Goal: Information Seeking & Learning: Learn about a topic

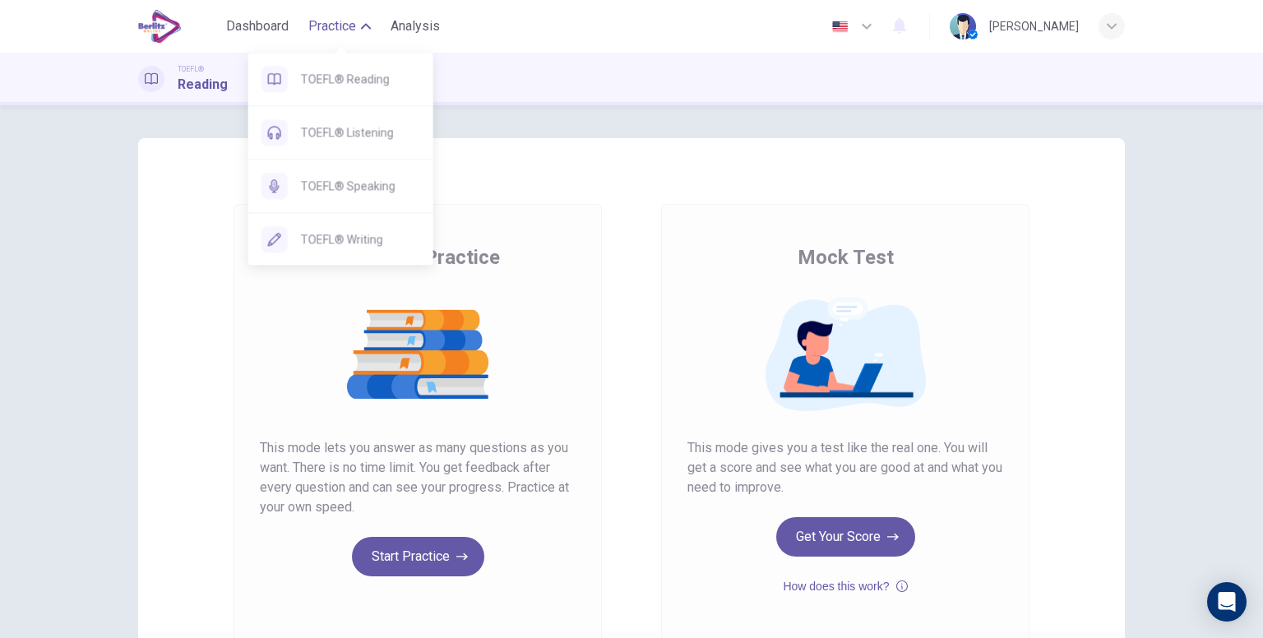
click at [322, 17] on span "Practice" at bounding box center [332, 26] width 48 height 20
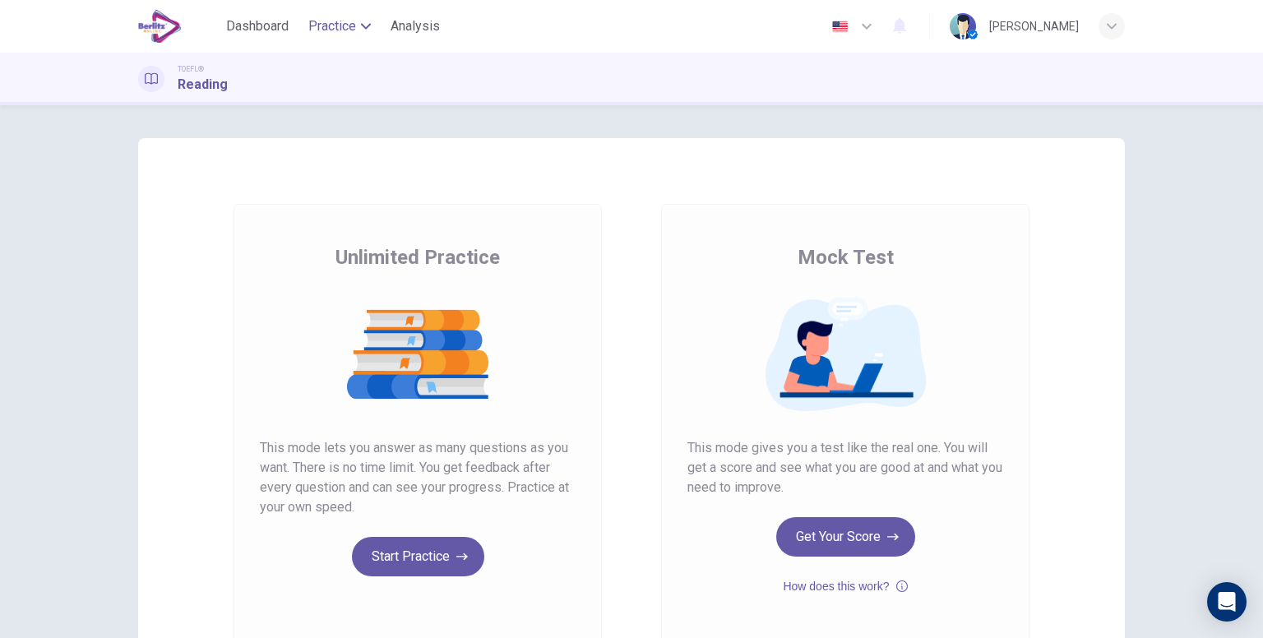
click at [335, 26] on span "Practice" at bounding box center [332, 26] width 48 height 20
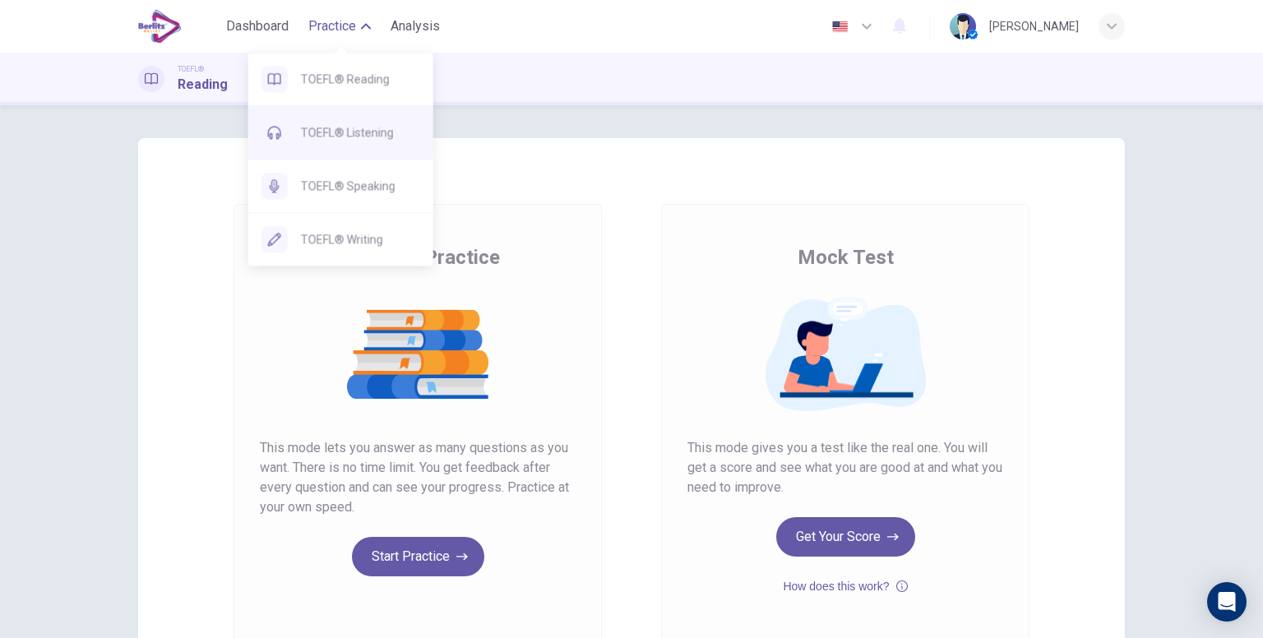
click at [373, 141] on span "TOEFL® Listening" at bounding box center [360, 133] width 119 height 20
click at [359, 80] on span "TOEFL® Reading" at bounding box center [360, 79] width 119 height 20
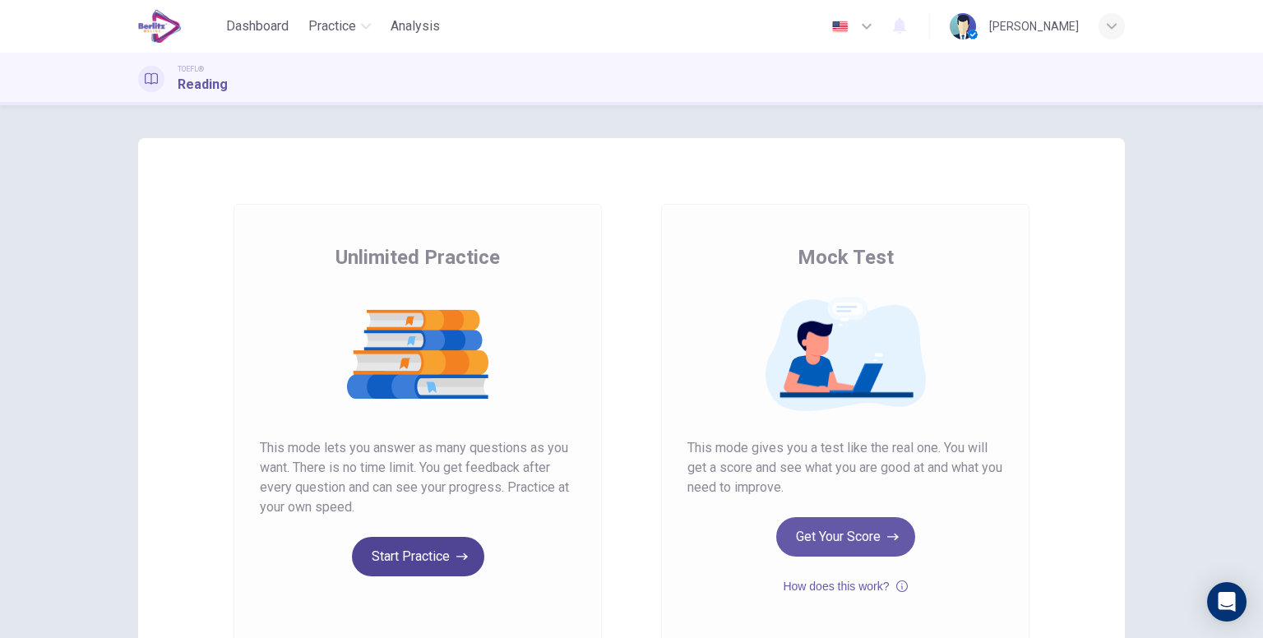
click at [413, 550] on button "Start Practice" at bounding box center [418, 556] width 132 height 39
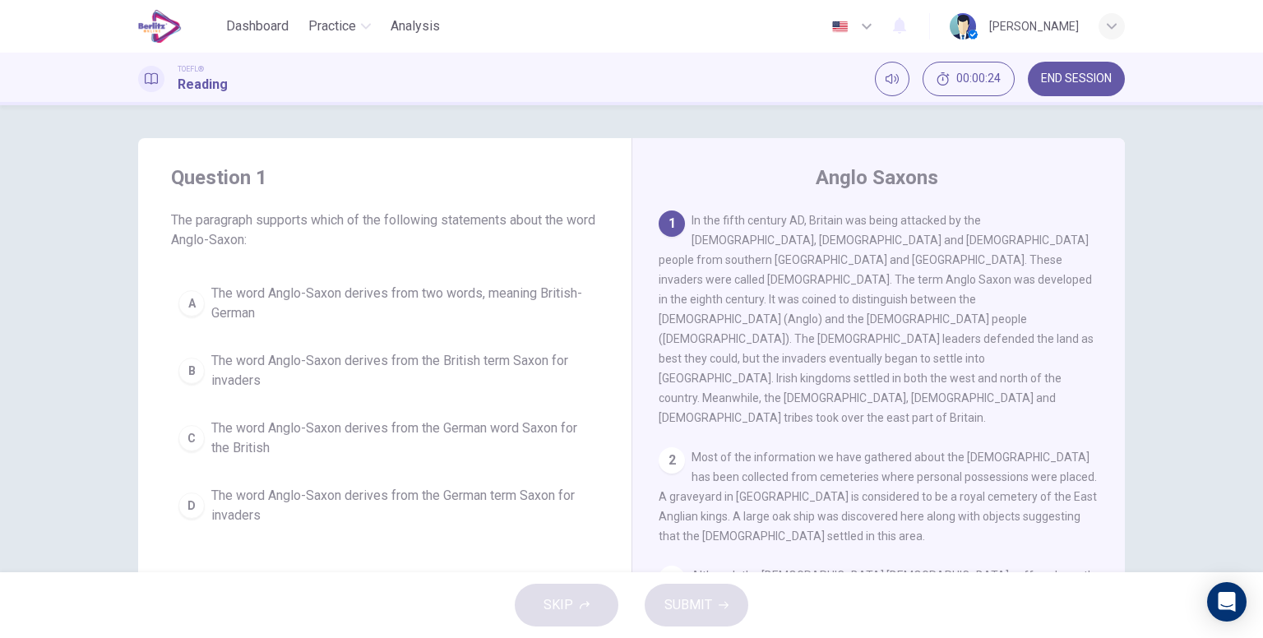
drag, startPoint x: 729, startPoint y: 261, endPoint x: 881, endPoint y: 287, distance: 155.2
click at [881, 287] on span "In the fifth century AD, Britain was being attacked by the [DEMOGRAPHIC_DATA], …" at bounding box center [876, 319] width 435 height 211
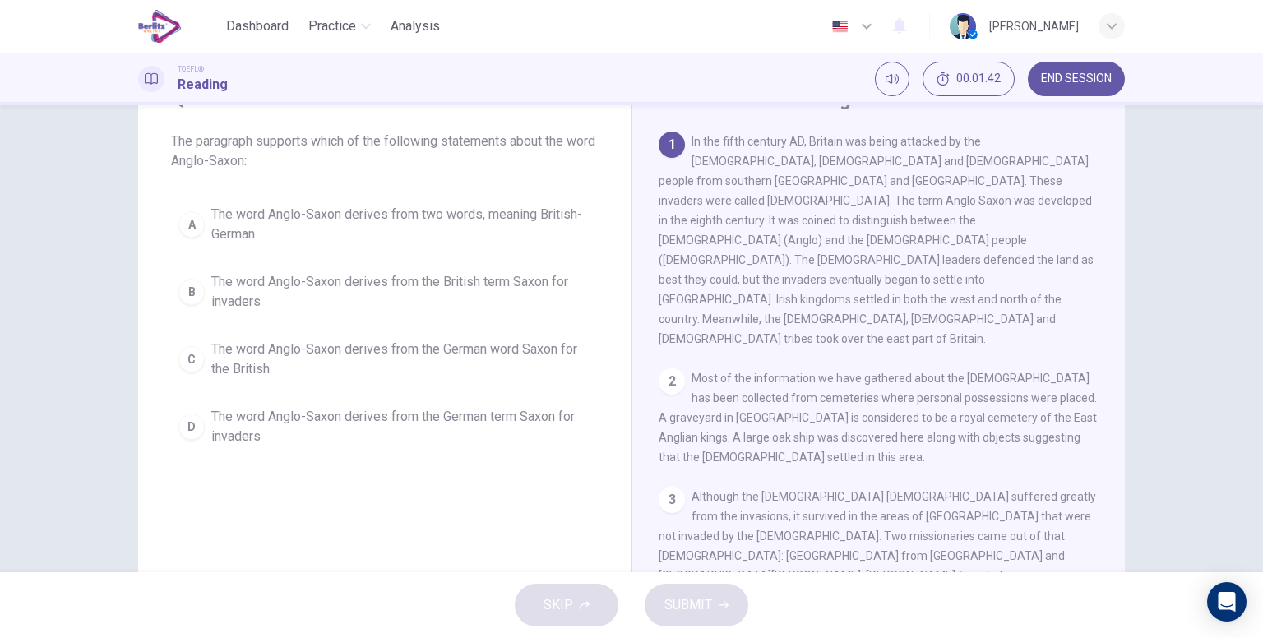
scroll to position [82, 0]
drag, startPoint x: 740, startPoint y: 179, endPoint x: 926, endPoint y: 178, distance: 185.8
click at [924, 200] on span "In the fifth century AD, Britain was being attacked by the [DEMOGRAPHIC_DATA], …" at bounding box center [876, 237] width 435 height 211
click at [926, 174] on span "In the fifth century AD, Britain was being attacked by the [DEMOGRAPHIC_DATA], …" at bounding box center [876, 237] width 435 height 211
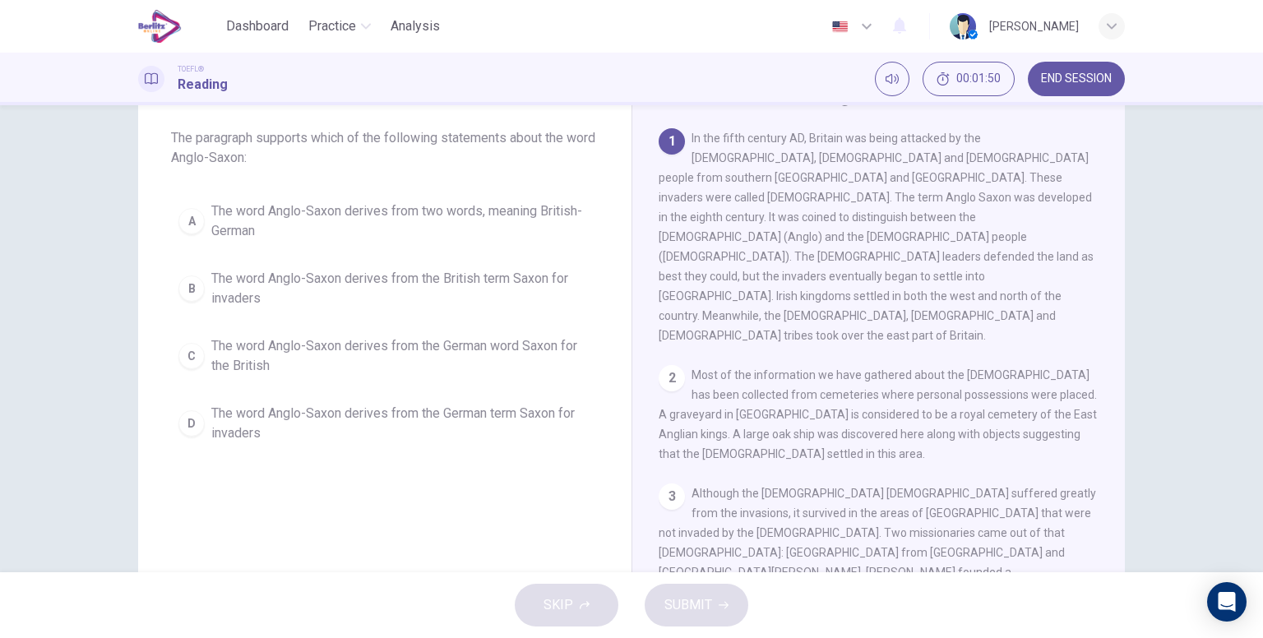
click at [926, 174] on span "In the fifth century AD, Britain was being attacked by the [DEMOGRAPHIC_DATA], …" at bounding box center [876, 237] width 435 height 211
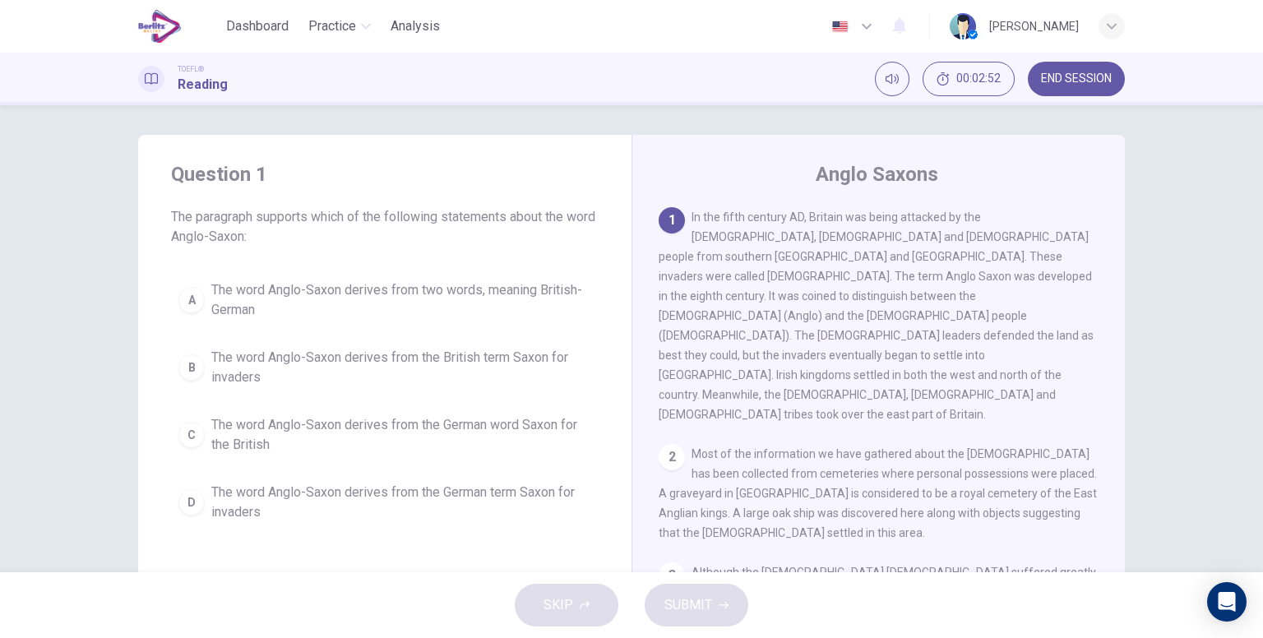
scroll to position [0, 0]
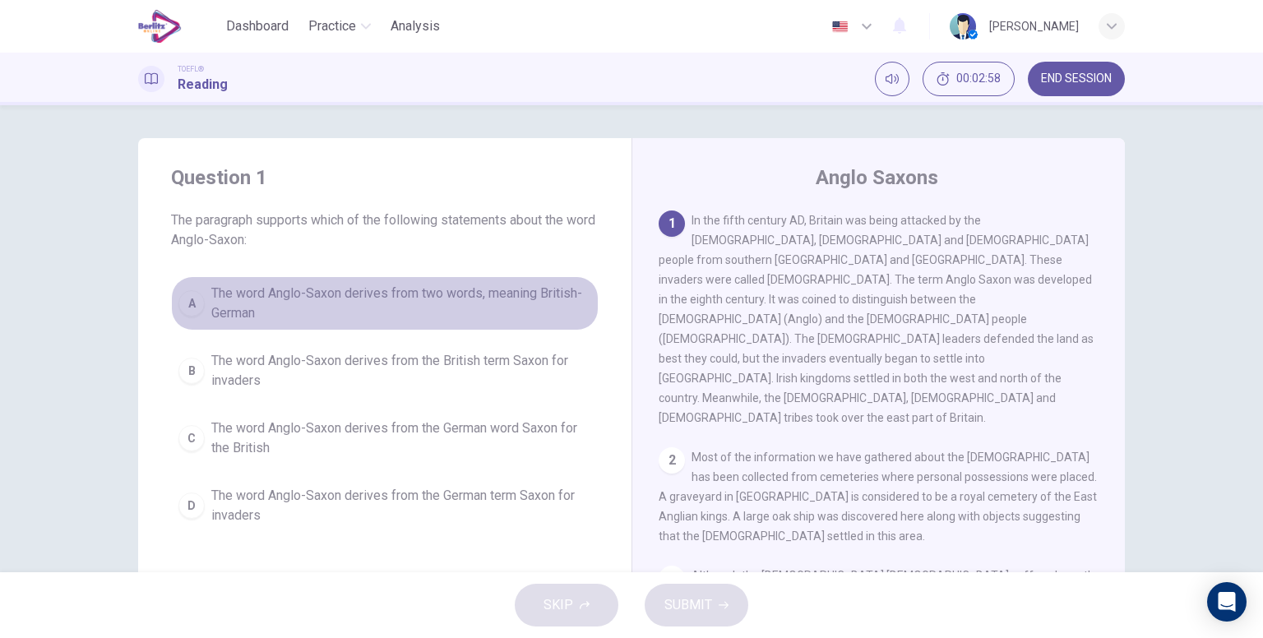
click at [400, 315] on span "The word Anglo-Saxon derives from two words, meaning British-German" at bounding box center [401, 303] width 380 height 39
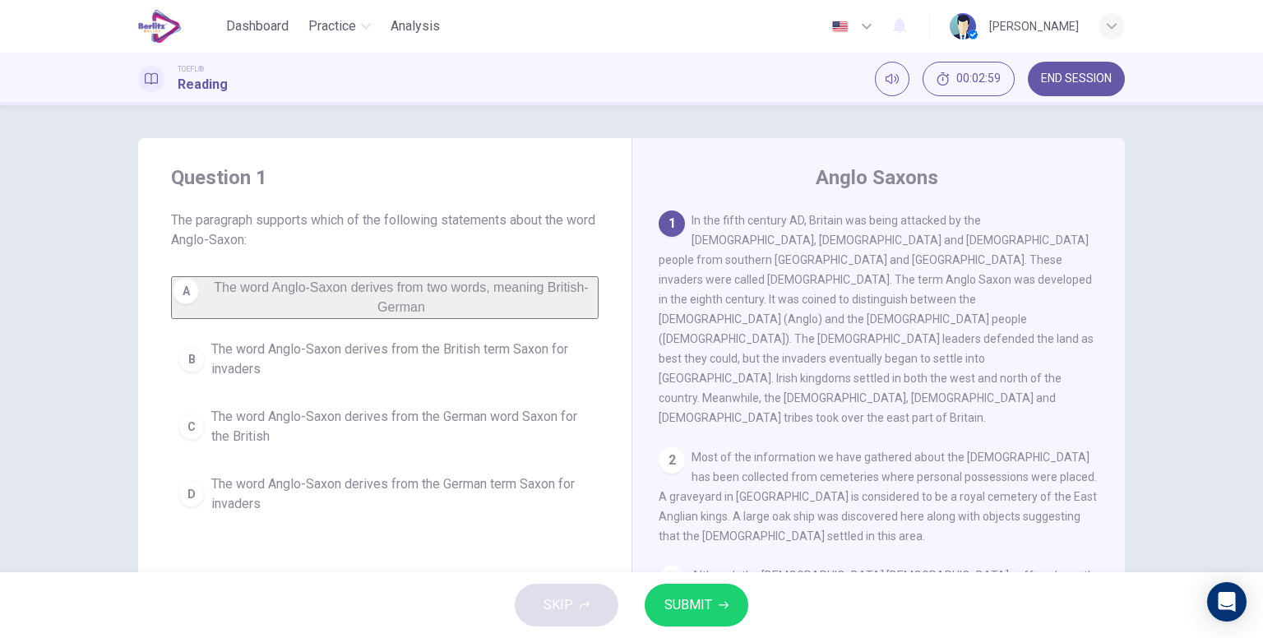
click at [719, 608] on icon "button" at bounding box center [724, 605] width 10 height 10
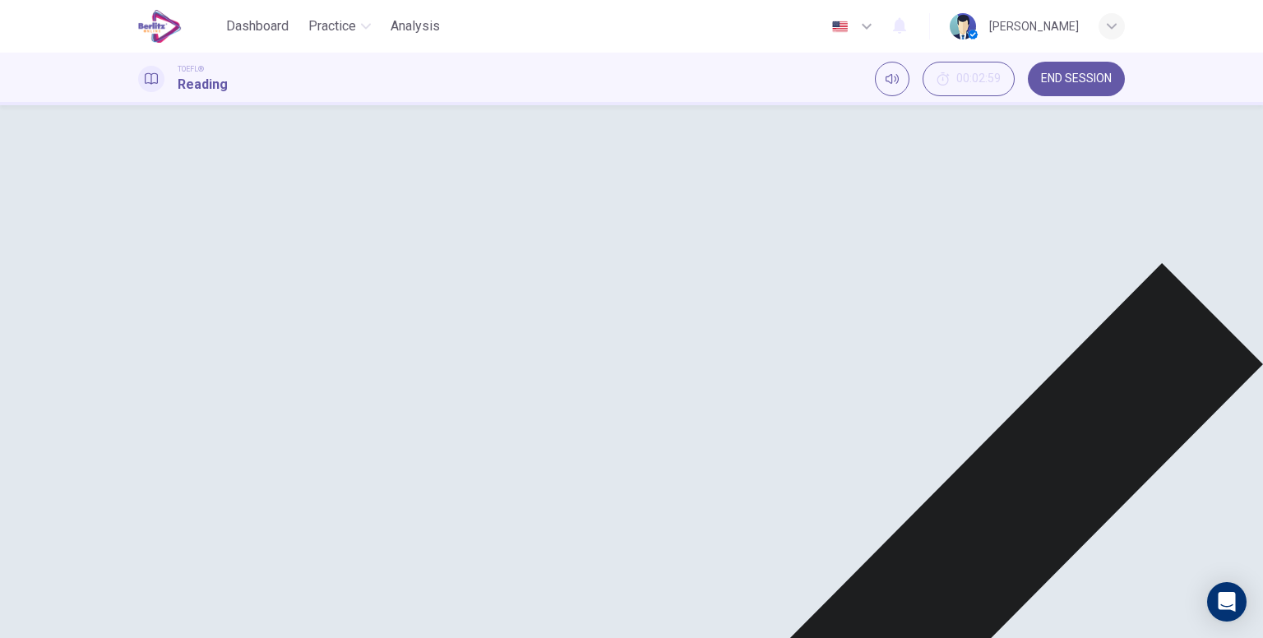
scroll to position [164, 0]
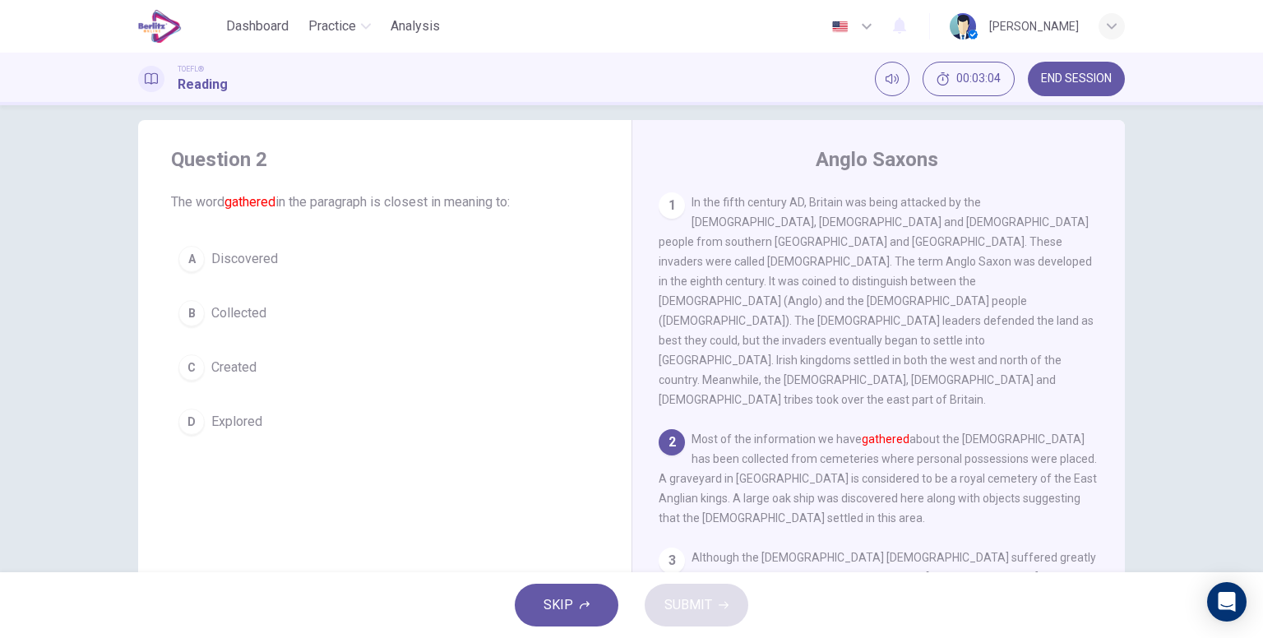
scroll to position [0, 0]
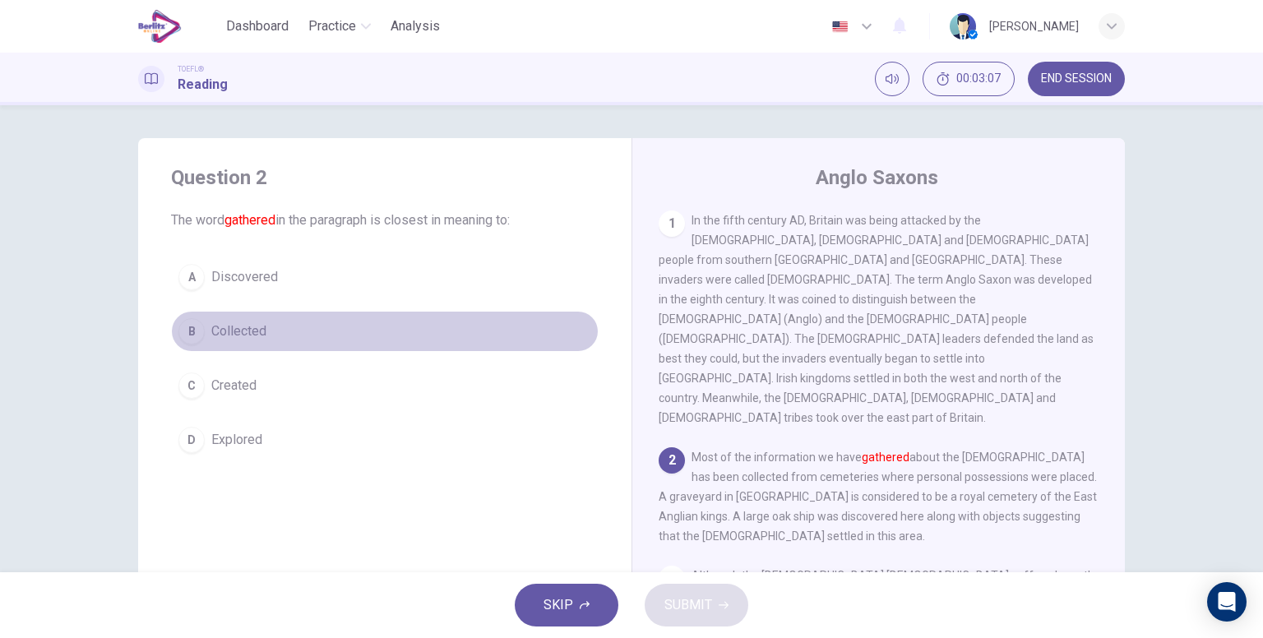
click at [363, 340] on button "B Collected" at bounding box center [385, 331] width 428 height 41
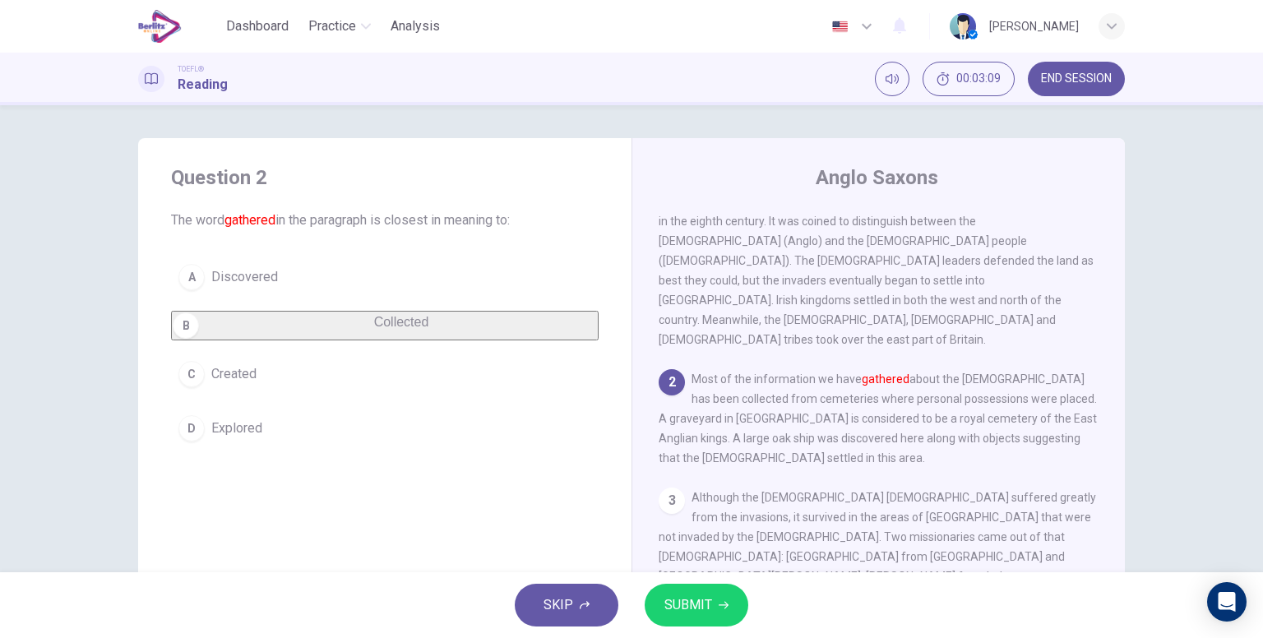
scroll to position [82, 0]
click at [720, 593] on button "SUBMIT" at bounding box center [697, 605] width 104 height 43
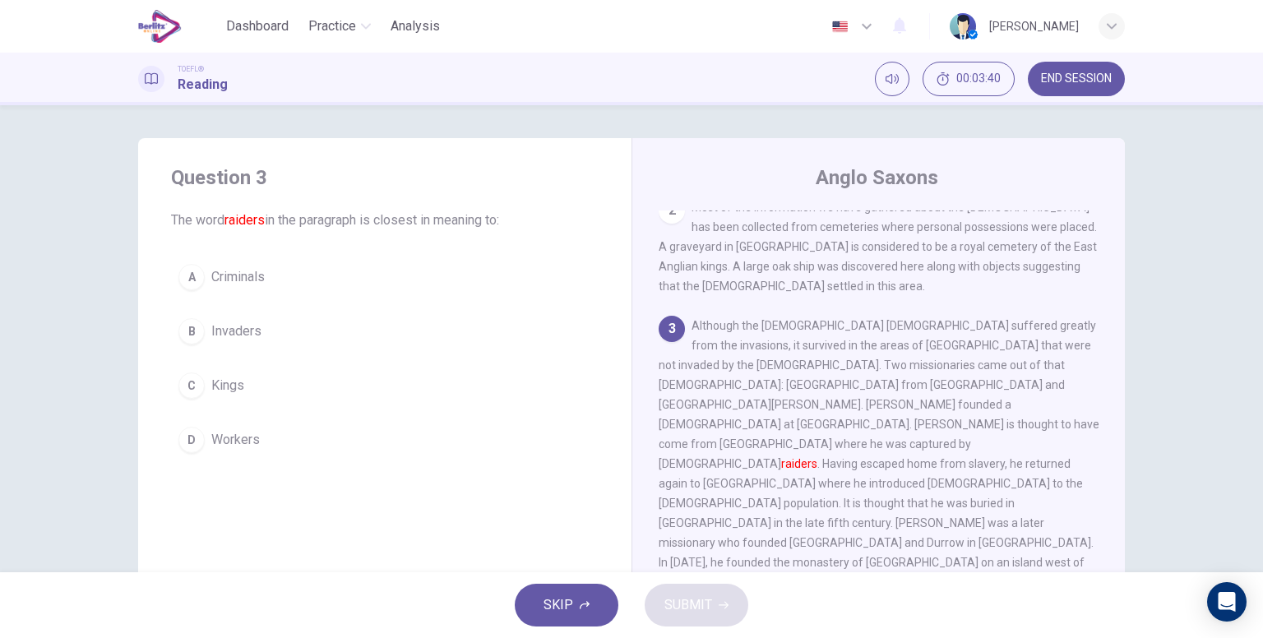
scroll to position [261, 0]
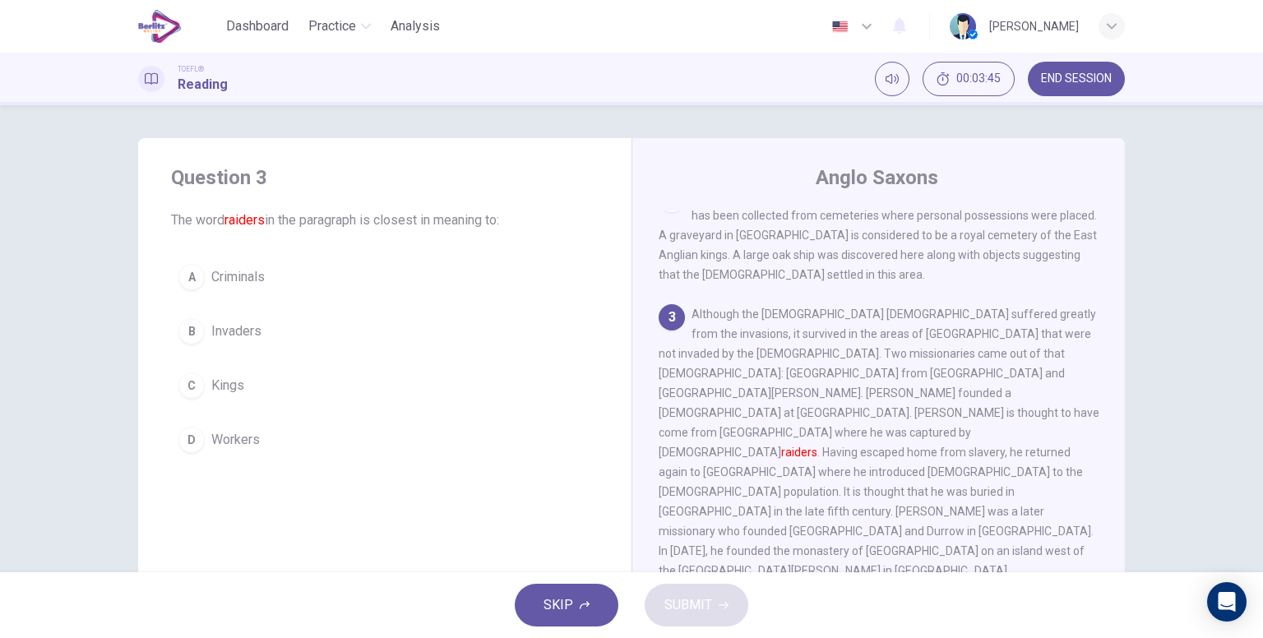
click at [752, 304] on div "3 Although the [DEMOGRAPHIC_DATA] [DEMOGRAPHIC_DATA] suffered greatly from the …" at bounding box center [879, 442] width 441 height 276
click at [775, 308] on span "Although the [DEMOGRAPHIC_DATA] [DEMOGRAPHIC_DATA] suffered greatly from the in…" at bounding box center [879, 443] width 441 height 270
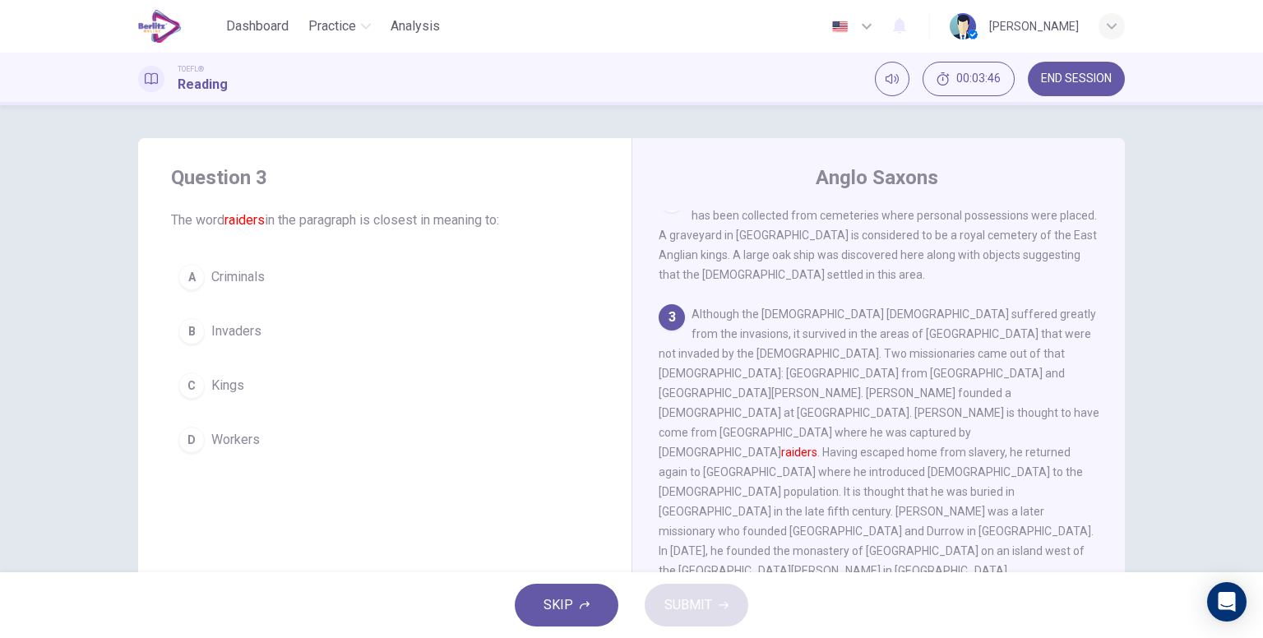
click at [775, 308] on span "Although the [DEMOGRAPHIC_DATA] [DEMOGRAPHIC_DATA] suffered greatly from the in…" at bounding box center [879, 443] width 441 height 270
click at [263, 326] on button "B Invaders" at bounding box center [385, 331] width 428 height 41
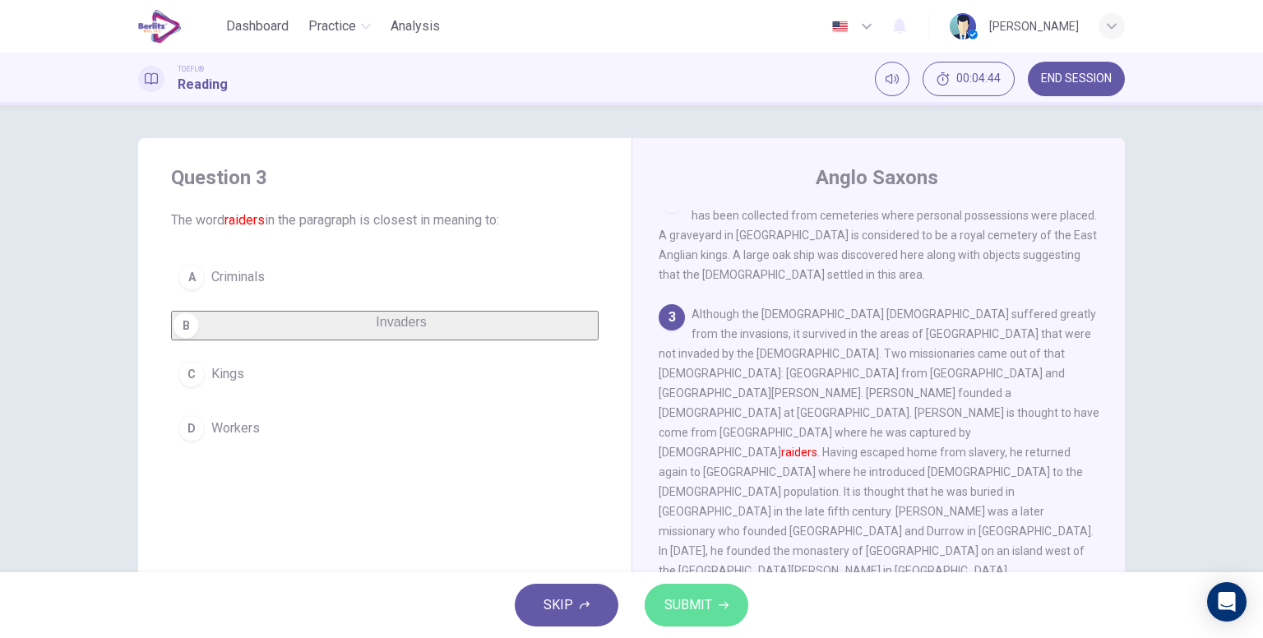
click at [708, 599] on span "SUBMIT" at bounding box center [688, 605] width 48 height 23
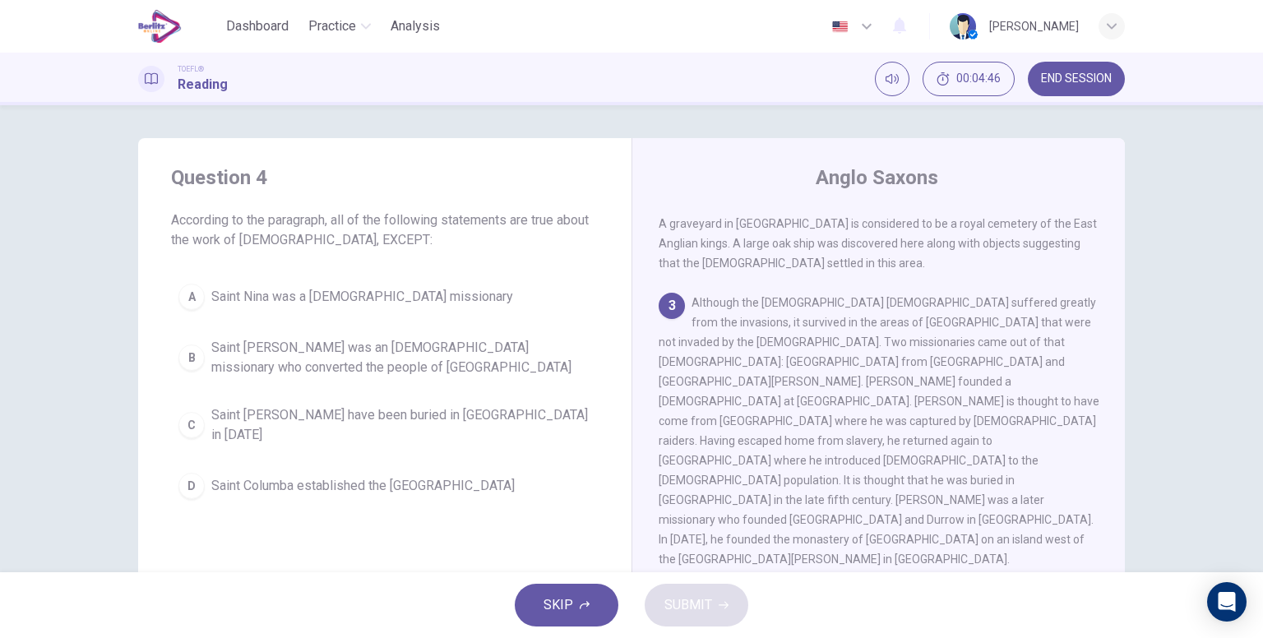
scroll to position [222, 0]
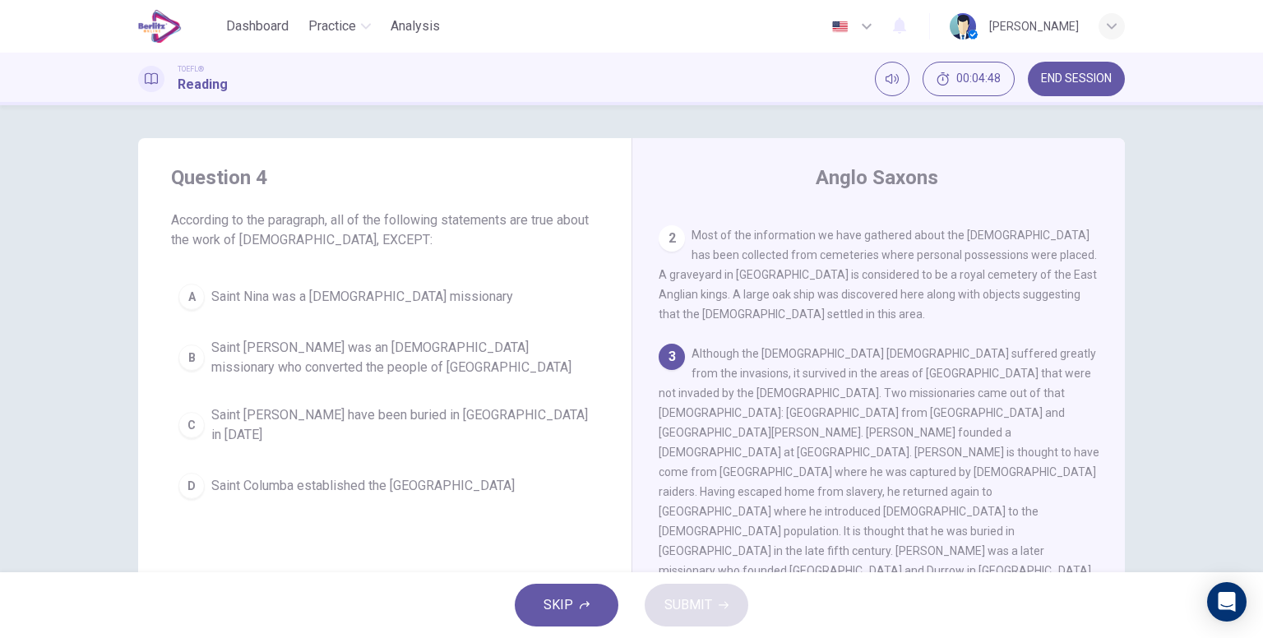
click at [253, 218] on span "According to the paragraph, all of the following statements are true about the …" at bounding box center [385, 230] width 428 height 39
click at [340, 218] on span "According to the paragraph, all of the following statements are true about the …" at bounding box center [385, 230] width 428 height 39
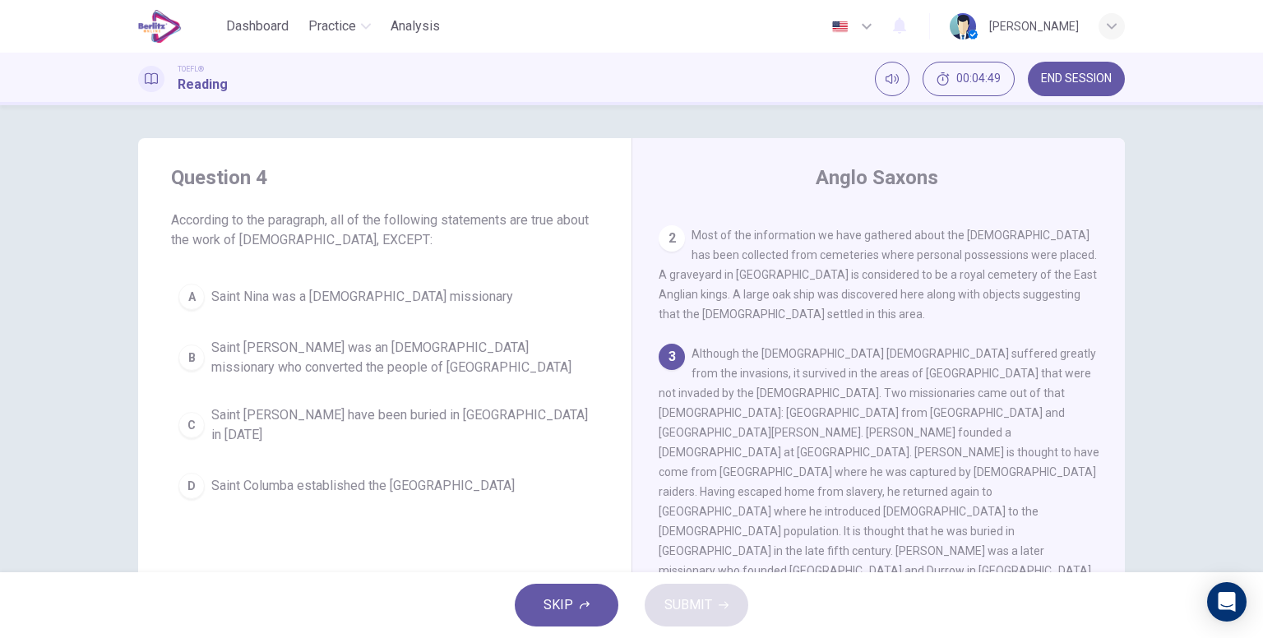
click at [340, 218] on span "According to the paragraph, all of the following statements are true about the …" at bounding box center [385, 230] width 428 height 39
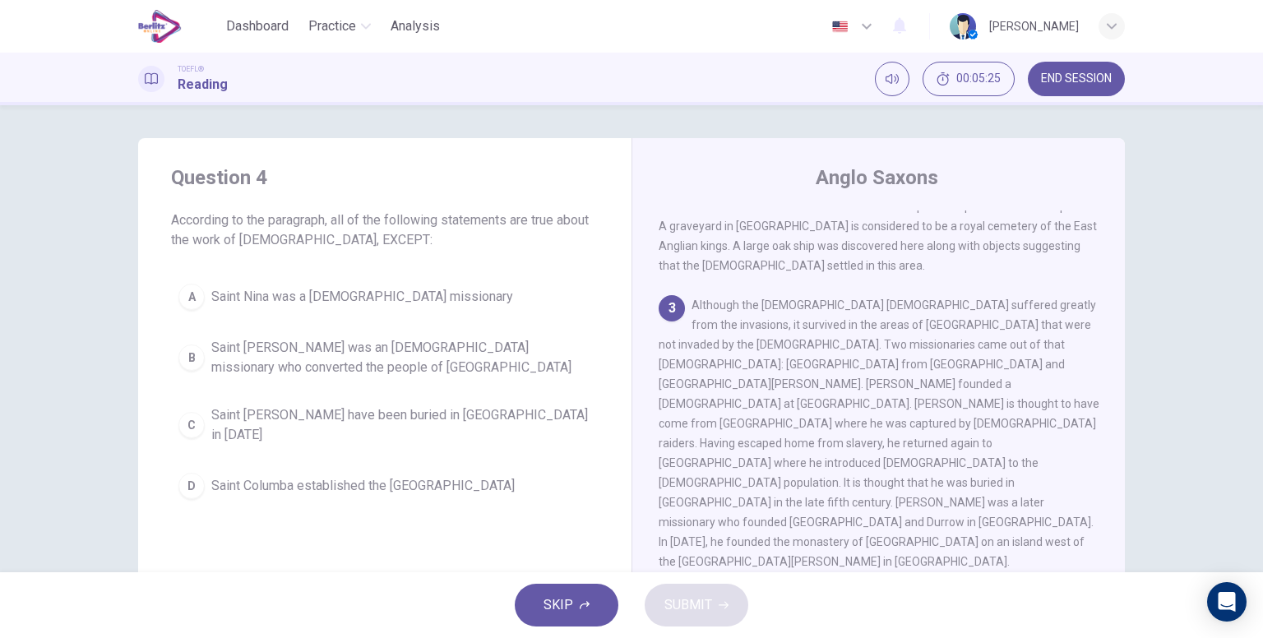
scroll to position [273, 0]
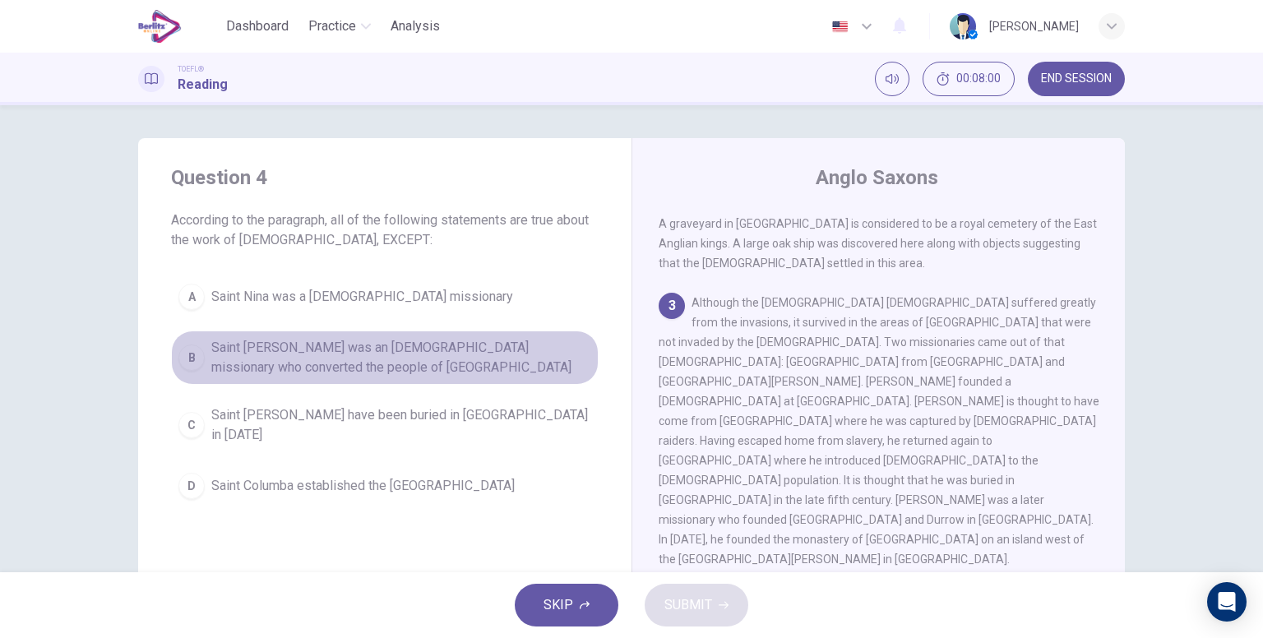
drag, startPoint x: 439, startPoint y: 330, endPoint x: 470, endPoint y: 336, distance: 31.9
click at [440, 331] on button "B Saint [PERSON_NAME] was an [DEMOGRAPHIC_DATA] missionary who converted the pe…" at bounding box center [385, 358] width 428 height 54
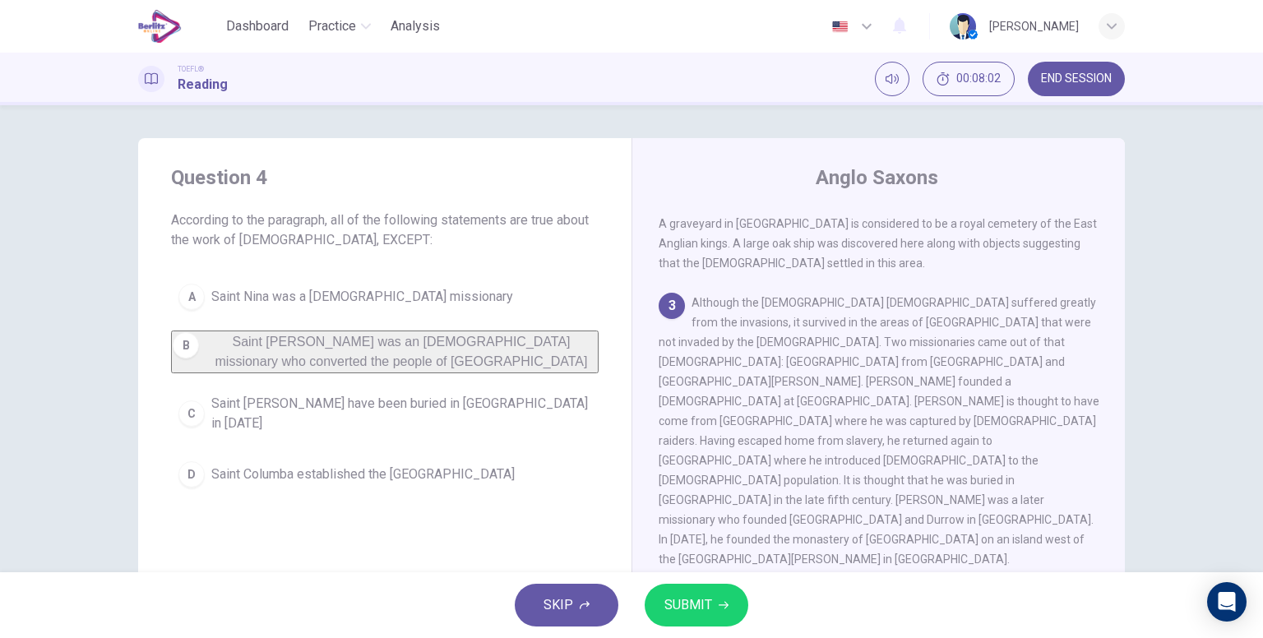
click at [721, 613] on button "SUBMIT" at bounding box center [697, 605] width 104 height 43
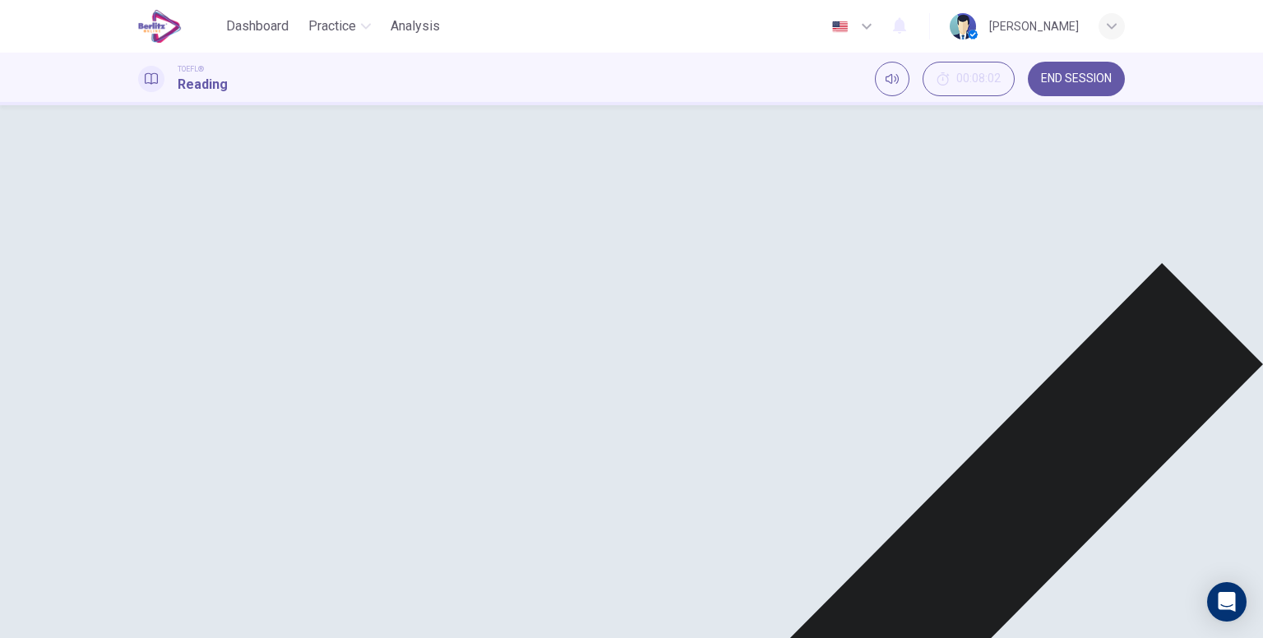
drag, startPoint x: 642, startPoint y: 599, endPoint x: 650, endPoint y: 595, distance: 8.9
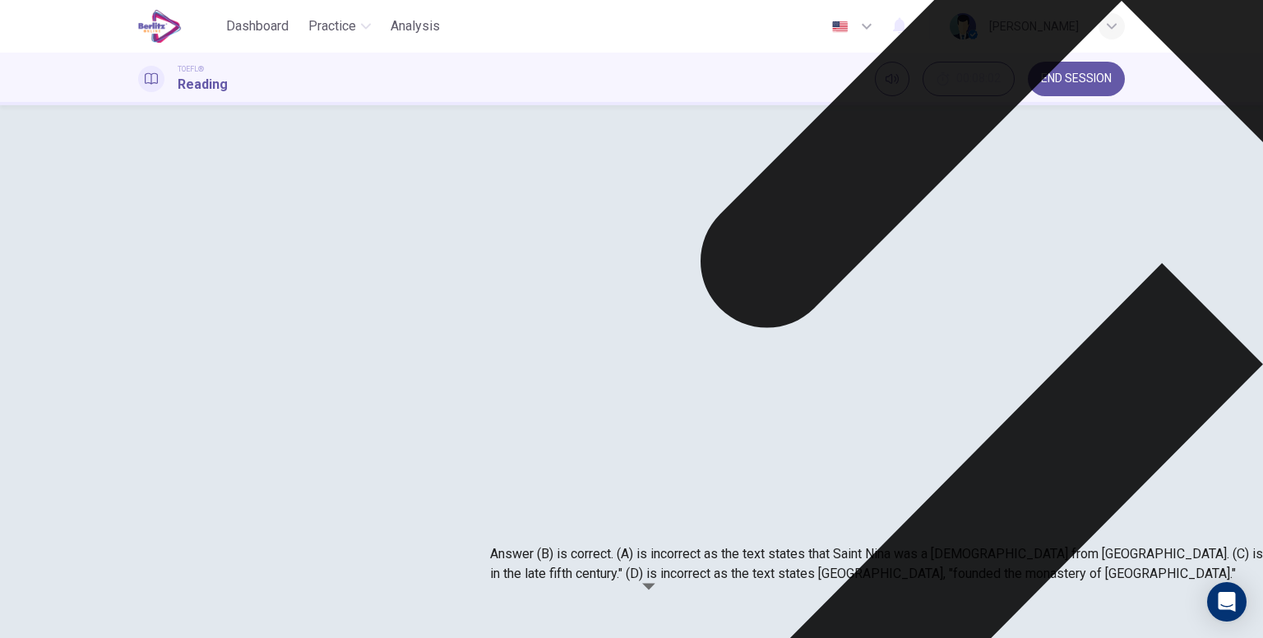
drag, startPoint x: 893, startPoint y: 595, endPoint x: 830, endPoint y: 439, distance: 167.8
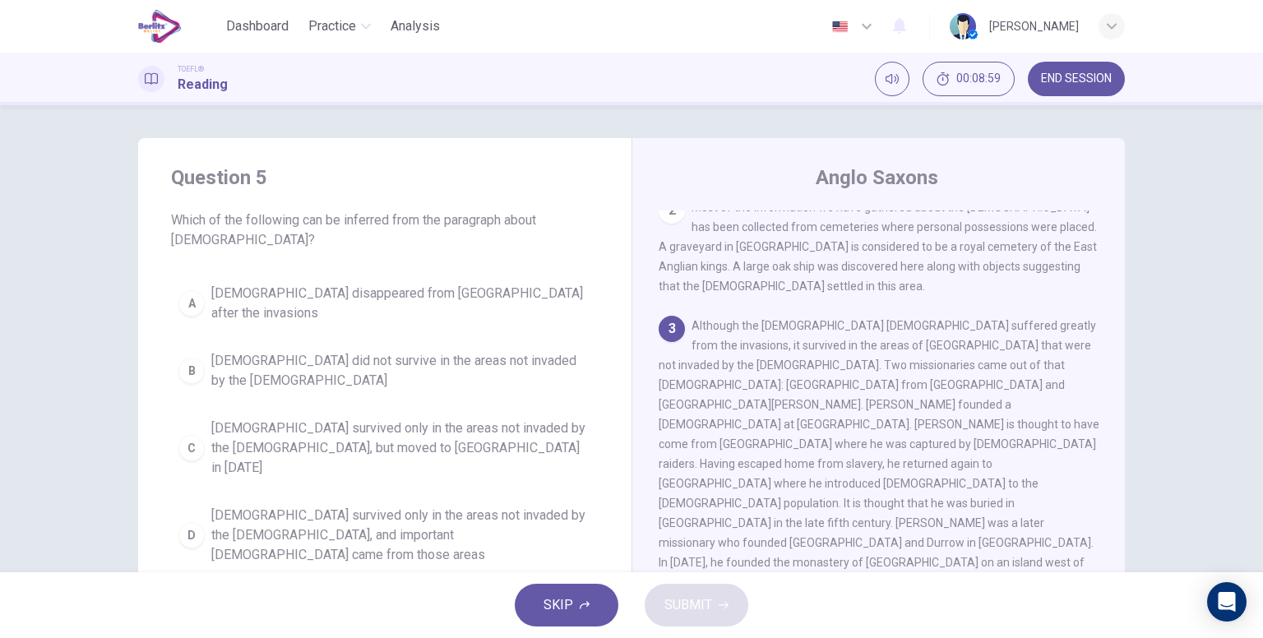
scroll to position [247, 0]
drag, startPoint x: 686, startPoint y: 273, endPoint x: 724, endPoint y: 289, distance: 41.2
click at [724, 319] on div "3 Although the [DEMOGRAPHIC_DATA] [DEMOGRAPHIC_DATA] suffered greatly from the …" at bounding box center [879, 457] width 441 height 276
drag, startPoint x: 688, startPoint y: 279, endPoint x: 849, endPoint y: 308, distance: 162.9
click at [840, 319] on div "3 Although the [DEMOGRAPHIC_DATA] [DEMOGRAPHIC_DATA] suffered greatly from the …" at bounding box center [879, 457] width 441 height 276
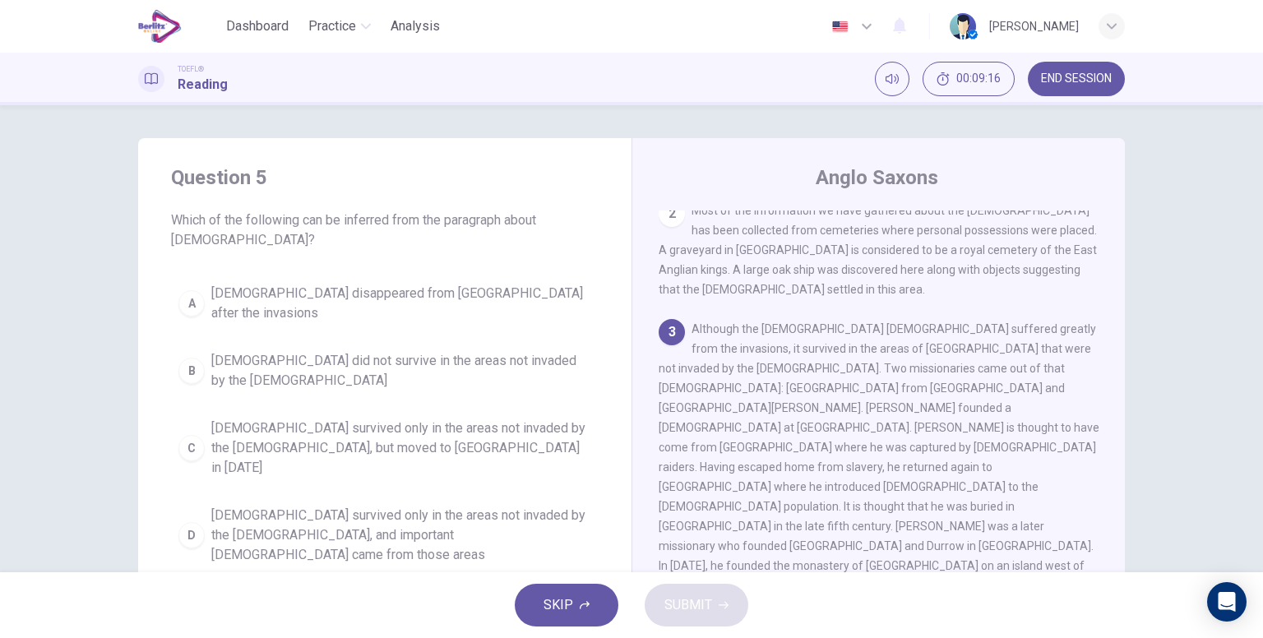
click at [848, 322] on span "Although the [DEMOGRAPHIC_DATA] [DEMOGRAPHIC_DATA] suffered greatly from the in…" at bounding box center [879, 457] width 441 height 270
click at [845, 322] on span "Although the [DEMOGRAPHIC_DATA] [DEMOGRAPHIC_DATA] suffered greatly from the in…" at bounding box center [879, 457] width 441 height 270
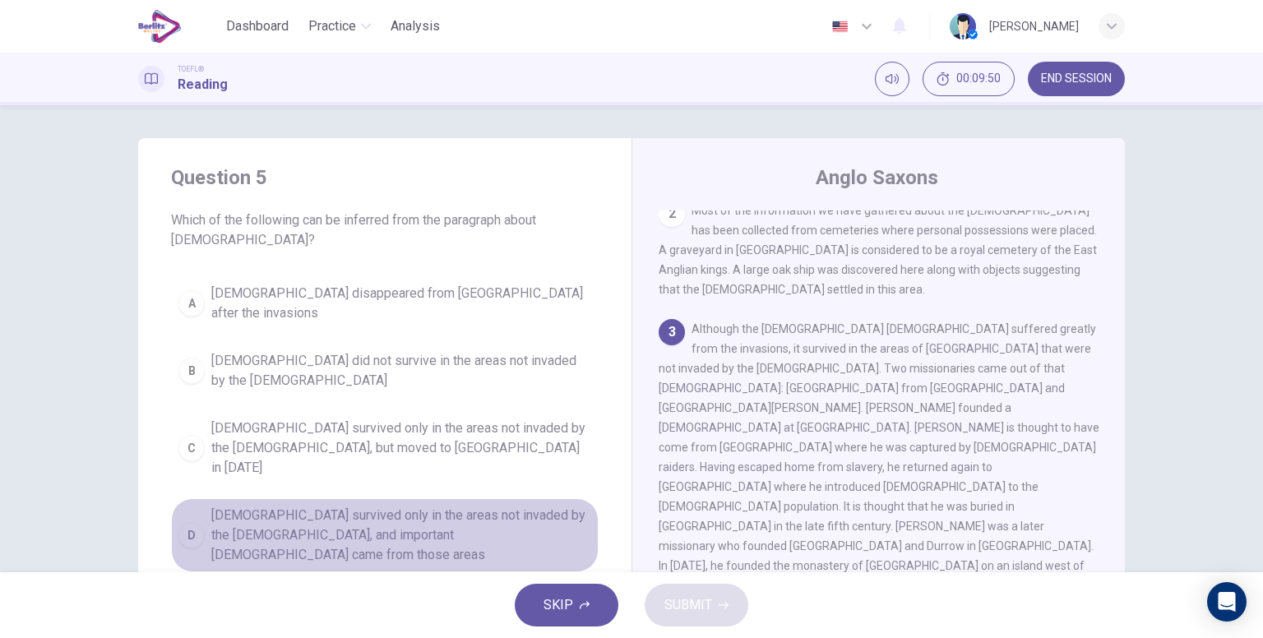
click at [535, 506] on span "[DEMOGRAPHIC_DATA] survived only in the areas not invaded by the [DEMOGRAPHIC_D…" at bounding box center [401, 535] width 380 height 59
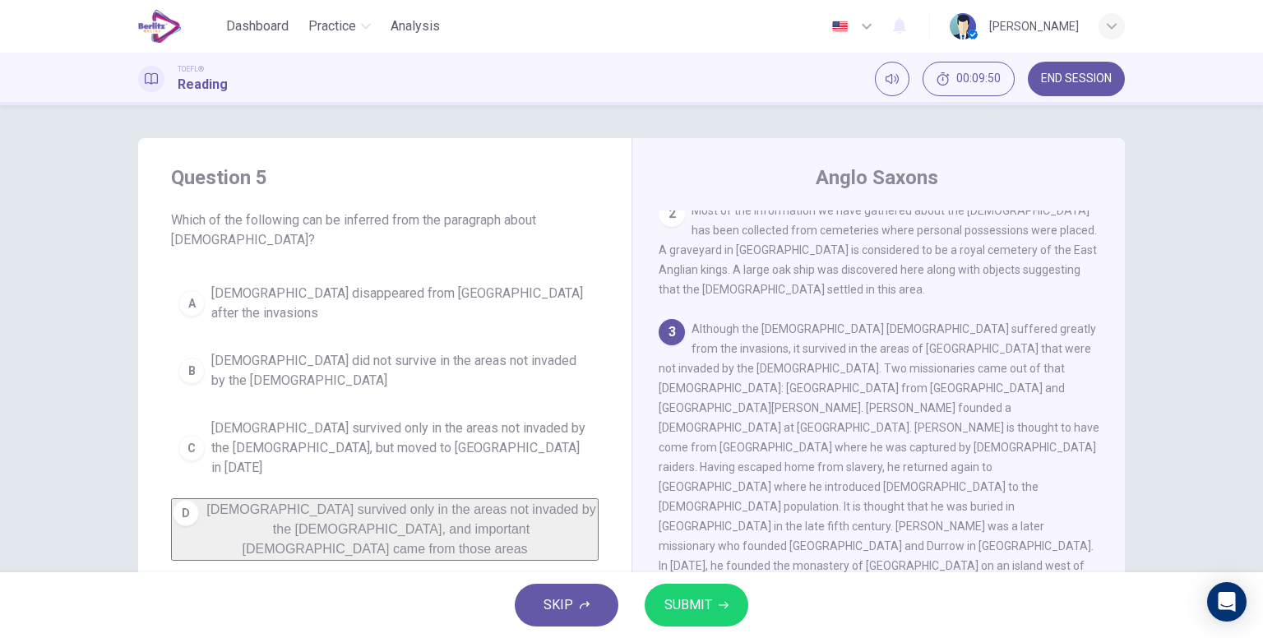
click at [692, 613] on span "SUBMIT" at bounding box center [688, 605] width 48 height 23
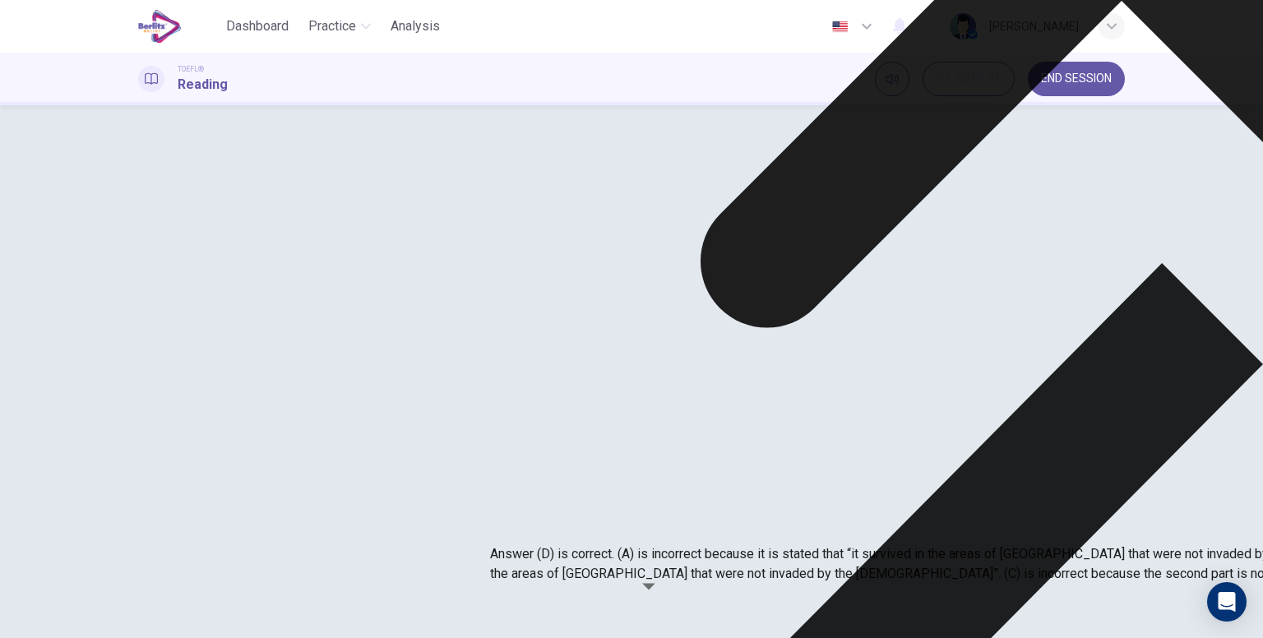
click at [1185, 105] on div "Question 5 Which of the following can be inferred from the paragraph about [DEM…" at bounding box center [631, 105] width 1263 height 0
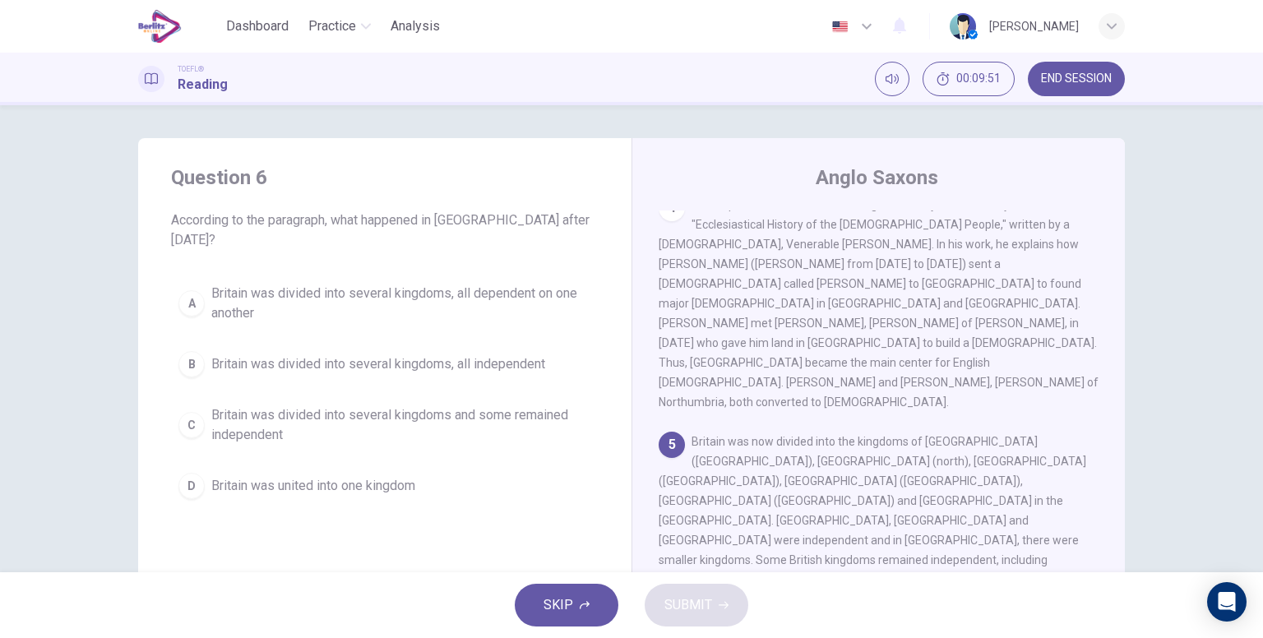
scroll to position [684, 0]
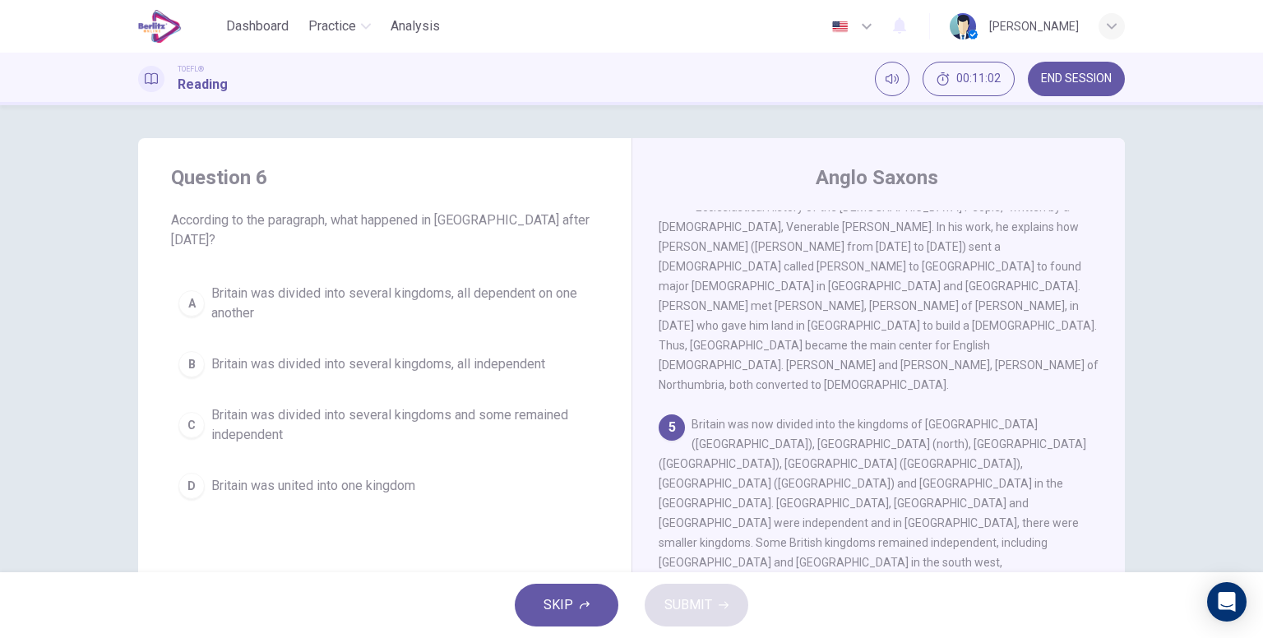
drag, startPoint x: 654, startPoint y: 287, endPoint x: 733, endPoint y: 292, distance: 79.9
click at [733, 418] on span "Britain was now divided into the kingdoms of [GEOGRAPHIC_DATA] ([GEOGRAPHIC_DAT…" at bounding box center [873, 513] width 428 height 191
drag, startPoint x: 757, startPoint y: 287, endPoint x: 807, endPoint y: 287, distance: 50.2
click at [803, 418] on span "Britain was now divided into the kingdoms of [GEOGRAPHIC_DATA] ([GEOGRAPHIC_DAT…" at bounding box center [873, 513] width 428 height 191
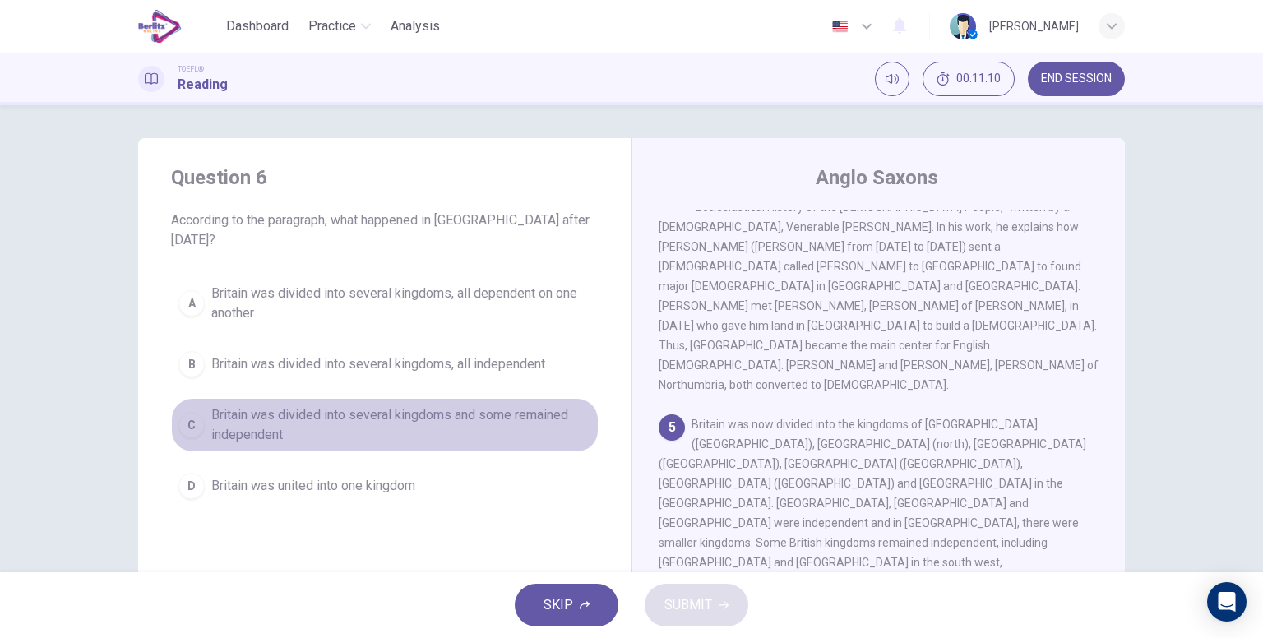
click at [367, 416] on span "Britain was divided into several kingdoms and some remained independent" at bounding box center [401, 424] width 380 height 39
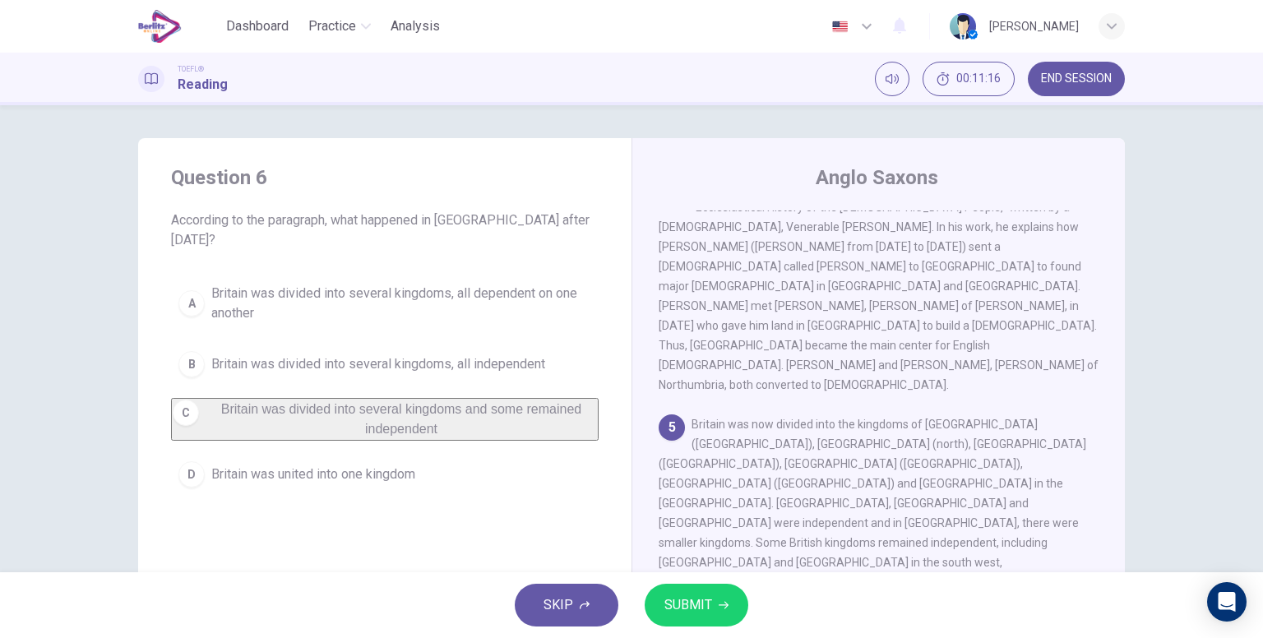
click at [710, 600] on button "SUBMIT" at bounding box center [697, 605] width 104 height 43
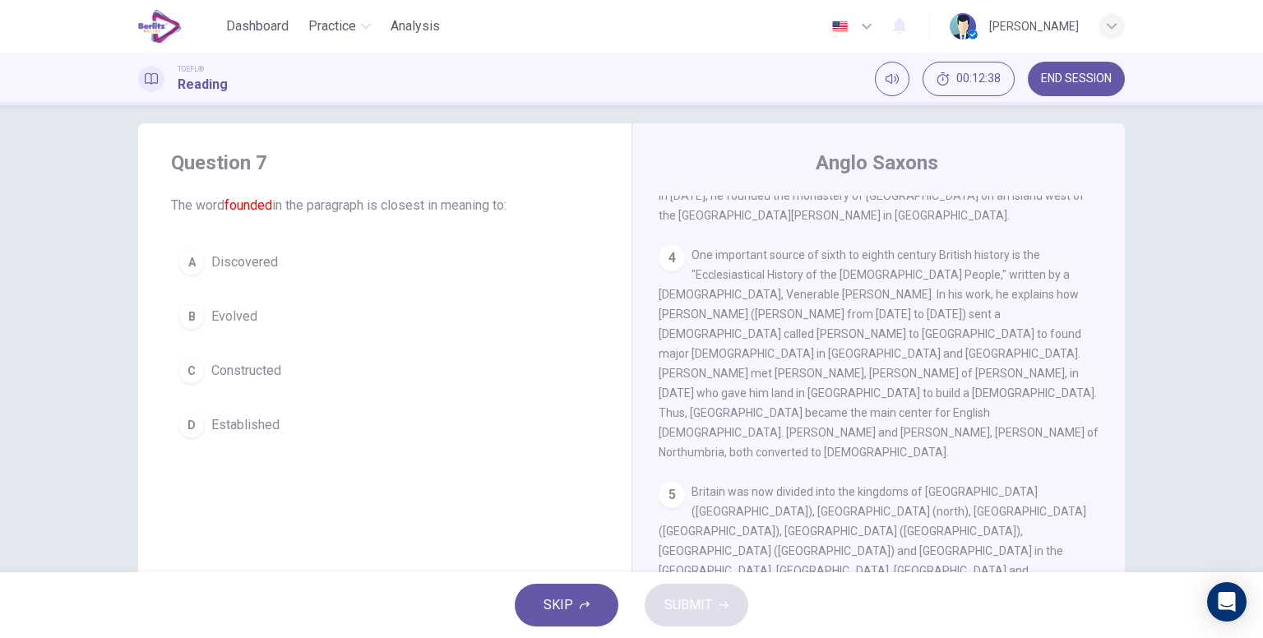
scroll to position [6, 0]
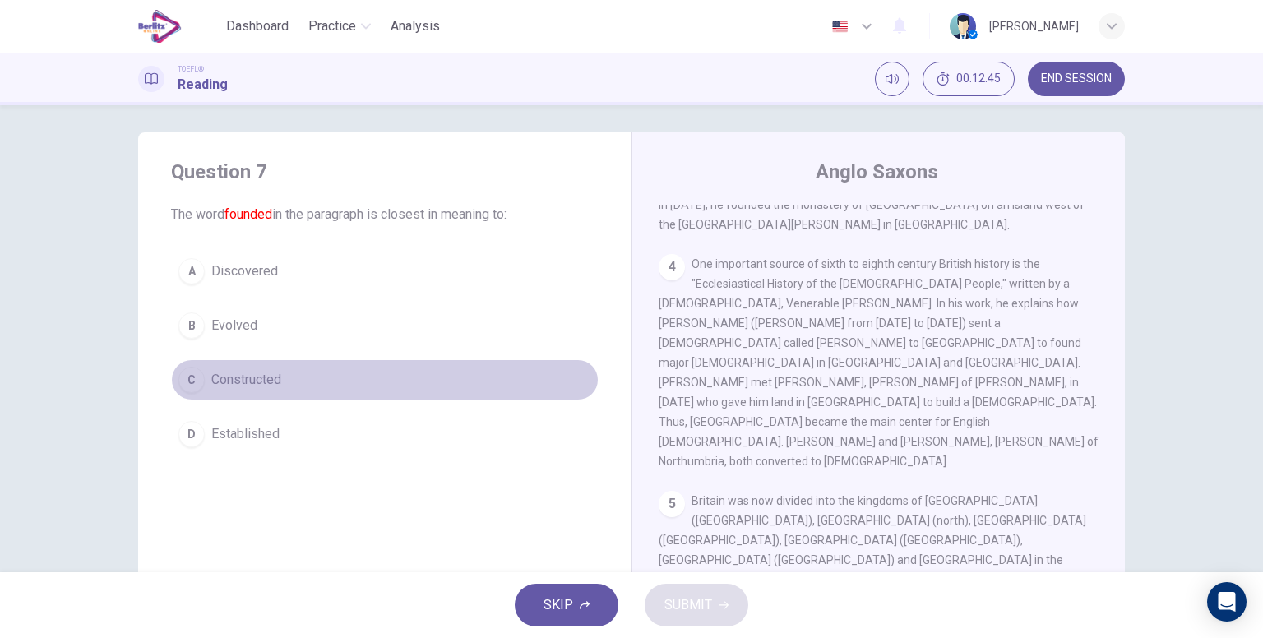
click at [319, 385] on button "C Constructed" at bounding box center [385, 379] width 428 height 41
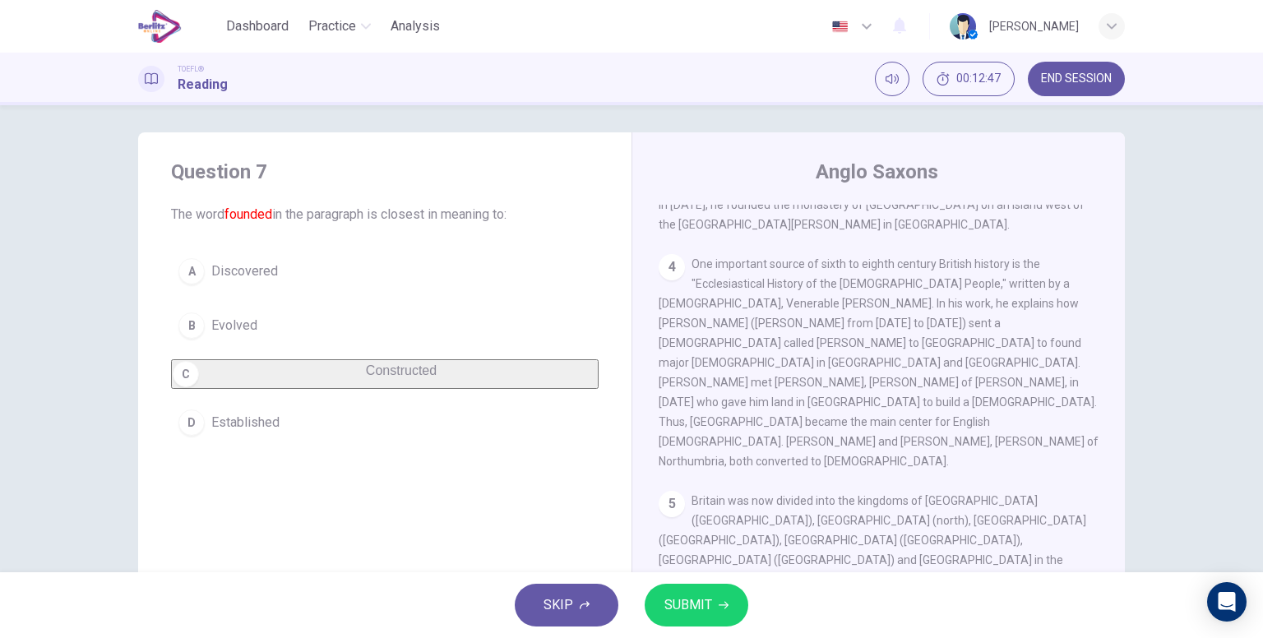
click at [679, 593] on button "SUBMIT" at bounding box center [697, 605] width 104 height 43
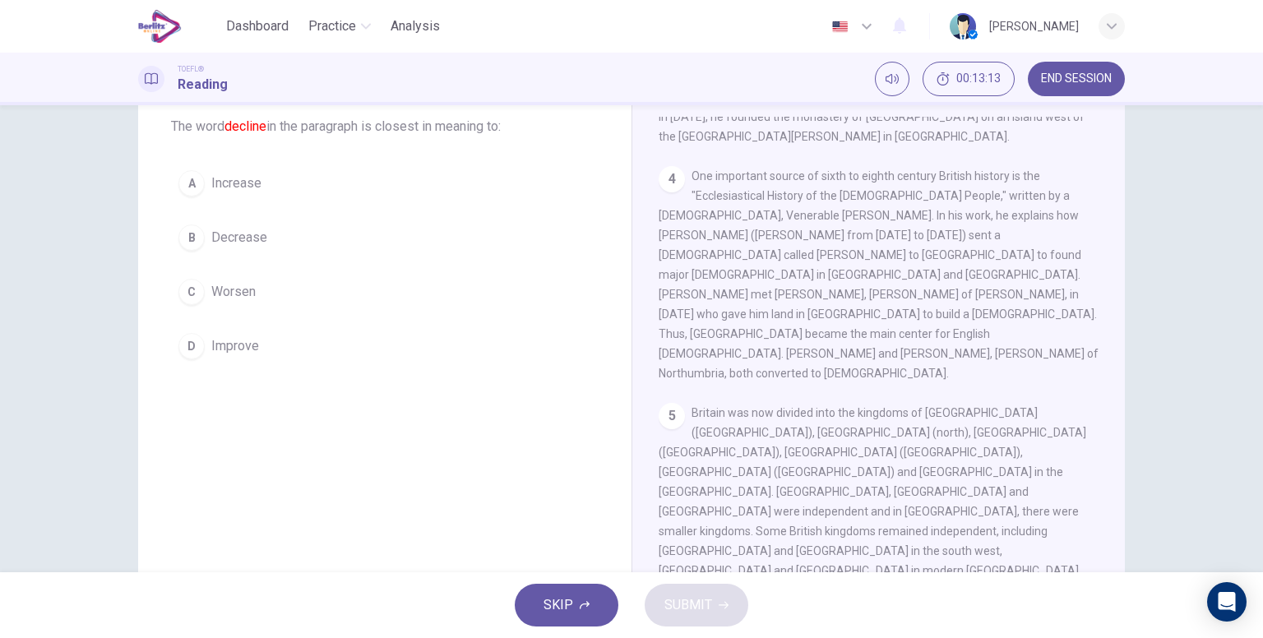
scroll to position [88, 0]
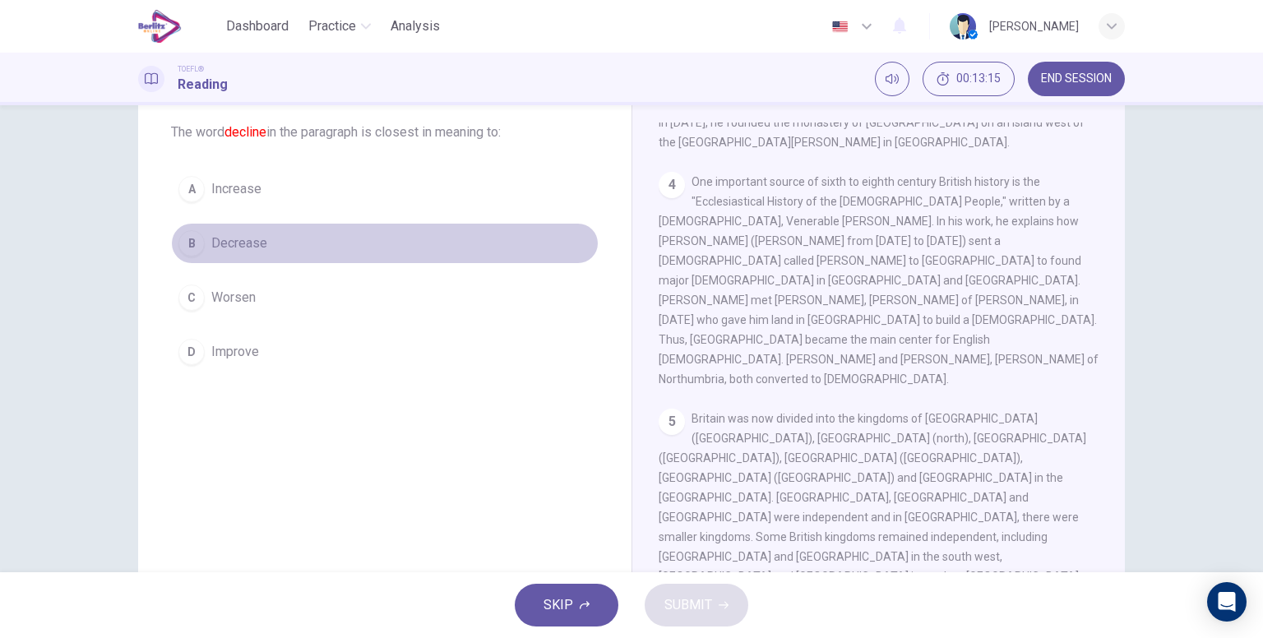
click at [289, 232] on button "B Decrease" at bounding box center [385, 243] width 428 height 41
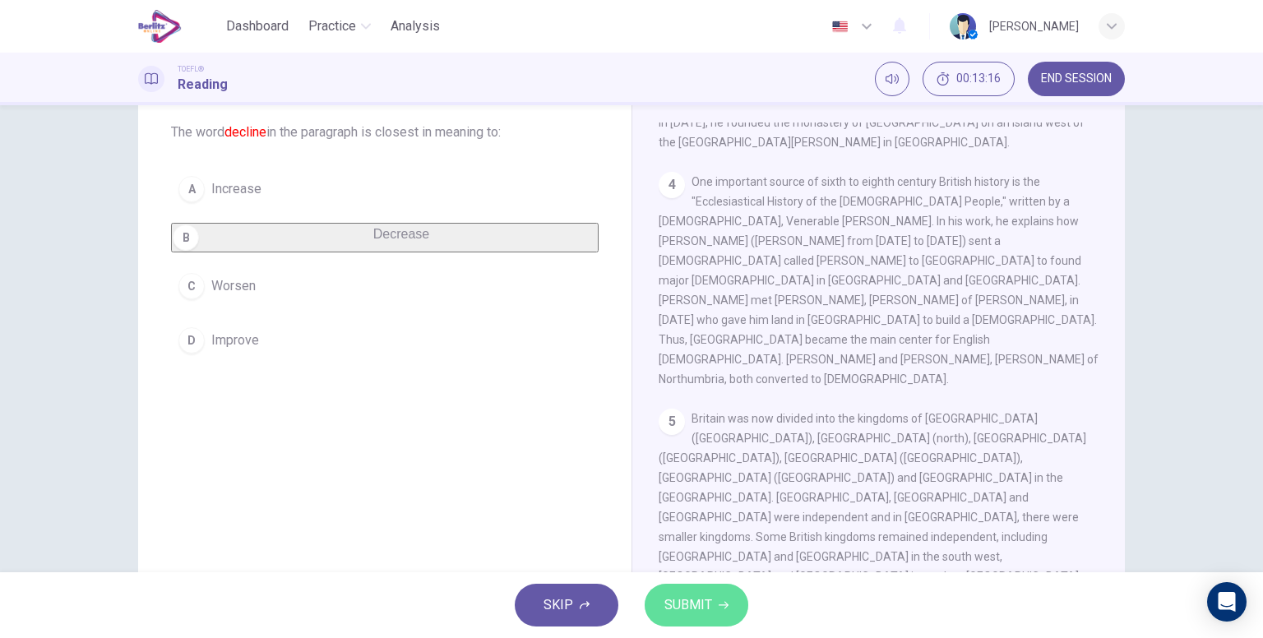
click at [681, 625] on button "SUBMIT" at bounding box center [697, 605] width 104 height 43
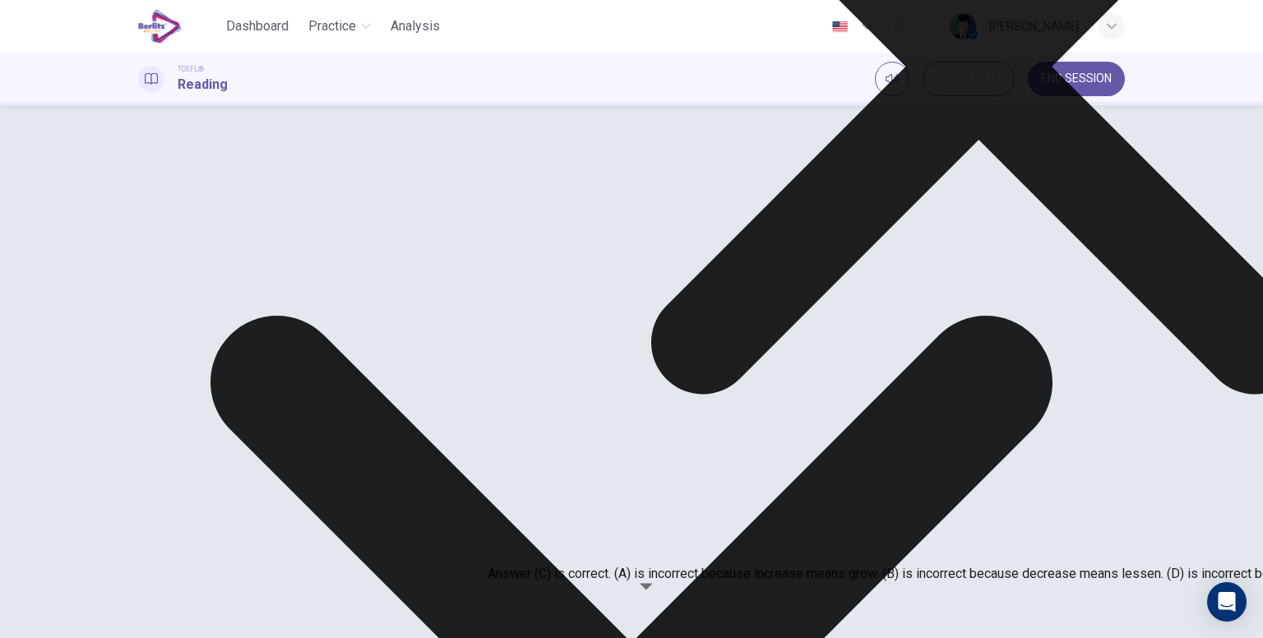
click at [391, 425] on div "Question 8 The word decline in the paragraph is closest in meaning to: A Increa…" at bounding box center [384, 335] width 493 height 571
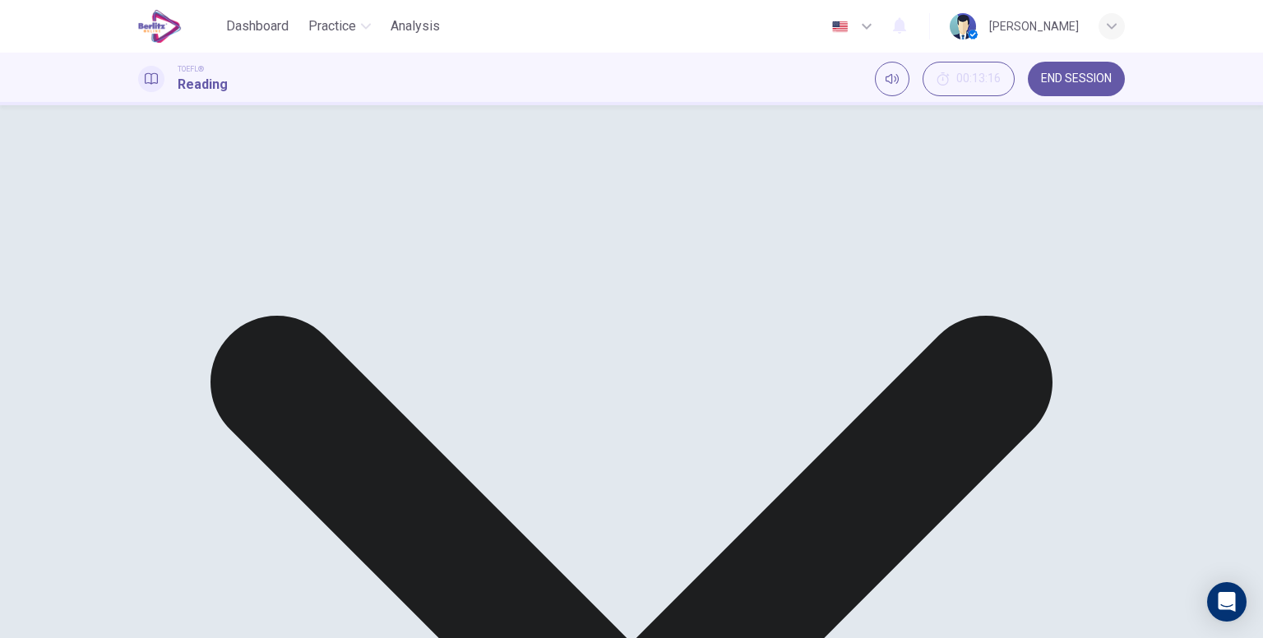
scroll to position [170, 0]
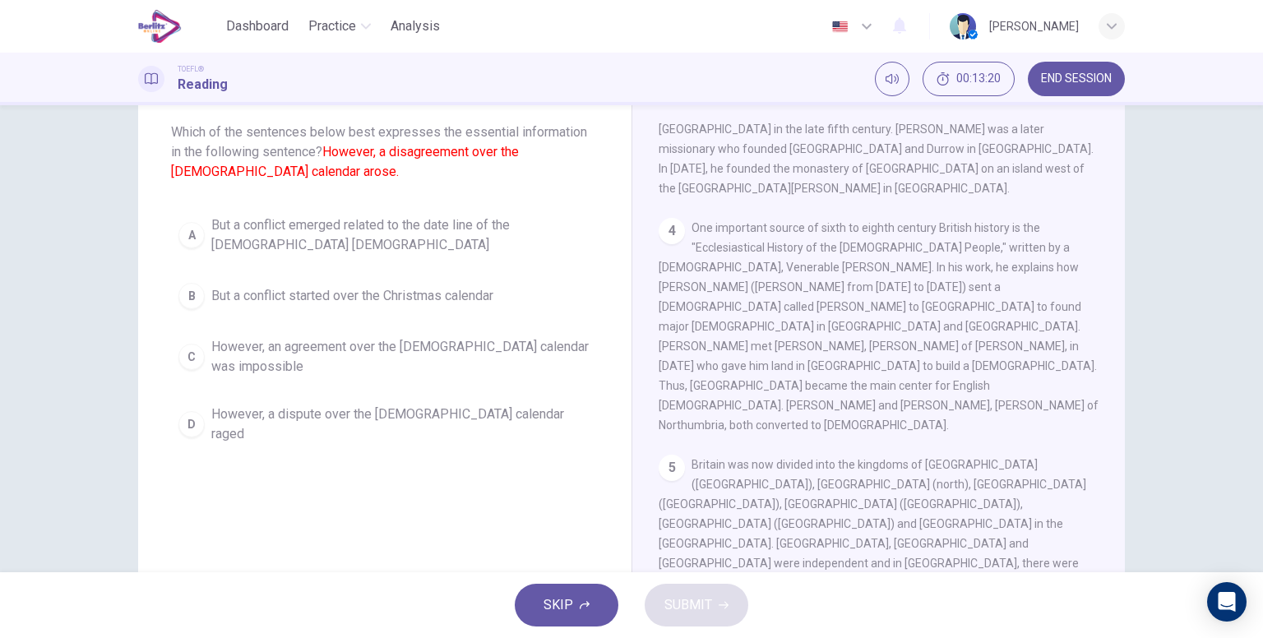
scroll to position [602, 0]
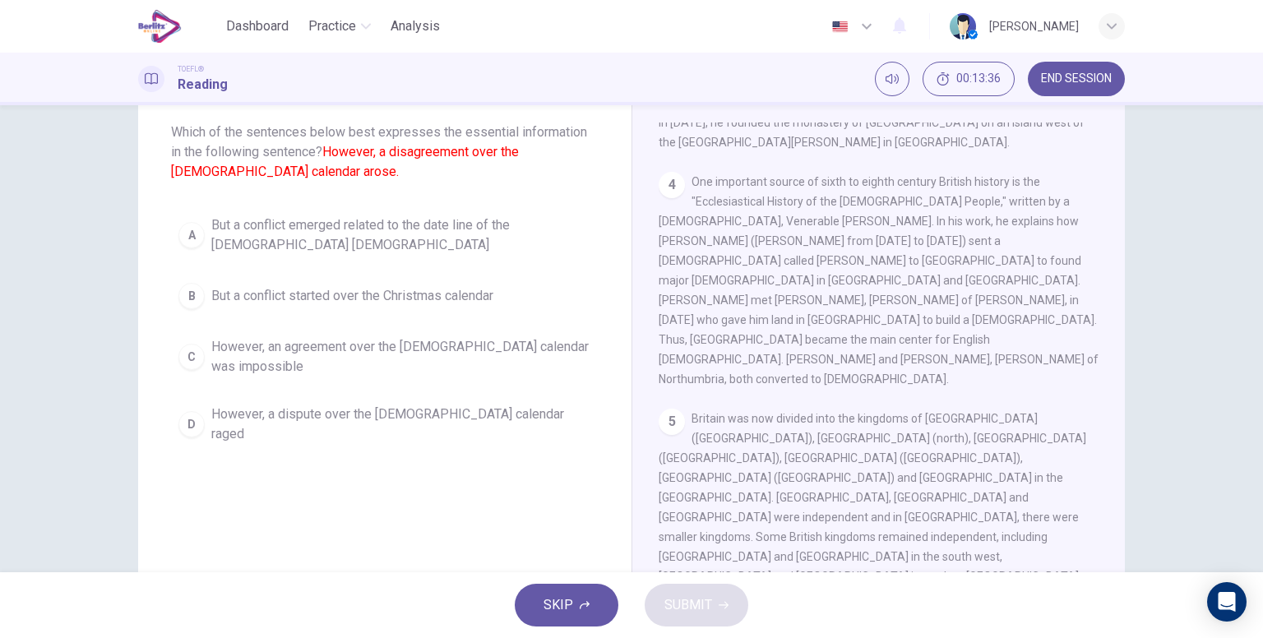
click at [306, 135] on span "Which of the sentences below best expresses the essential information in the fo…" at bounding box center [385, 152] width 428 height 59
click at [442, 419] on span "However, a dispute over the [DEMOGRAPHIC_DATA] calendar raged" at bounding box center [401, 424] width 380 height 39
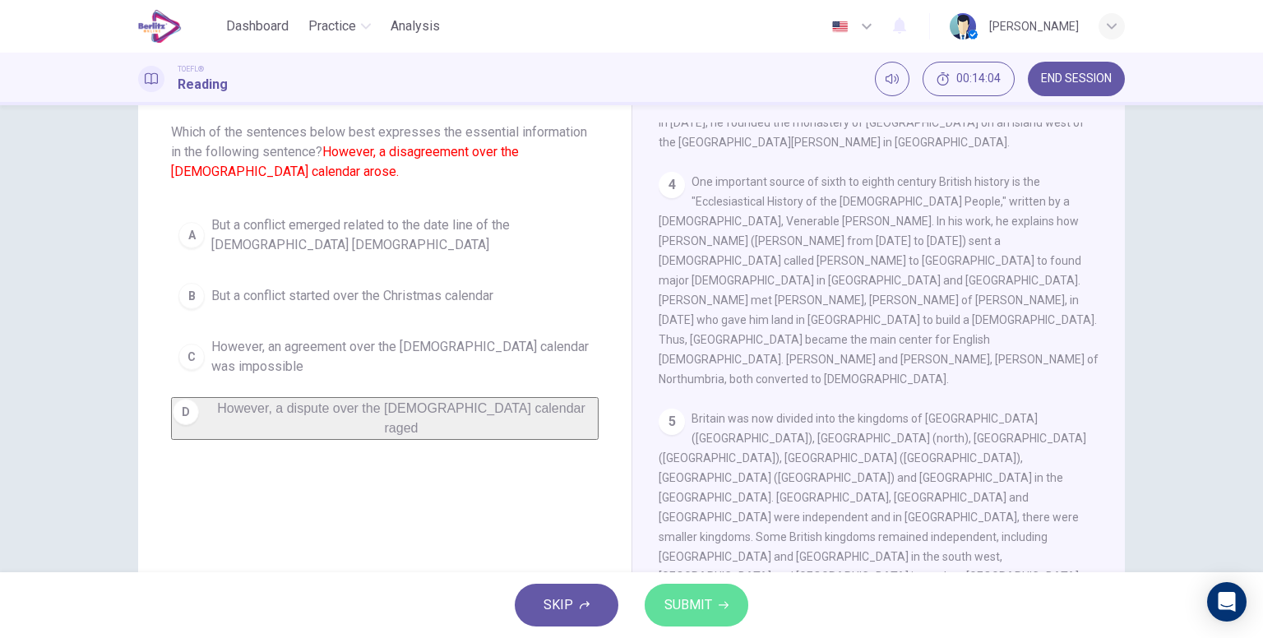
click at [684, 603] on span "SUBMIT" at bounding box center [688, 605] width 48 height 23
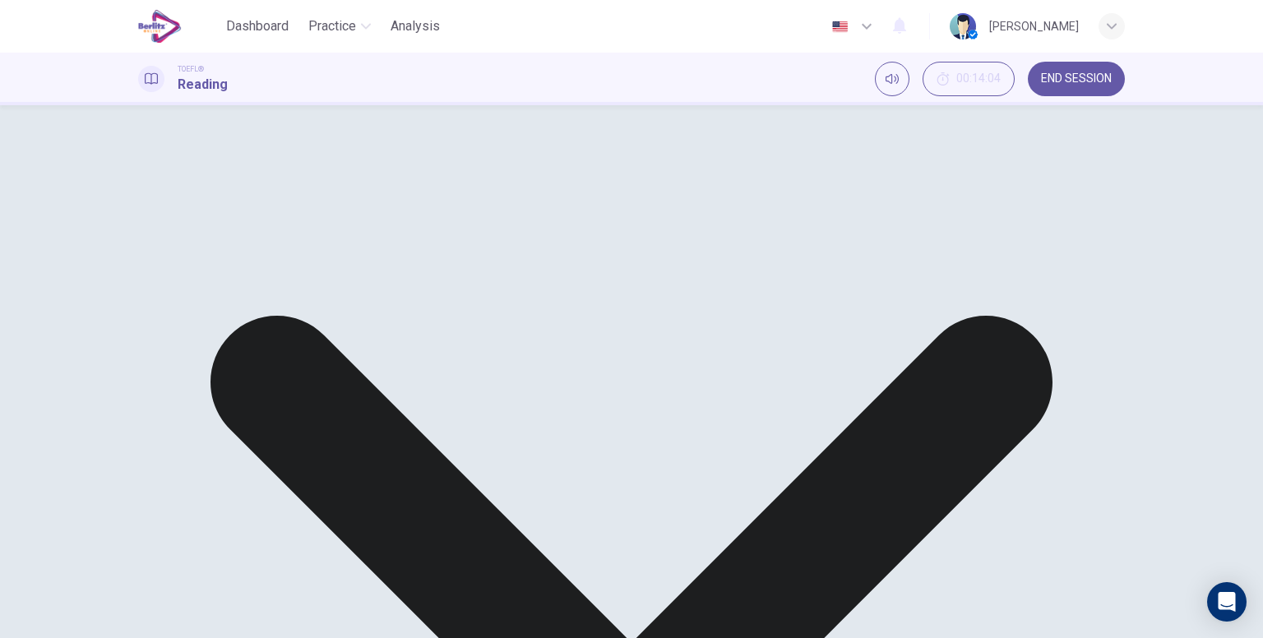
click at [414, 201] on div "Question 9 Which of the sentences below best expresses the essential informatio…" at bounding box center [384, 241] width 493 height 382
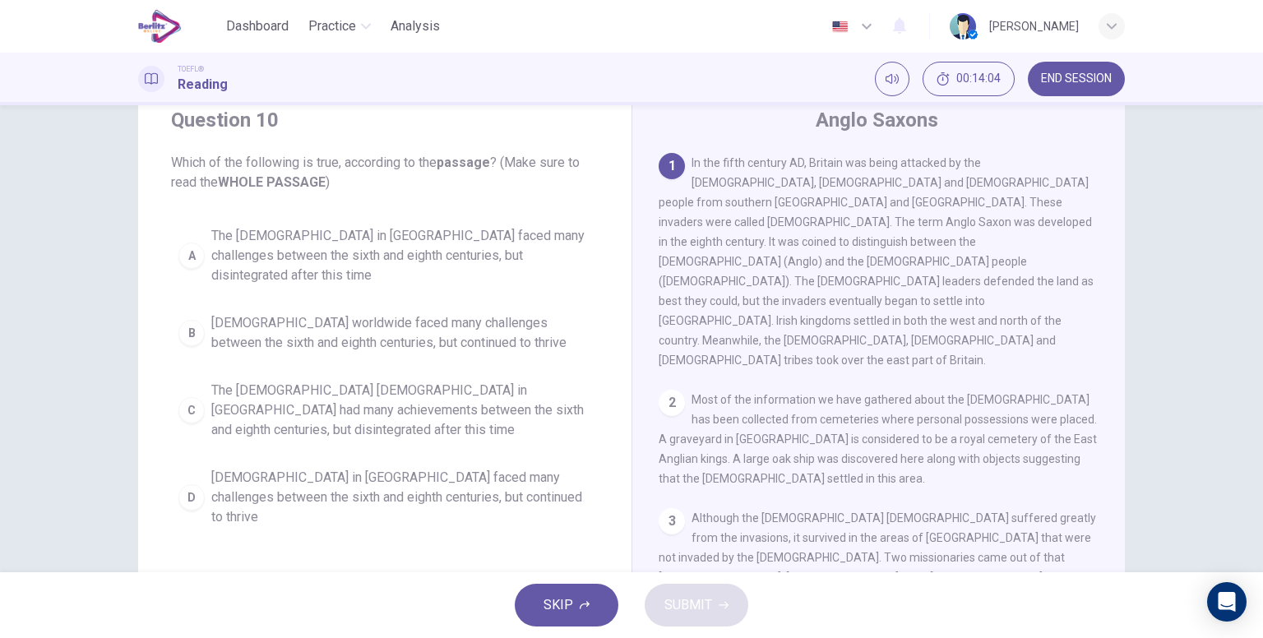
scroll to position [6, 0]
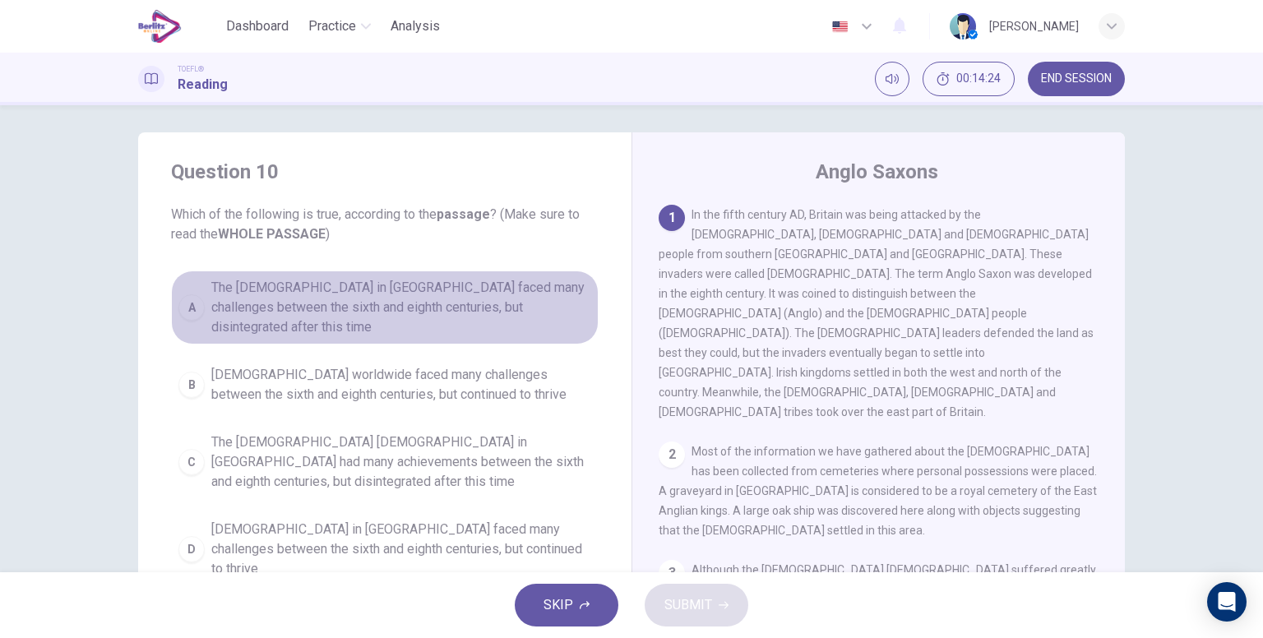
click at [490, 293] on span "The [DEMOGRAPHIC_DATA] in [GEOGRAPHIC_DATA] faced many challenges between the s…" at bounding box center [401, 307] width 380 height 59
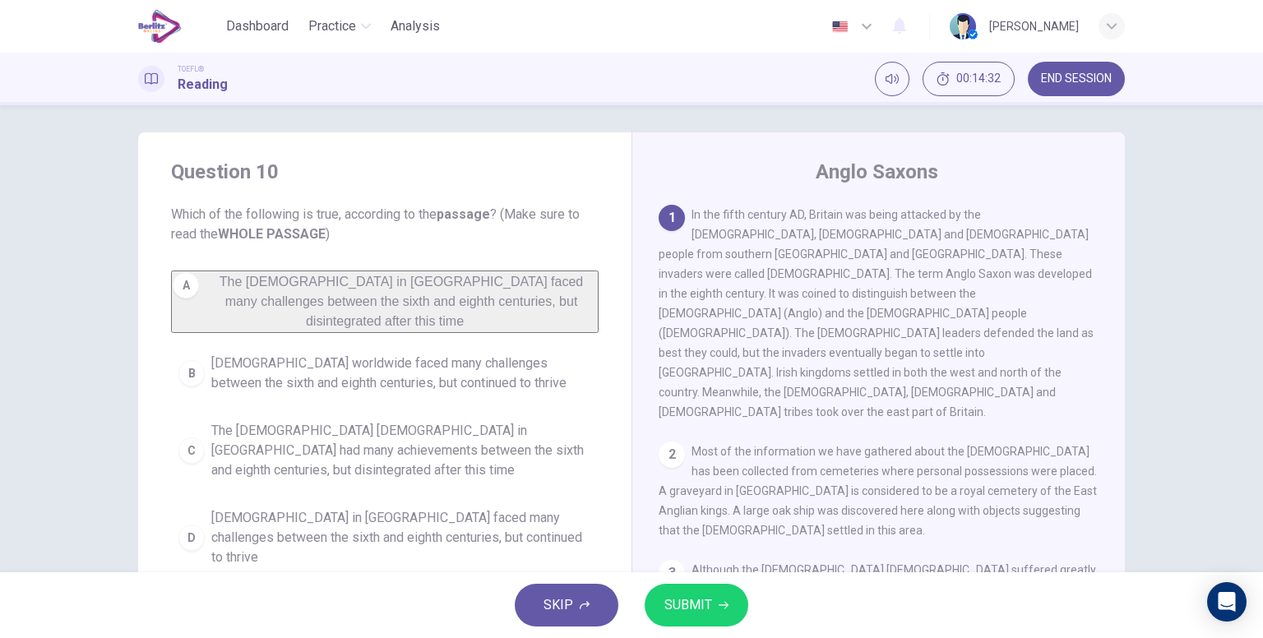
click at [253, 354] on span "[DEMOGRAPHIC_DATA] worldwide faced many challenges between the sixth and eighth…" at bounding box center [401, 373] width 380 height 39
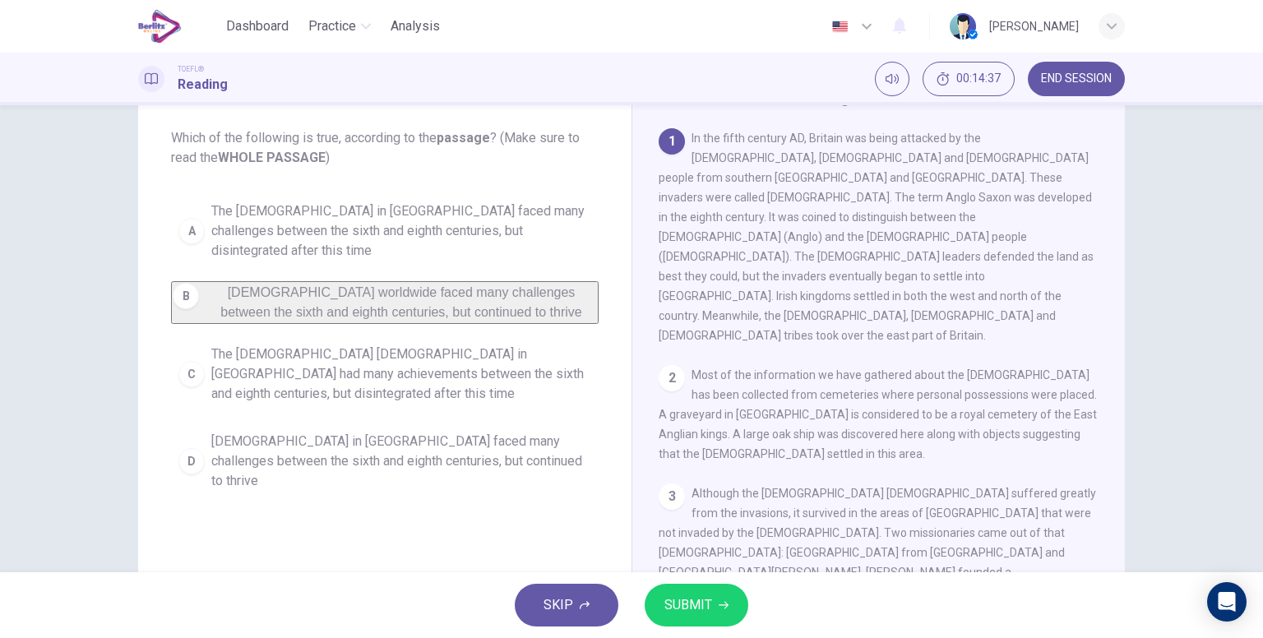
scroll to position [88, 0]
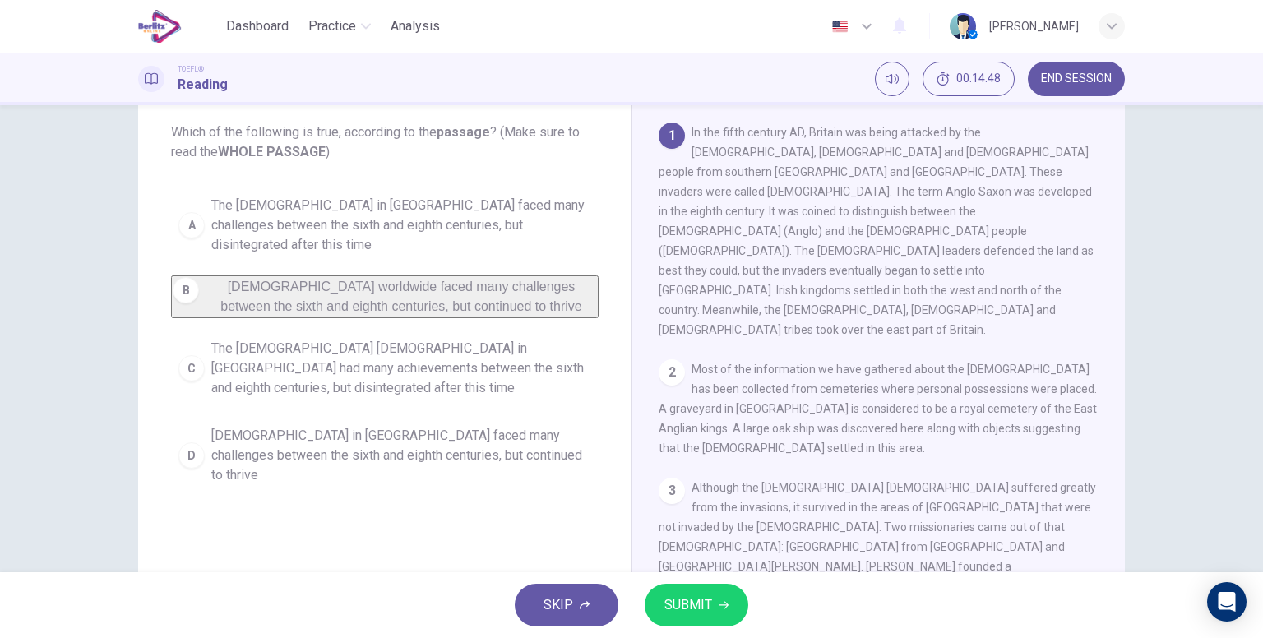
click at [309, 428] on span "[DEMOGRAPHIC_DATA] in [GEOGRAPHIC_DATA] faced many challenges between the sixth…" at bounding box center [401, 455] width 380 height 59
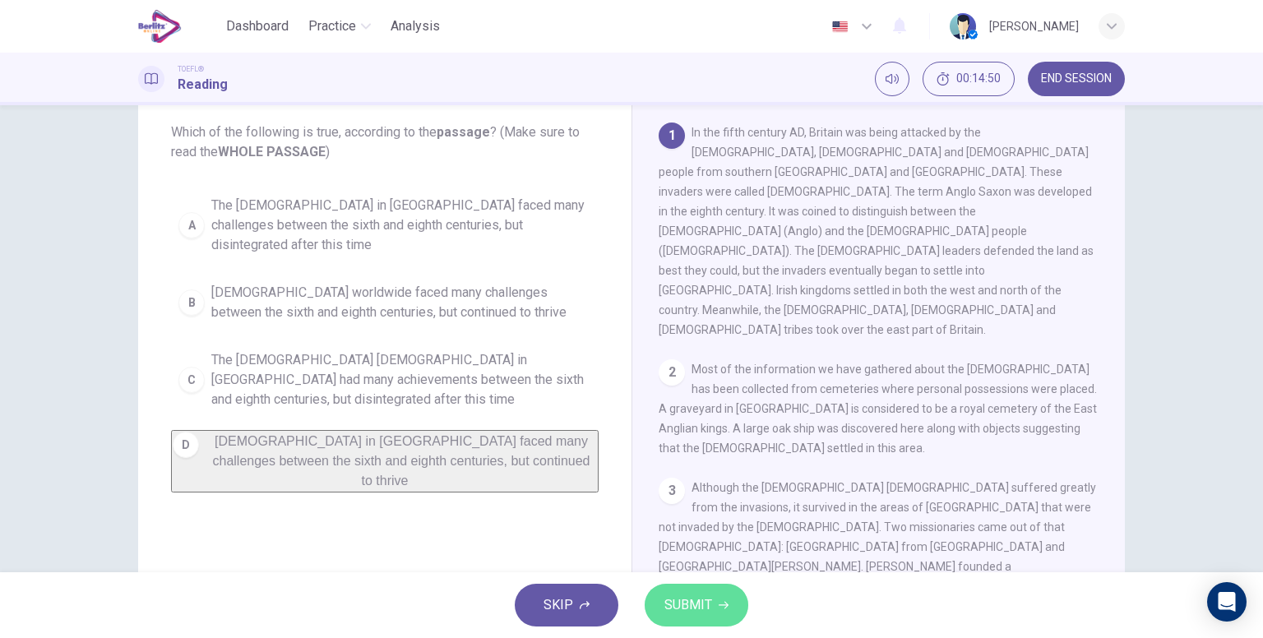
click at [704, 600] on span "SUBMIT" at bounding box center [688, 605] width 48 height 23
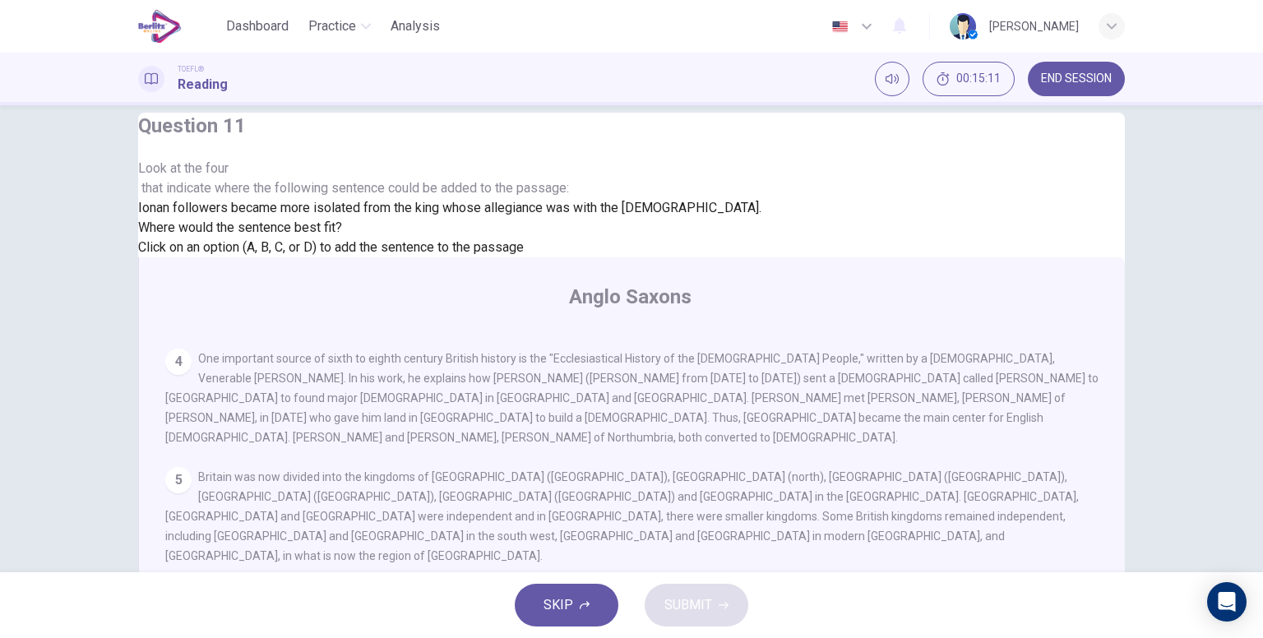
scroll to position [0, 0]
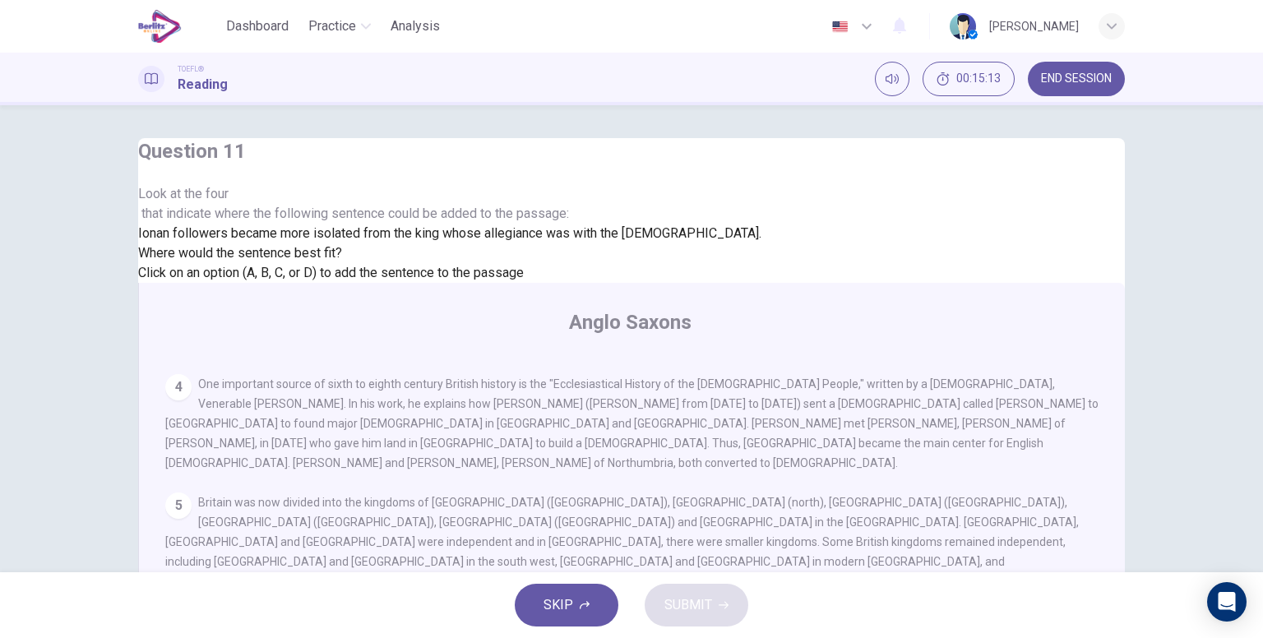
click at [286, 224] on span "Look at the four that indicate where the following sentence could be added to t…" at bounding box center [631, 203] width 987 height 39
click at [285, 223] on span "Look at the four that indicate where the following sentence could be added to t…" at bounding box center [631, 203] width 987 height 39
drag, startPoint x: 335, startPoint y: 234, endPoint x: 418, endPoint y: 228, distance: 82.5
click at [405, 224] on span "Look at the four that indicate where the following sentence could be added to t…" at bounding box center [631, 203] width 987 height 39
click at [424, 217] on span "Look at the four that indicate where the following sentence could be added to t…" at bounding box center [631, 203] width 987 height 39
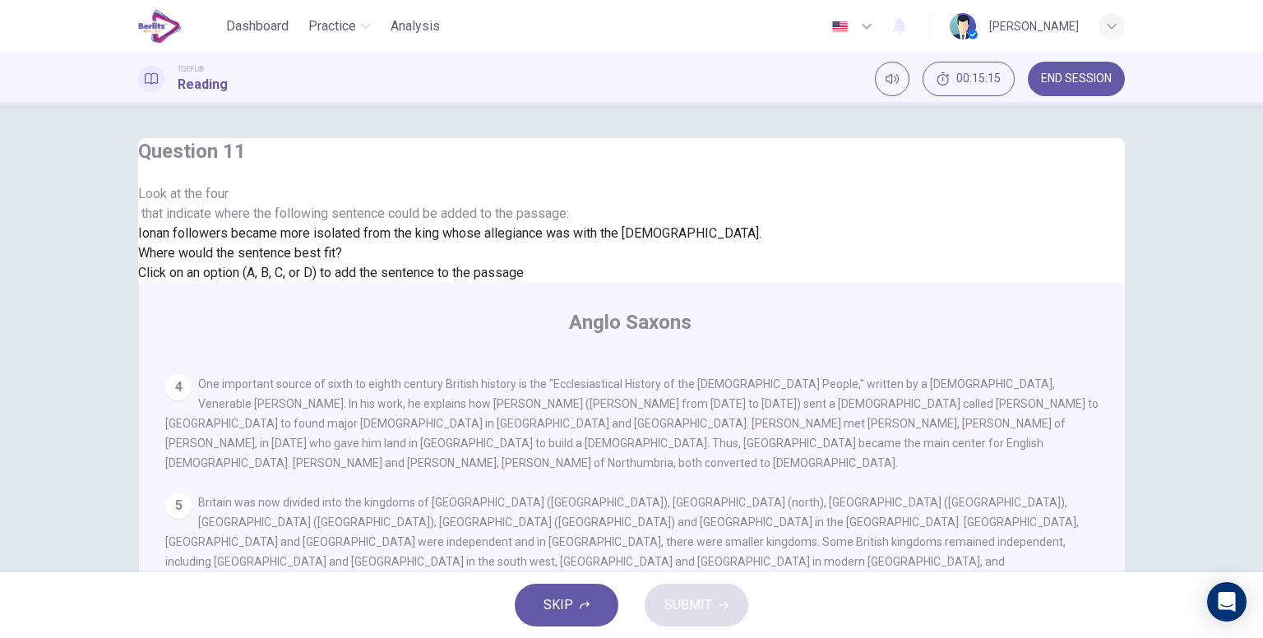
click at [424, 217] on span "Look at the four that indicate where the following sentence could be added to t…" at bounding box center [631, 203] width 987 height 39
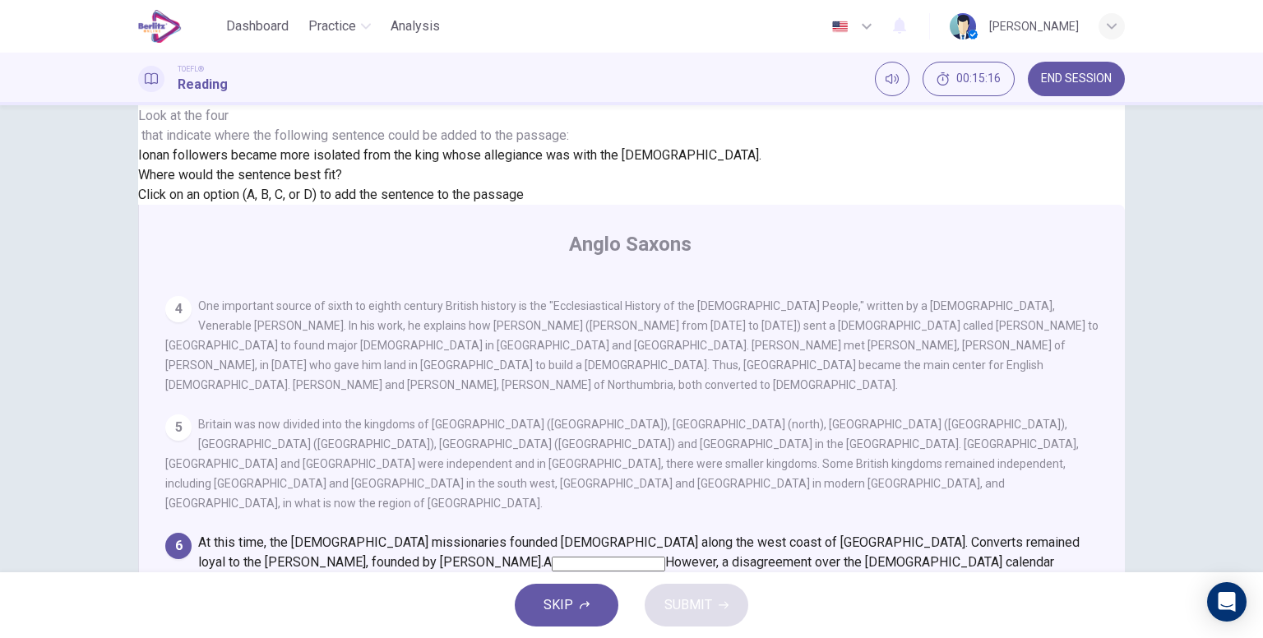
scroll to position [82, 0]
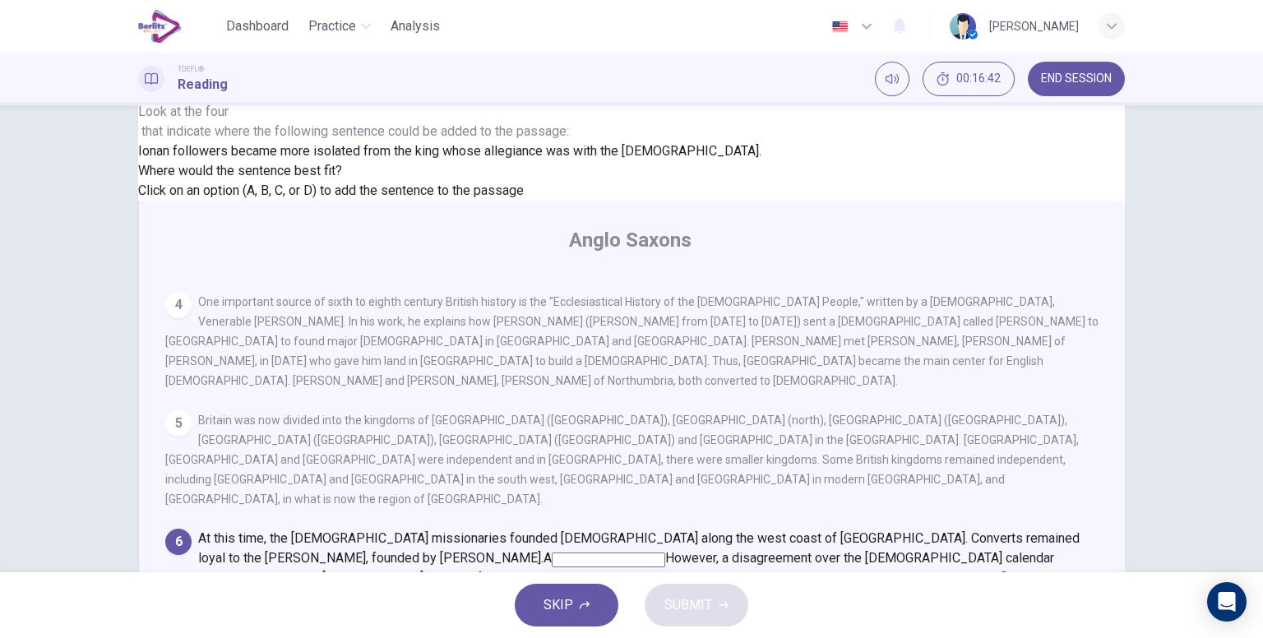
click at [322, 572] on input at bounding box center [265, 579] width 113 height 15
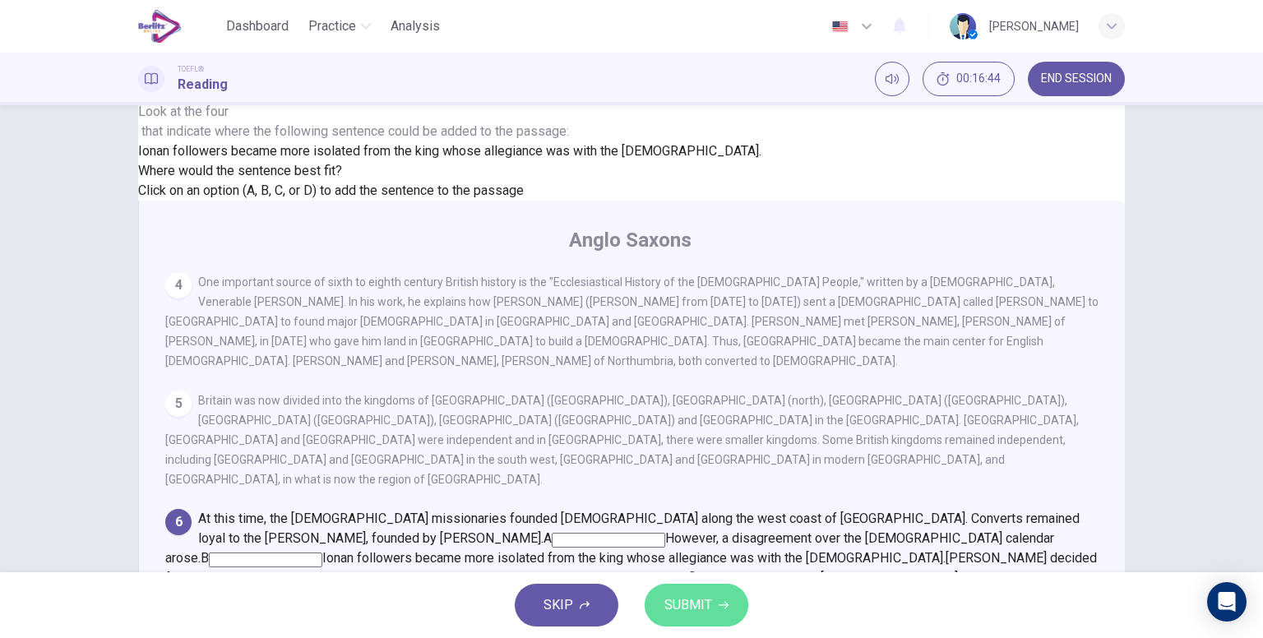
click at [703, 590] on button "SUBMIT" at bounding box center [697, 605] width 104 height 43
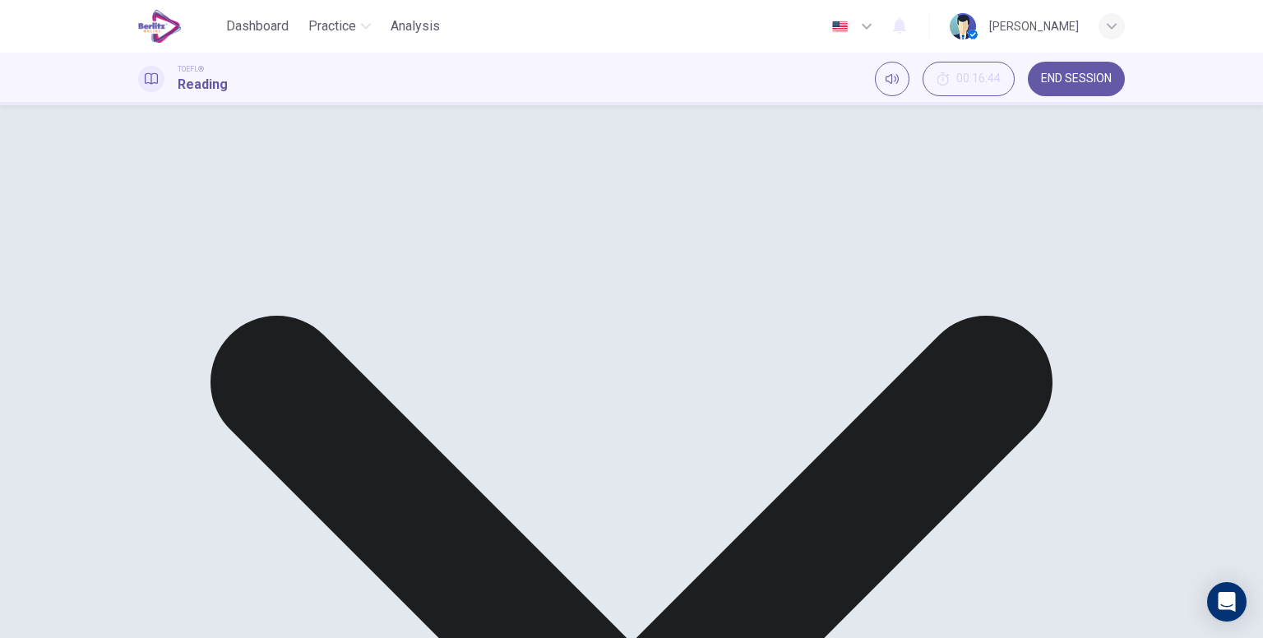
click at [653, 409] on div "[DEMOGRAPHIC_DATA] 1 In the fifth century AD, Britain was being attacked by the…" at bounding box center [631, 486] width 987 height 571
drag, startPoint x: 726, startPoint y: 414, endPoint x: 961, endPoint y: 437, distance: 236.4
click at [961, 509] on div "At this time, the [DEMOGRAPHIC_DATA] missionaries founded [DEMOGRAPHIC_DATA] al…" at bounding box center [632, 568] width 934 height 118
click at [881, 590] on span "Archbishop [PERSON_NAME] was appointed in [DATE] by [PERSON_NAME]. [PERSON_NAME…" at bounding box center [603, 607] width 877 height 35
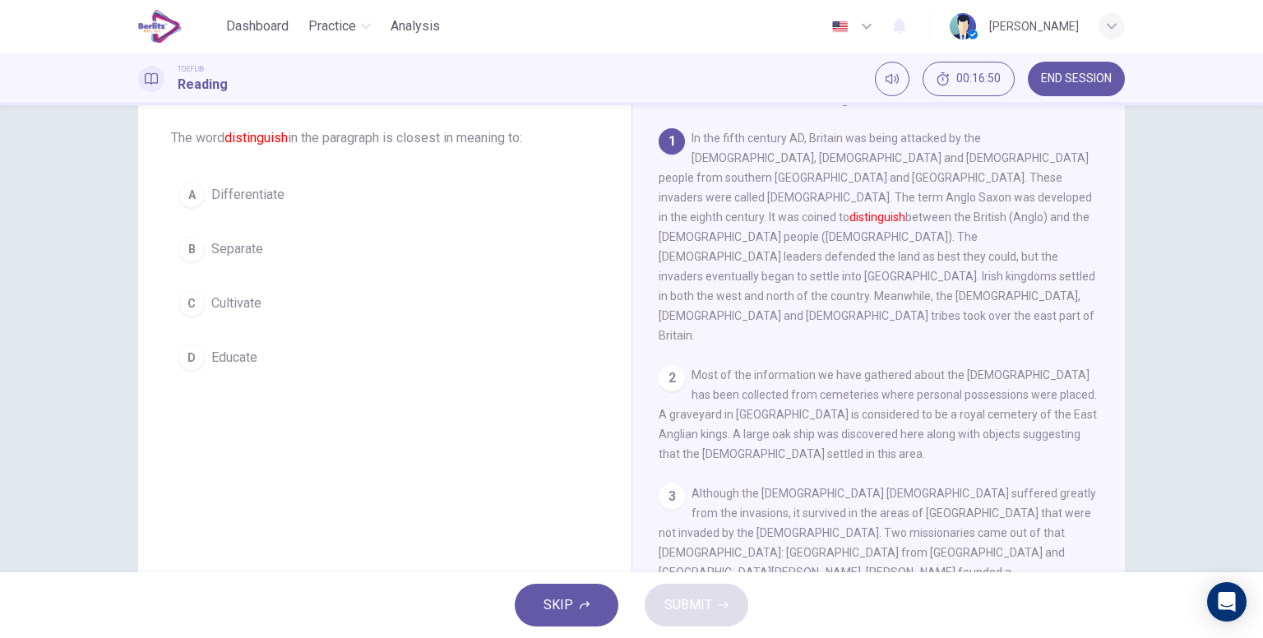
click at [286, 209] on button "A Differentiate" at bounding box center [385, 194] width 428 height 41
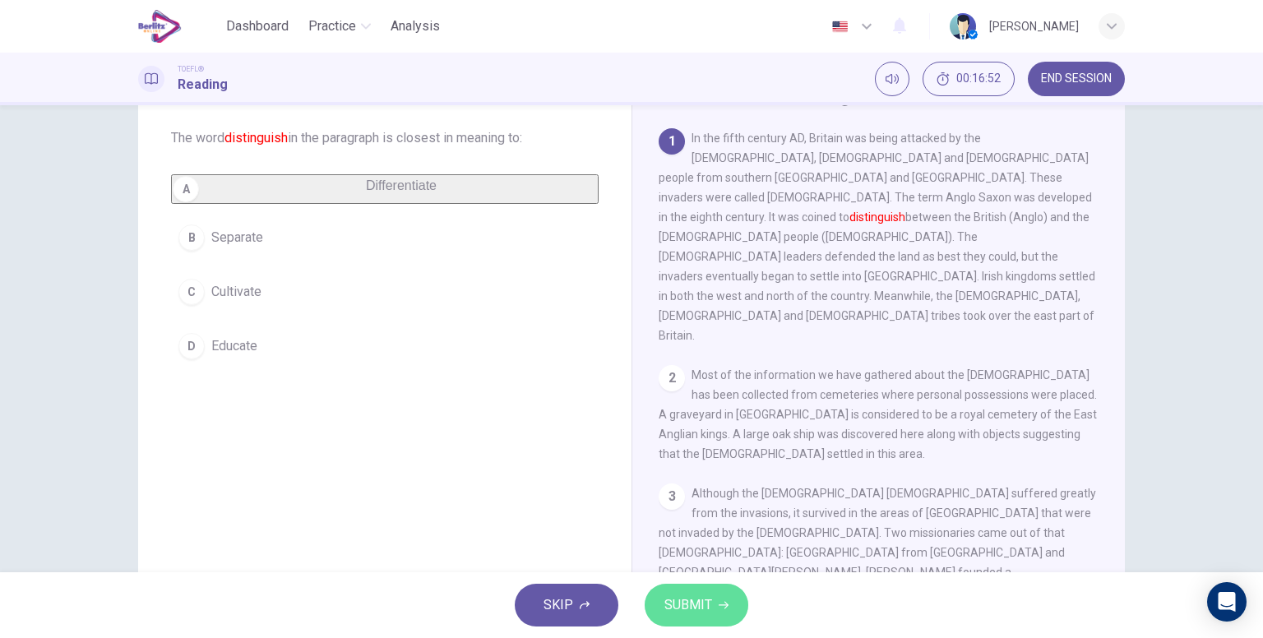
click at [686, 599] on span "SUBMIT" at bounding box center [688, 605] width 48 height 23
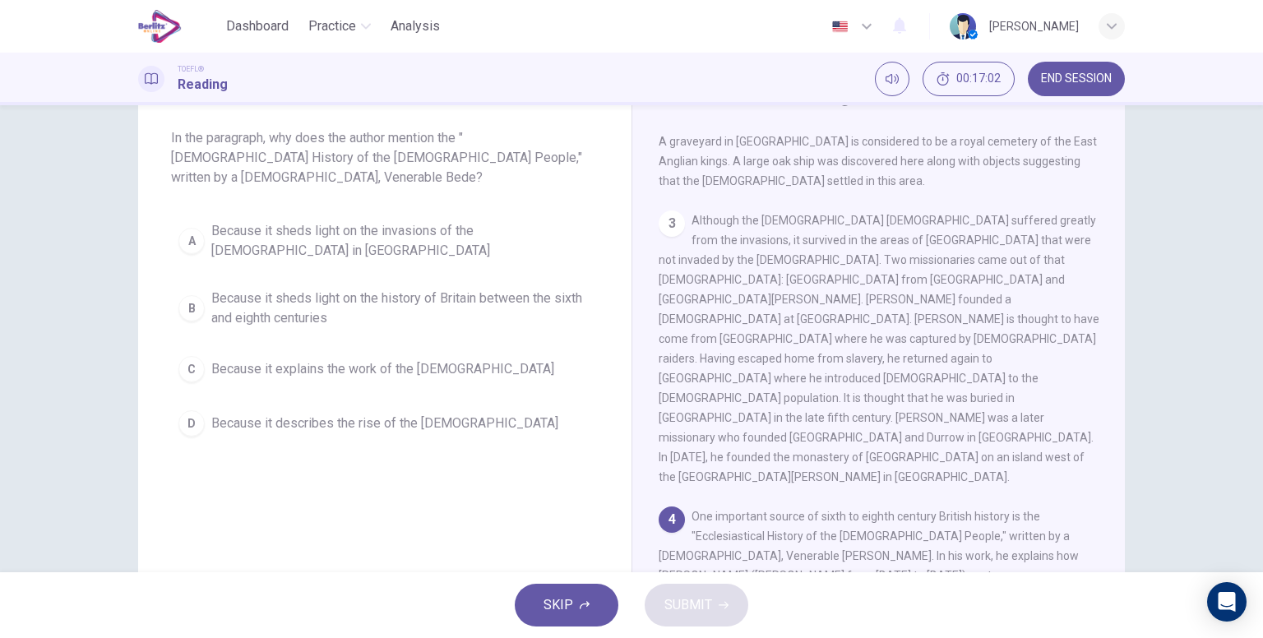
scroll to position [329, 0]
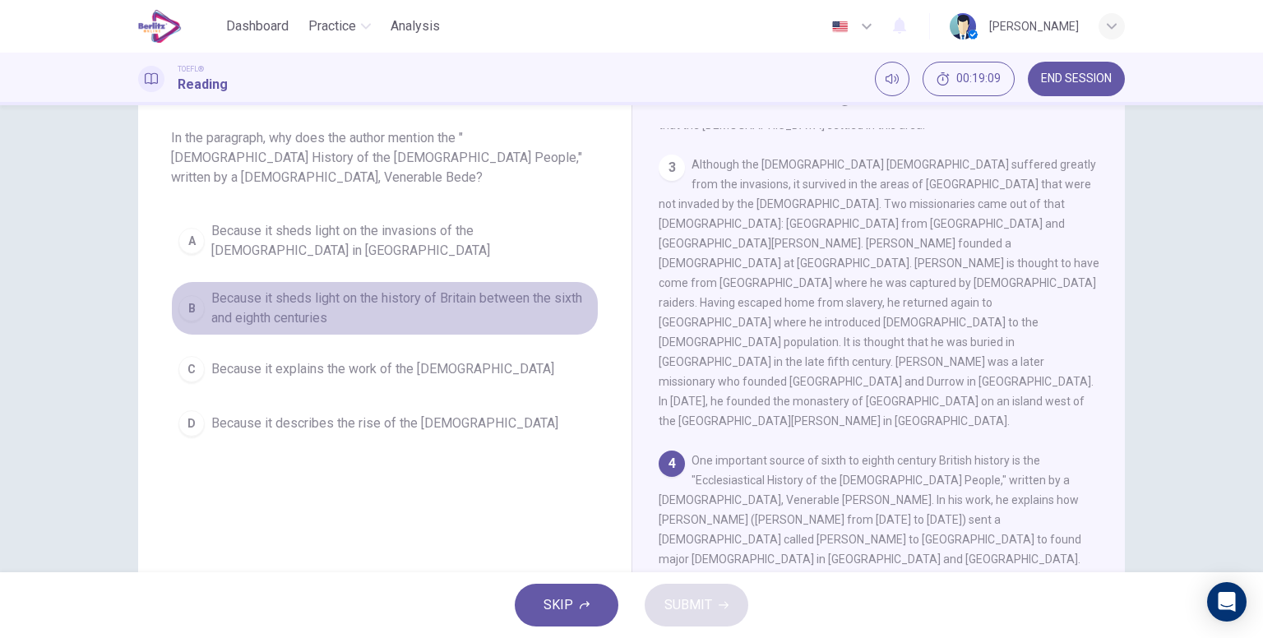
click at [471, 289] on span "Because it sheds light on the history of Britain between the sixth and eighth c…" at bounding box center [401, 308] width 380 height 39
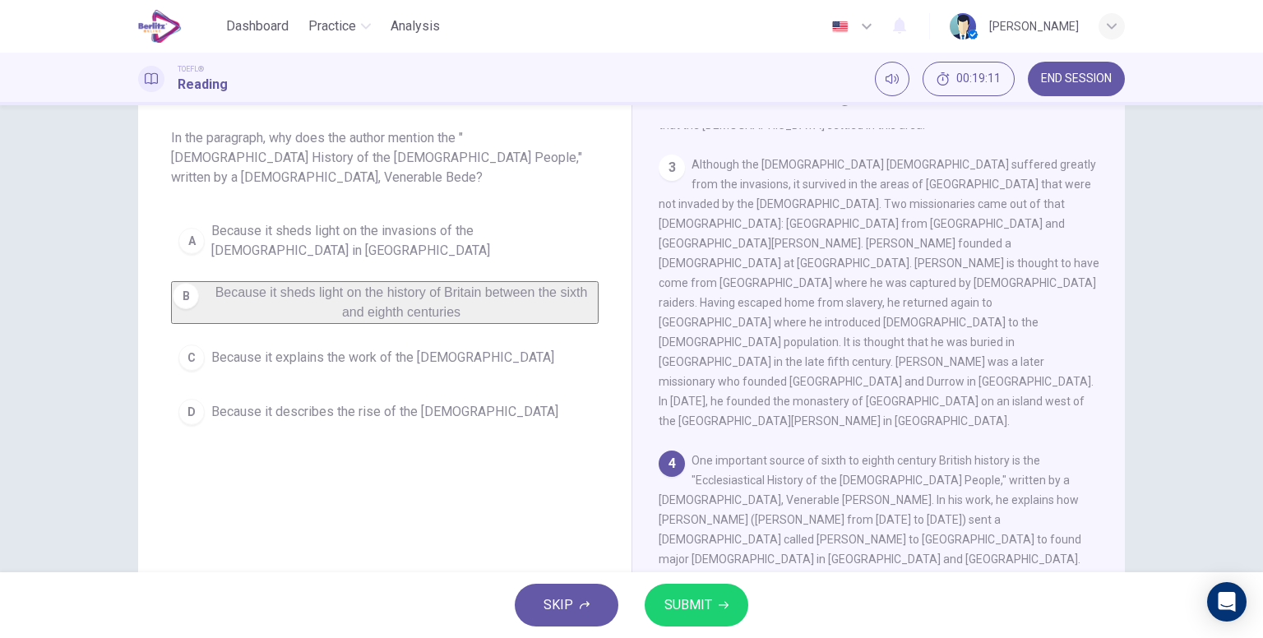
click at [678, 595] on span "SUBMIT" at bounding box center [688, 605] width 48 height 23
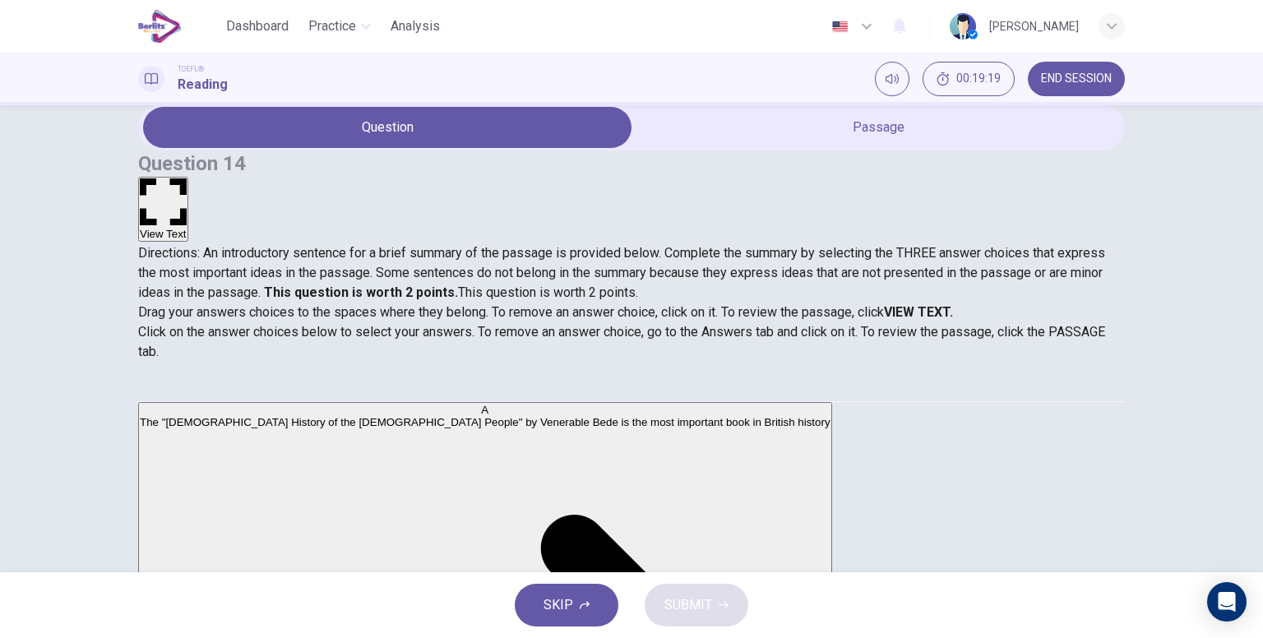
scroll to position [6, 0]
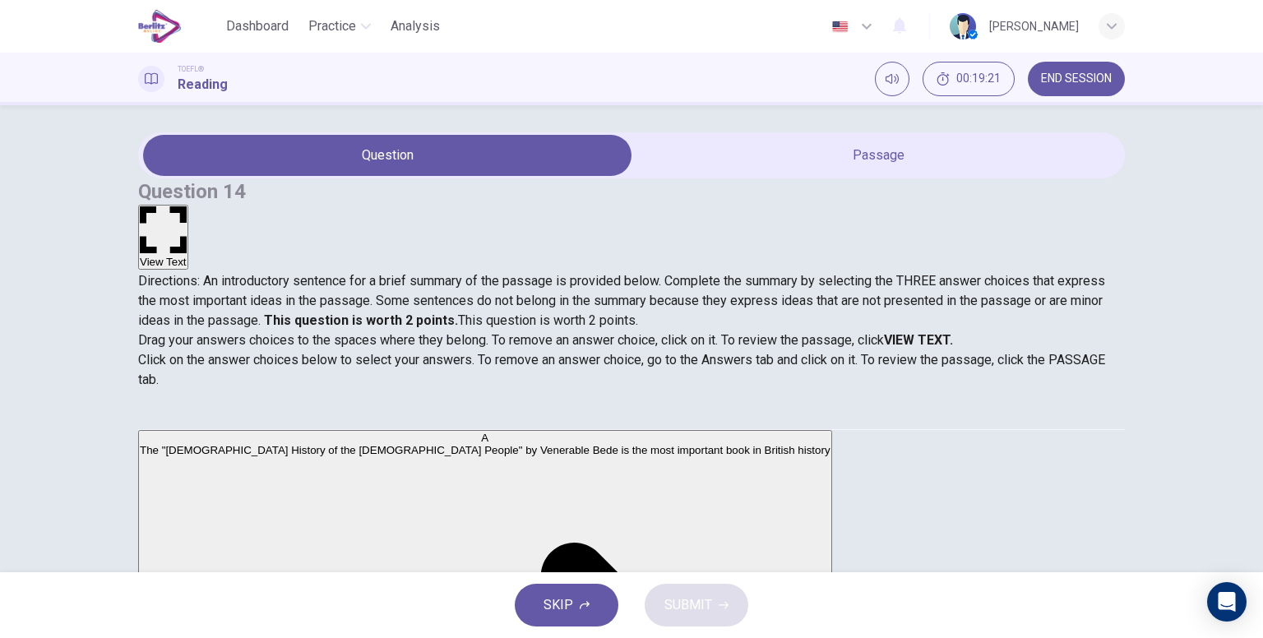
drag, startPoint x: 224, startPoint y: 229, endPoint x: 391, endPoint y: 241, distance: 167.3
click at [391, 273] on span "Directions: An introductory sentence for a brief summary of the passage is prov…" at bounding box center [621, 300] width 967 height 55
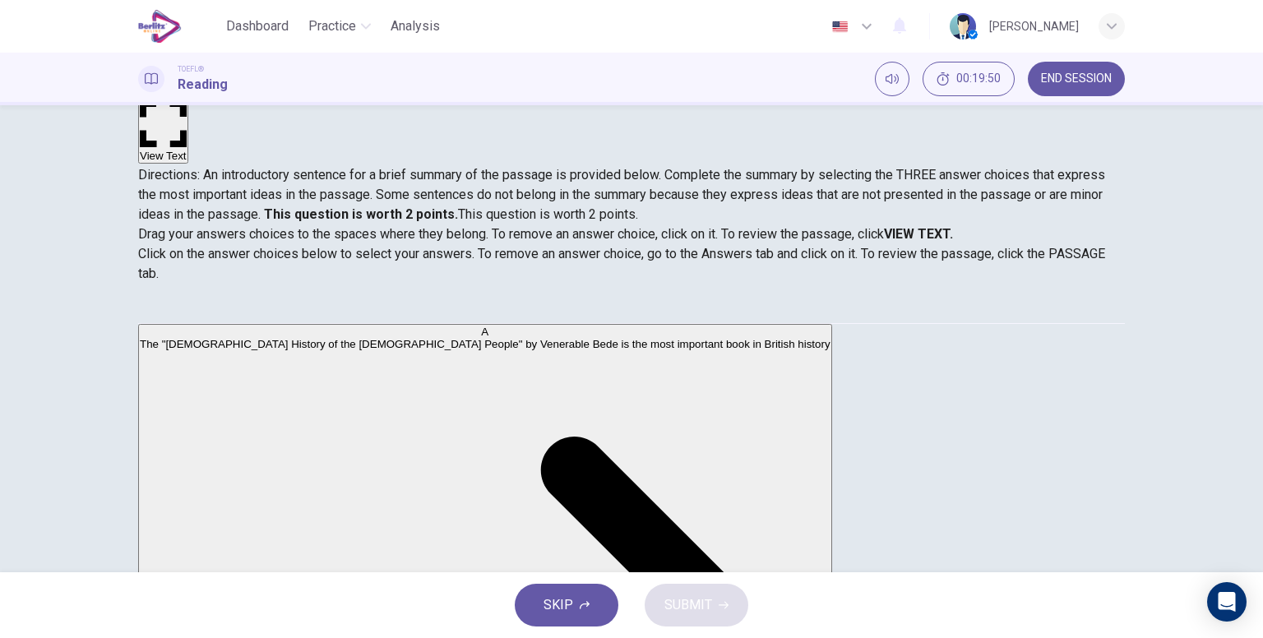
scroll to position [164, 0]
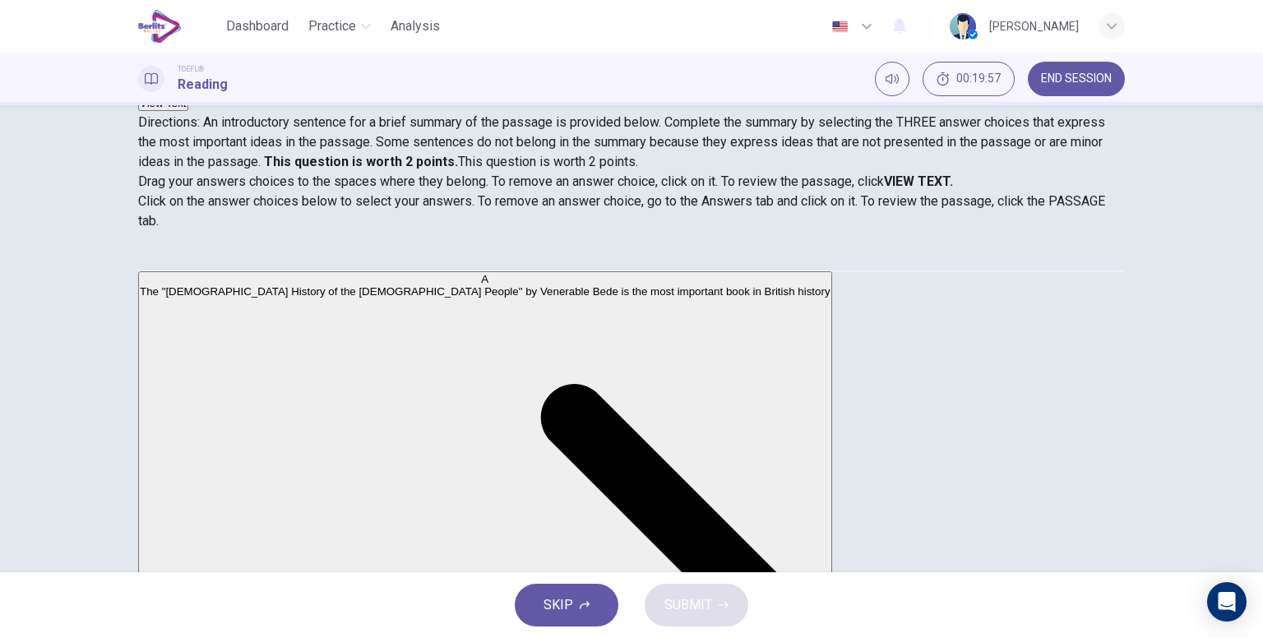
drag, startPoint x: 516, startPoint y: 254, endPoint x: 574, endPoint y: 264, distance: 58.4
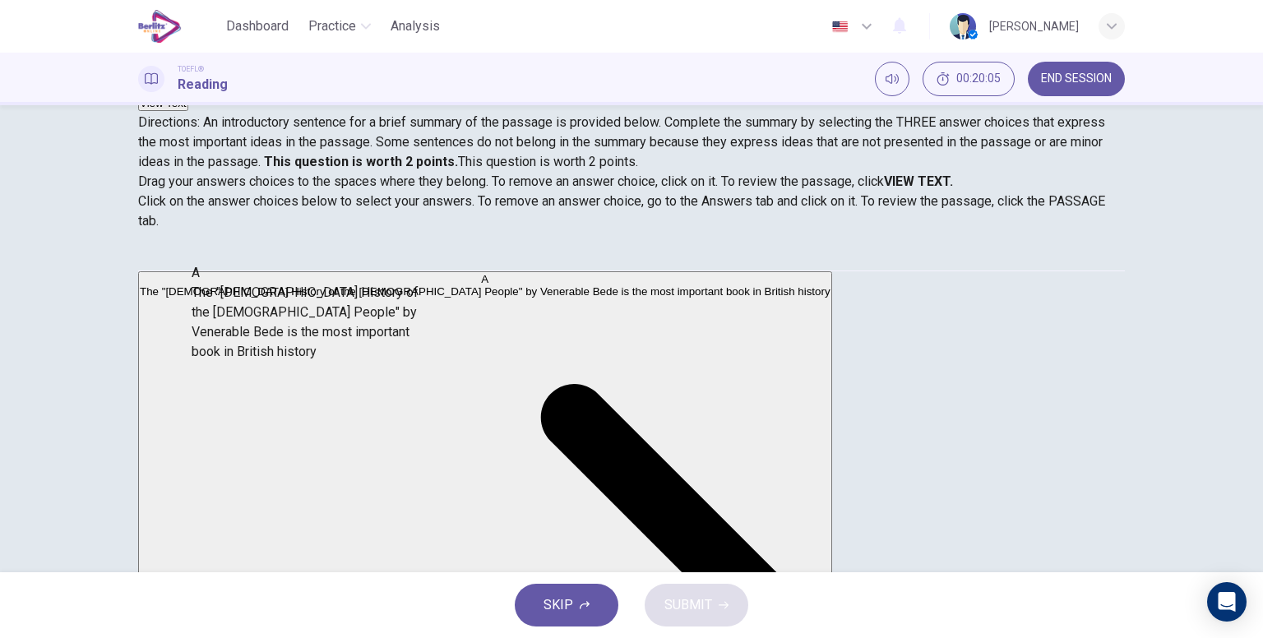
drag, startPoint x: 202, startPoint y: 314, endPoint x: 231, endPoint y: 325, distance: 30.7
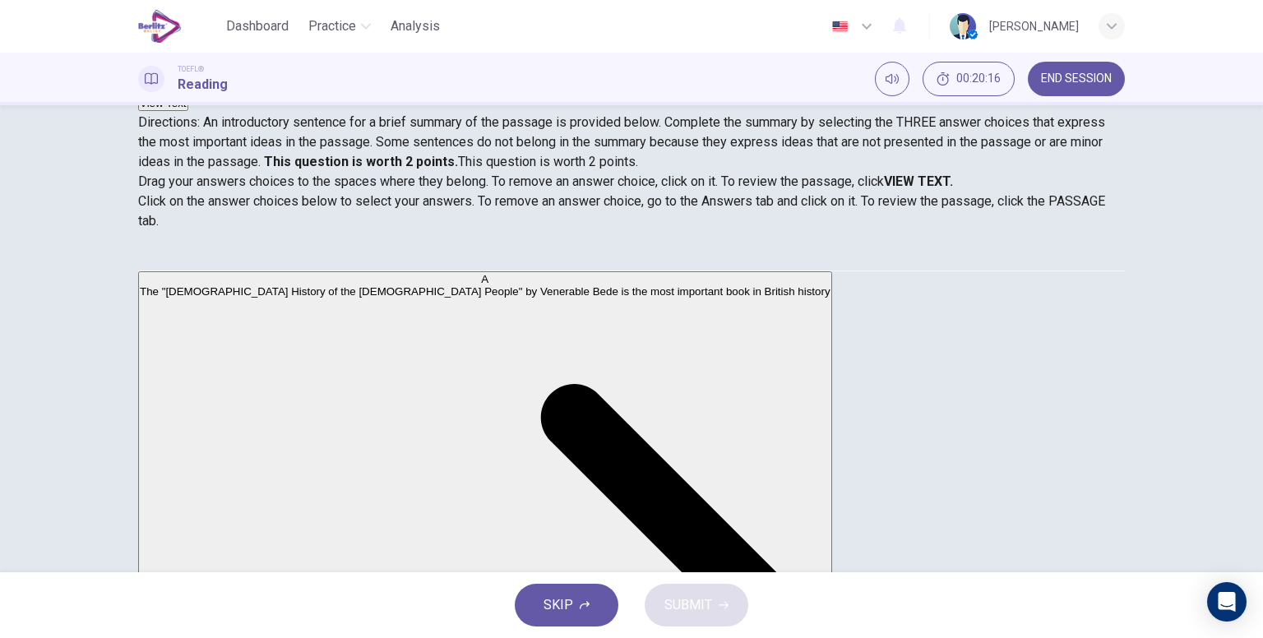
scroll to position [82, 0]
drag, startPoint x: 322, startPoint y: 359, endPoint x: 618, endPoint y: 374, distance: 295.6
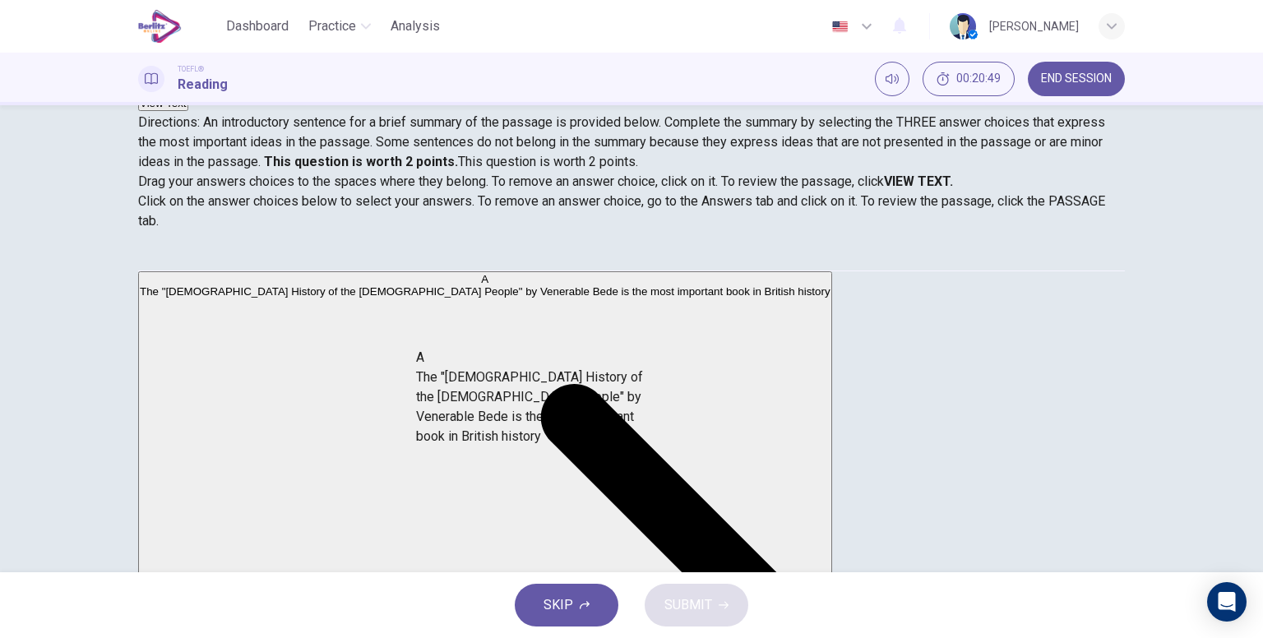
drag, startPoint x: 281, startPoint y: 311, endPoint x: 571, endPoint y: 414, distance: 307.4
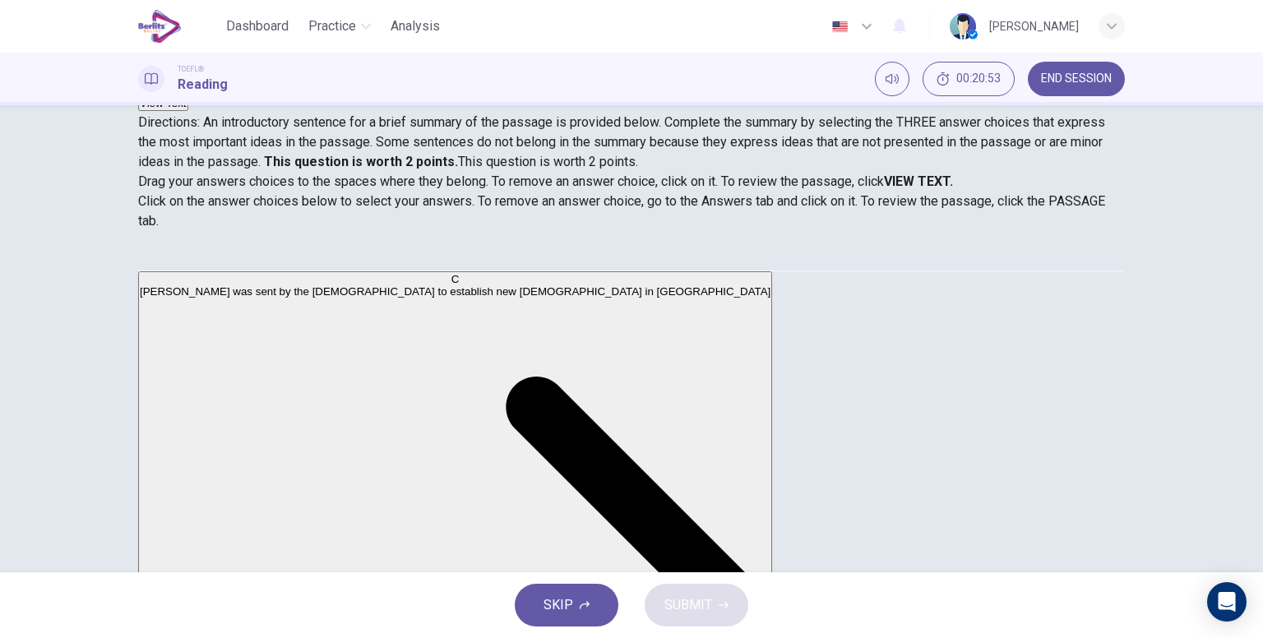
scroll to position [168, 0]
drag, startPoint x: 257, startPoint y: 460, endPoint x: 544, endPoint y: 473, distance: 288.1
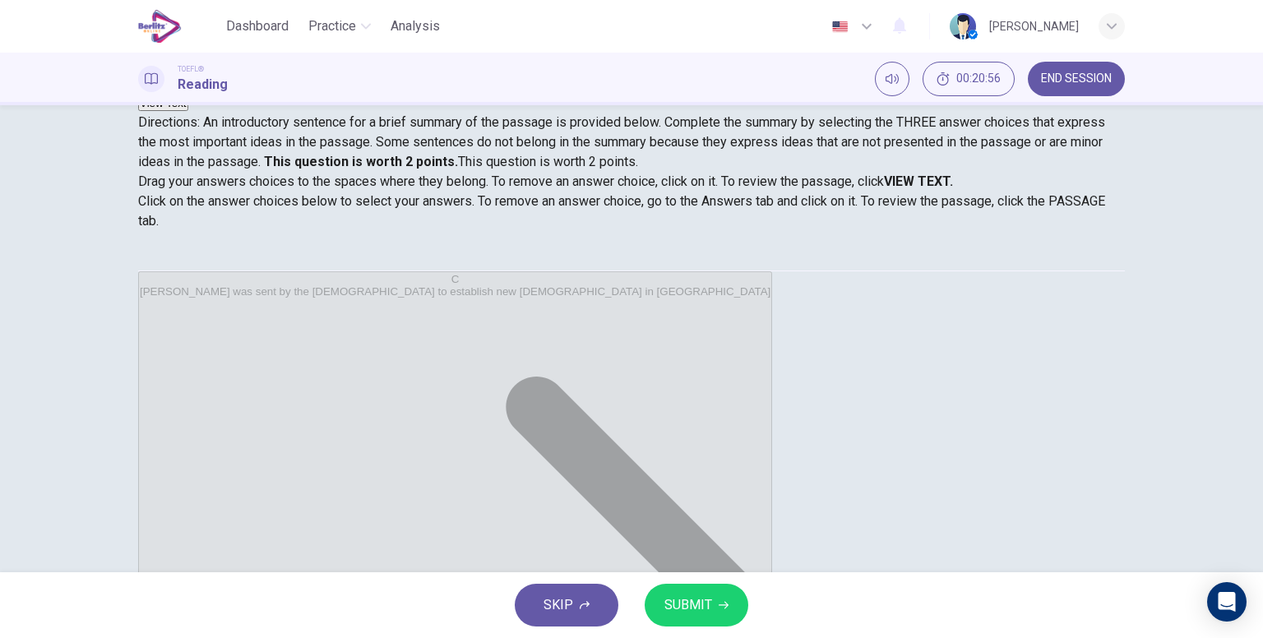
scroll to position [0, 0]
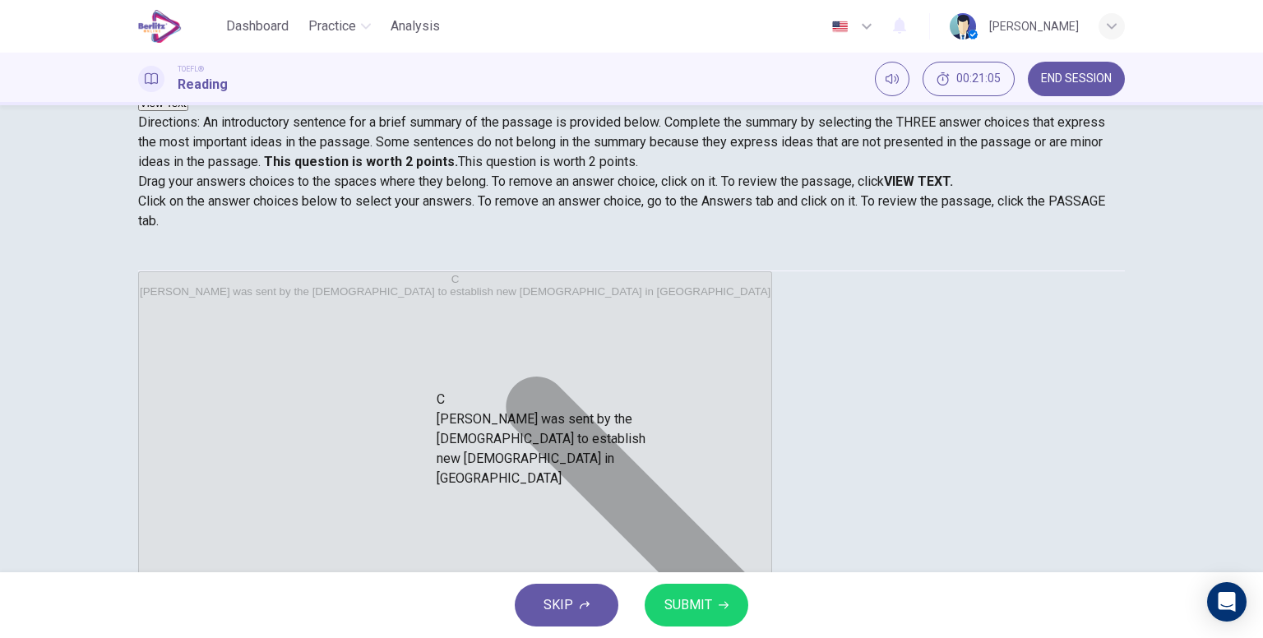
drag, startPoint x: 286, startPoint y: 287, endPoint x: 602, endPoint y: 465, distance: 362.3
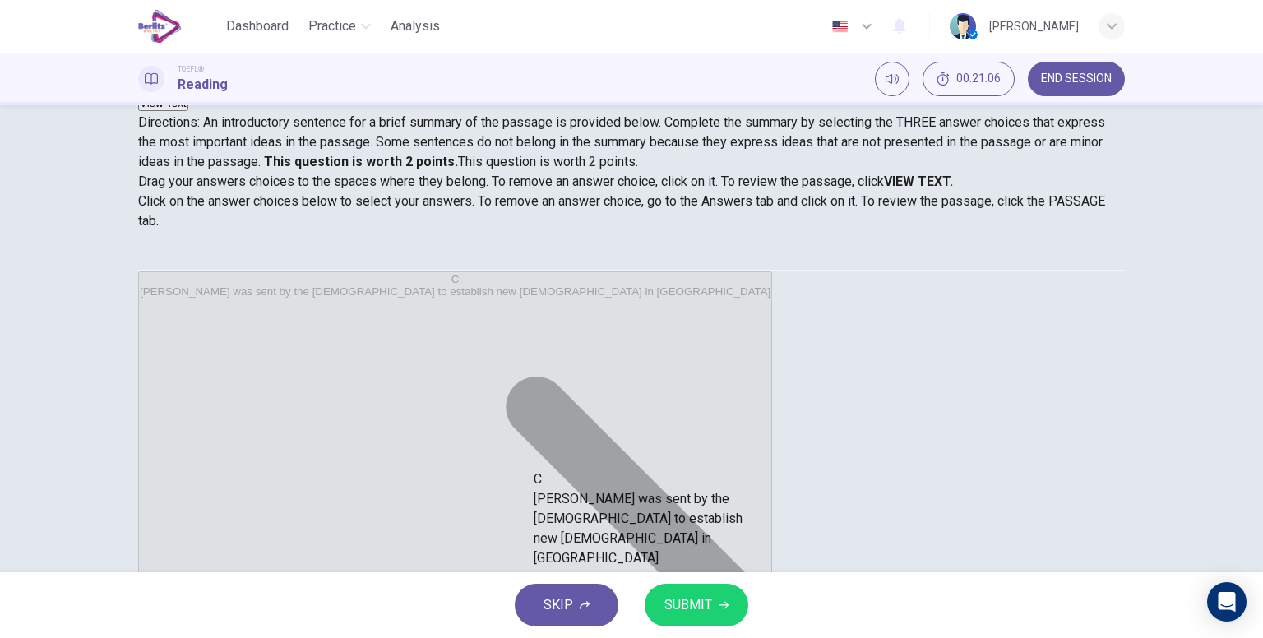
drag, startPoint x: 332, startPoint y: 295, endPoint x: 710, endPoint y: 516, distance: 437.0
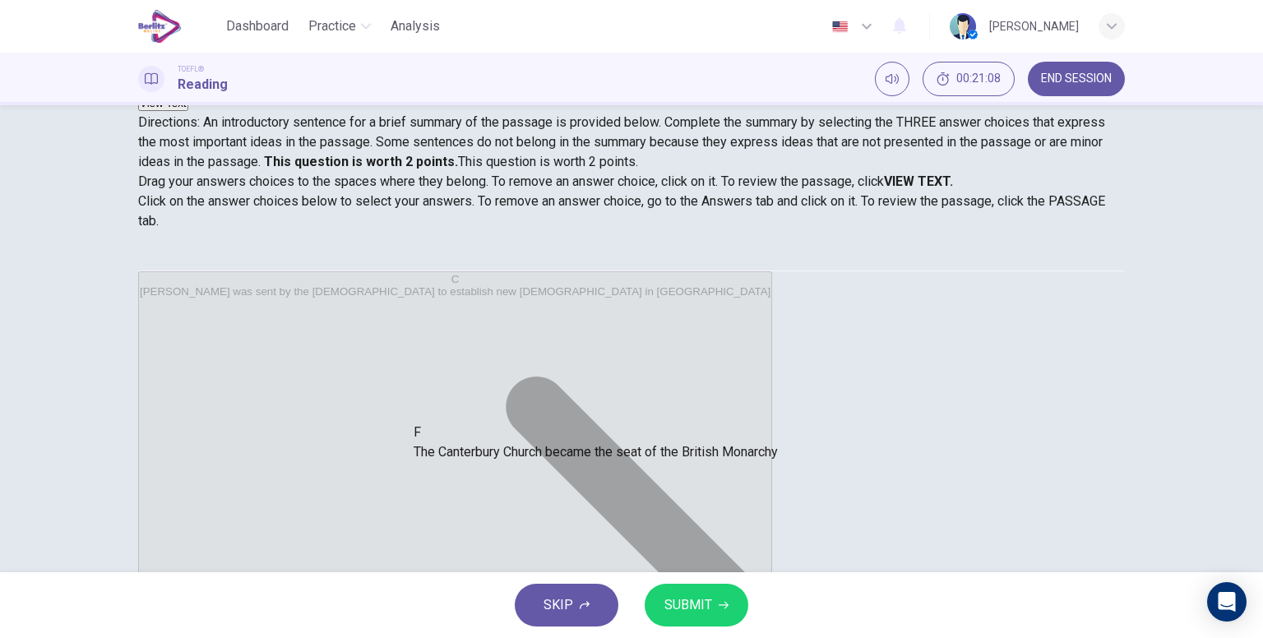
drag, startPoint x: 634, startPoint y: 469, endPoint x: 604, endPoint y: 453, distance: 33.5
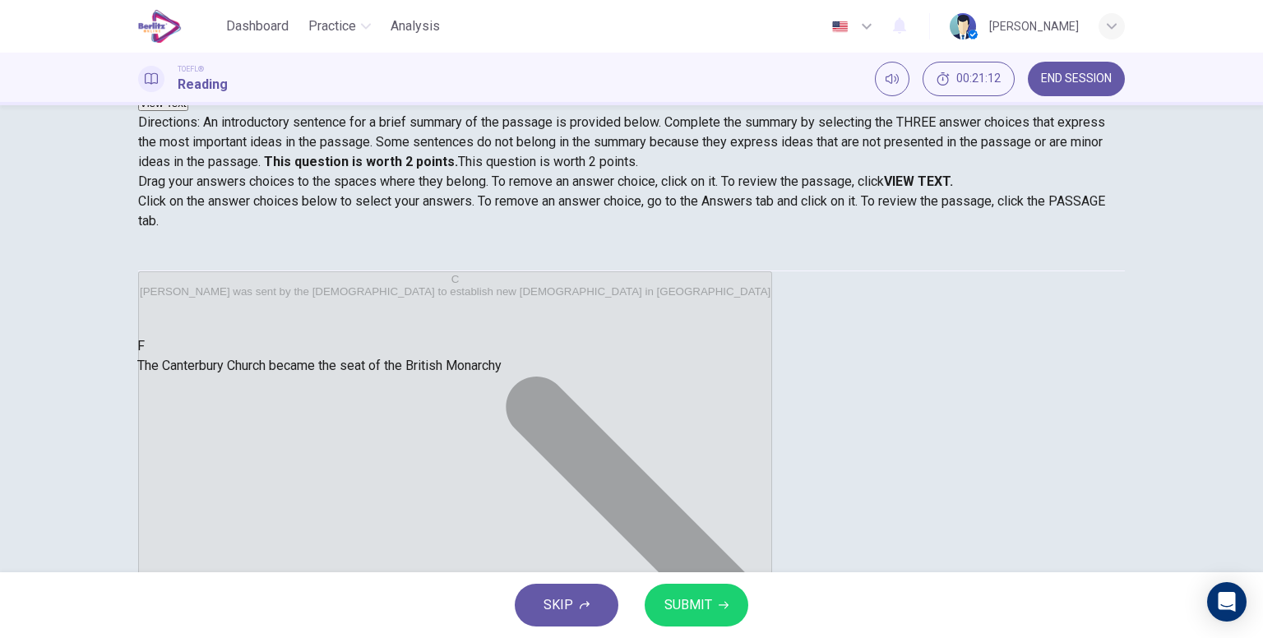
drag, startPoint x: 638, startPoint y: 466, endPoint x: 325, endPoint y: 363, distance: 329.7
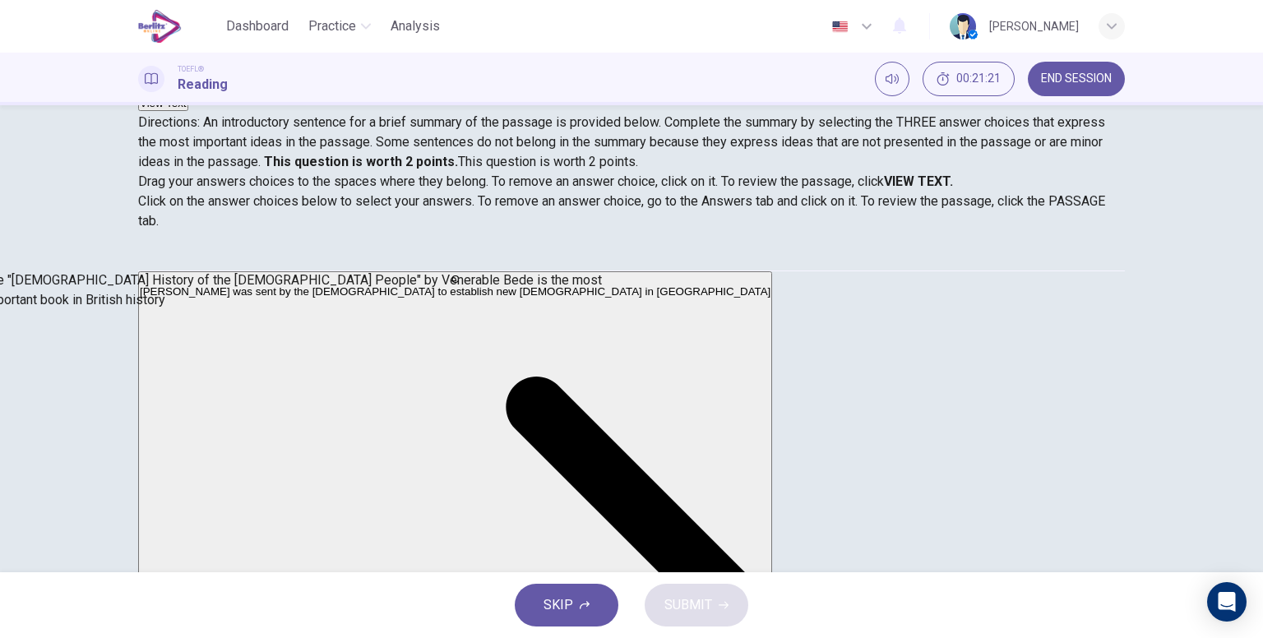
drag, startPoint x: 767, startPoint y: 317, endPoint x: 302, endPoint y: 274, distance: 467.4
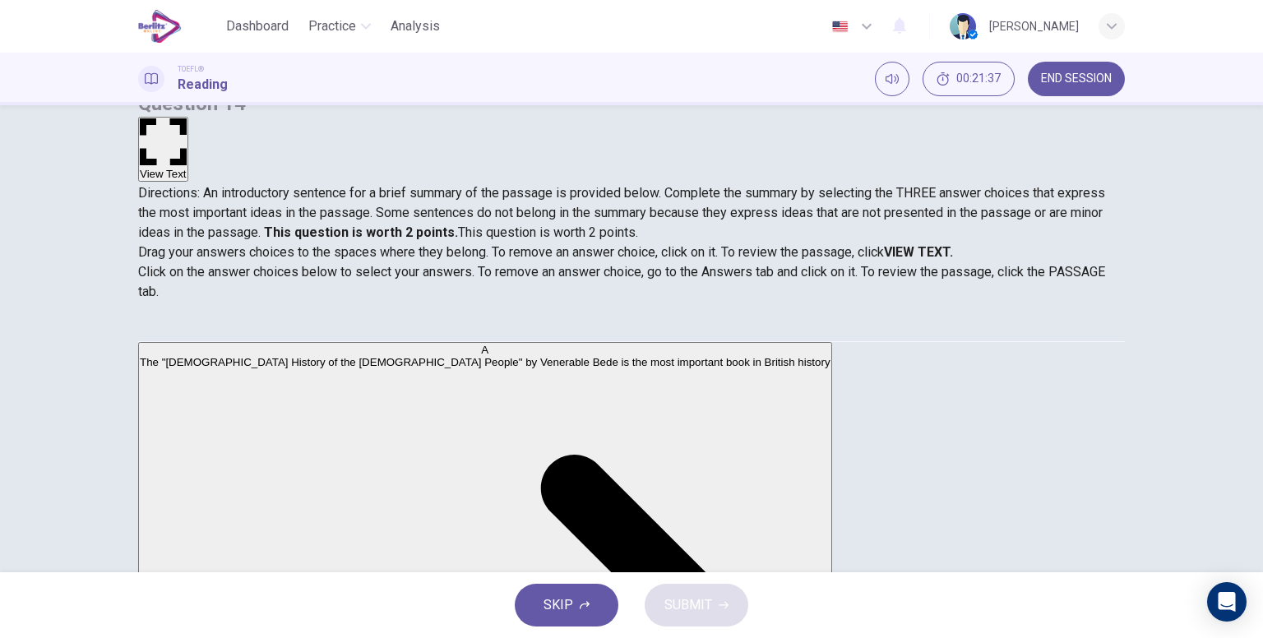
scroll to position [88, 0]
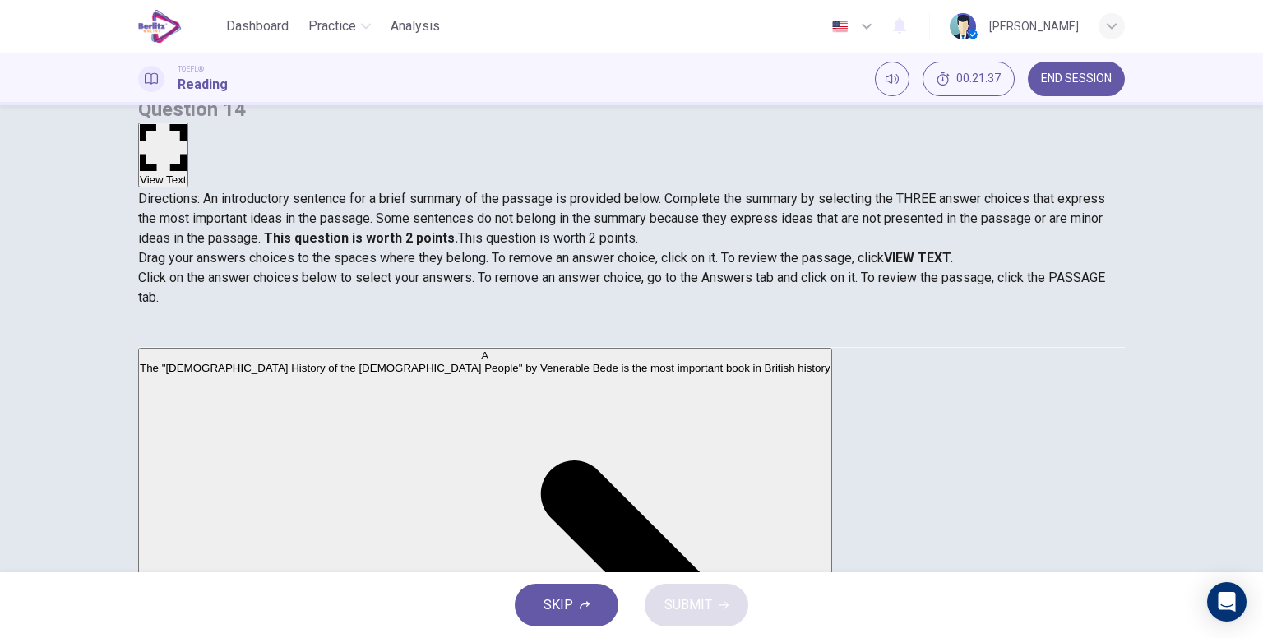
click at [1103, 84] on span "END SESSION" at bounding box center [1076, 78] width 71 height 13
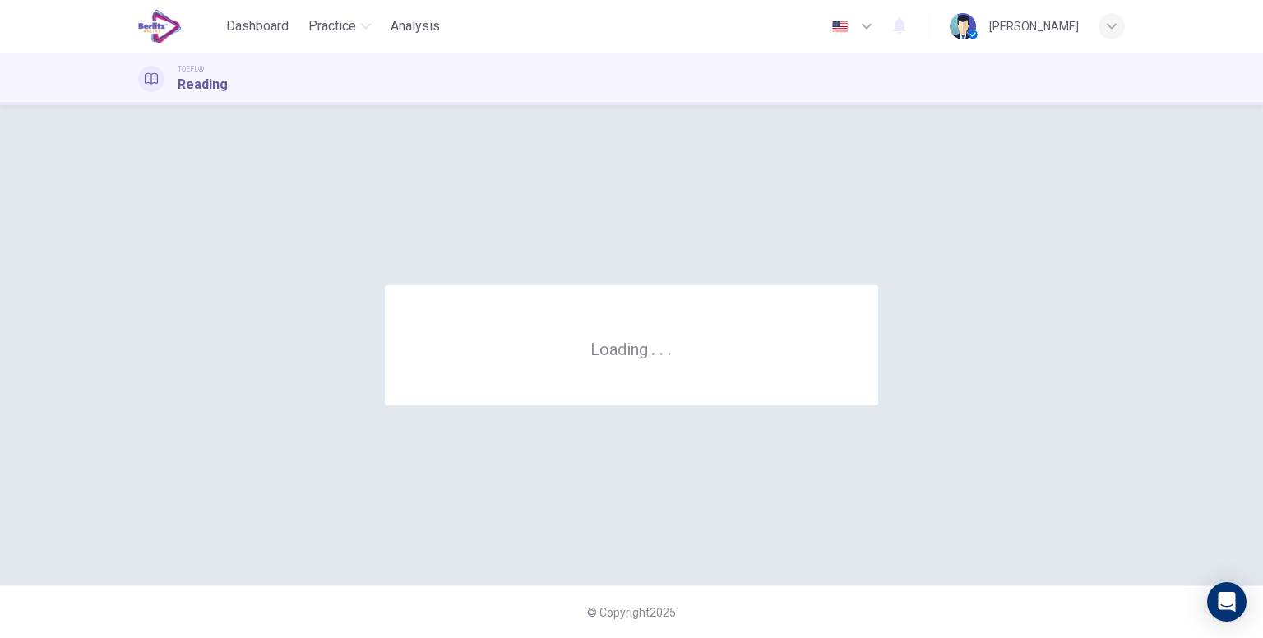
scroll to position [0, 0]
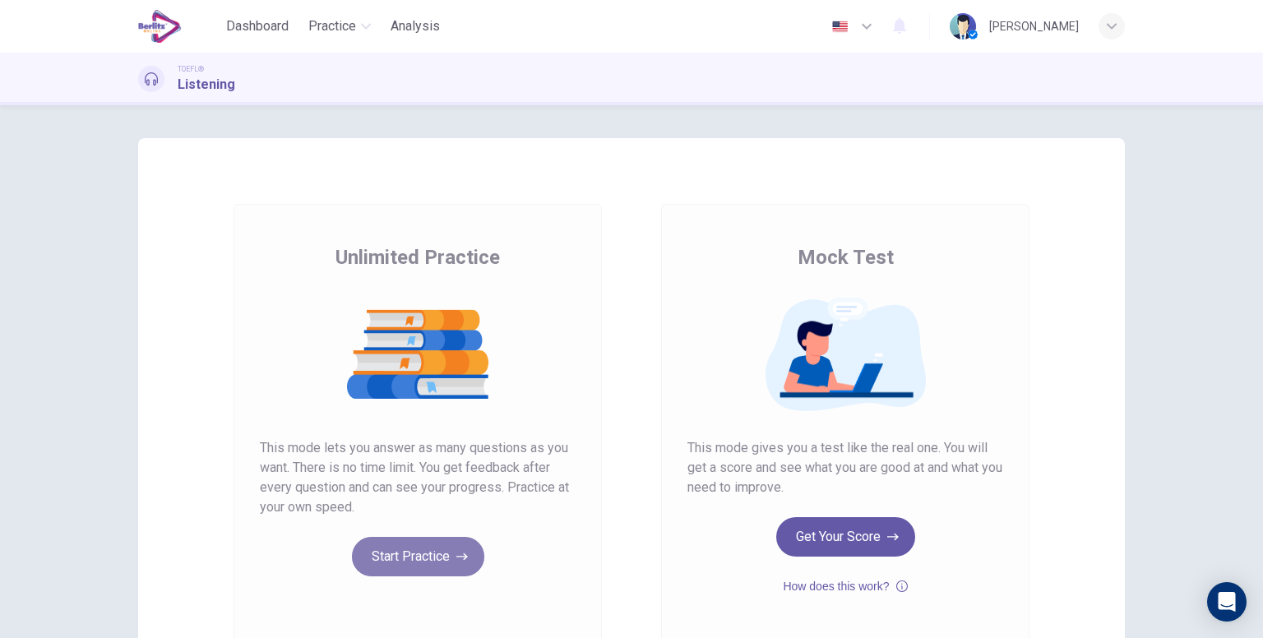
click at [422, 556] on button "Start Practice" at bounding box center [418, 556] width 132 height 39
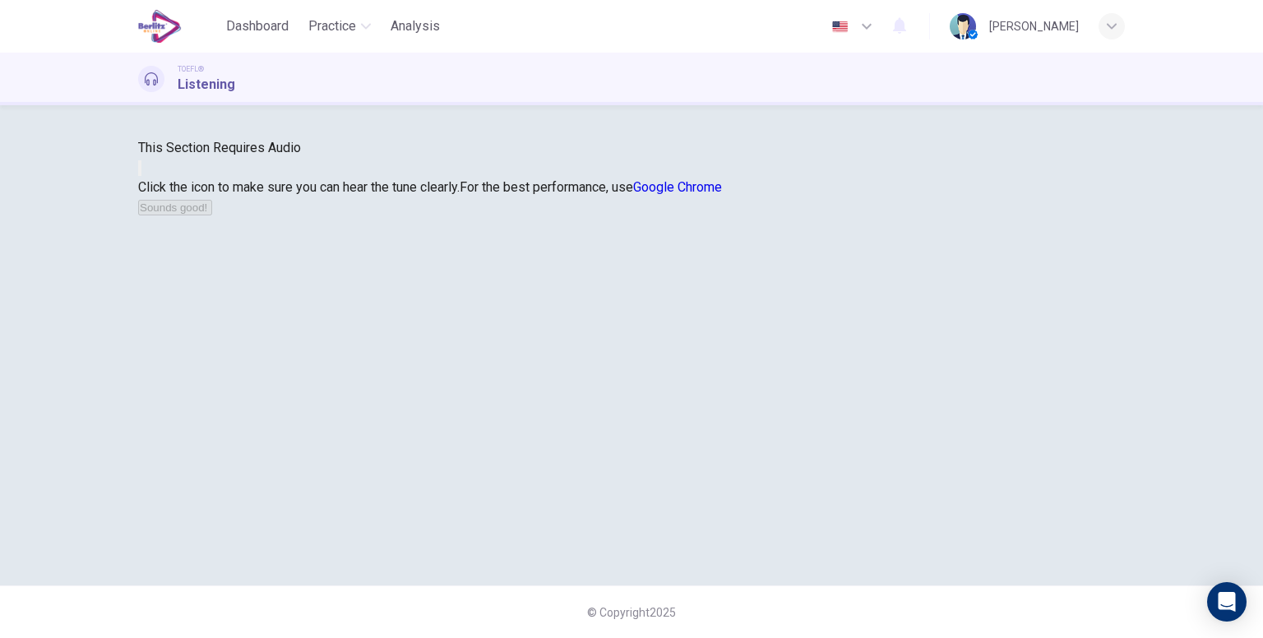
click at [141, 176] on button "button" at bounding box center [139, 168] width 3 height 16
click at [212, 215] on button "Sounds good!" at bounding box center [175, 208] width 74 height 16
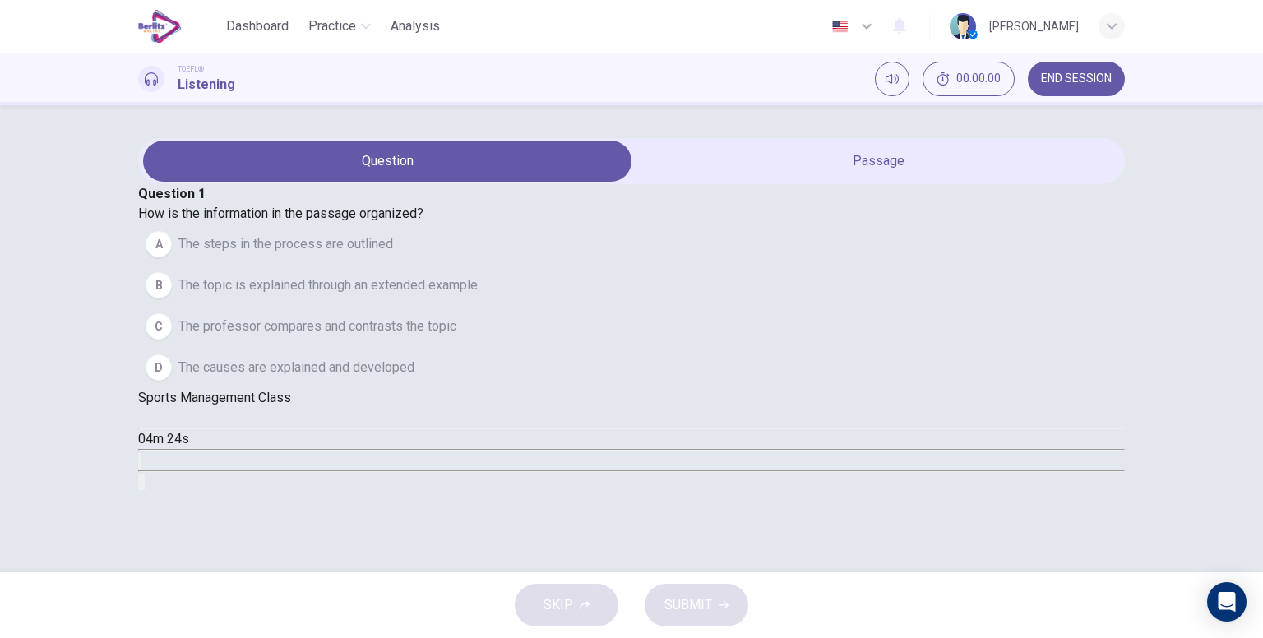
scroll to position [0, 0]
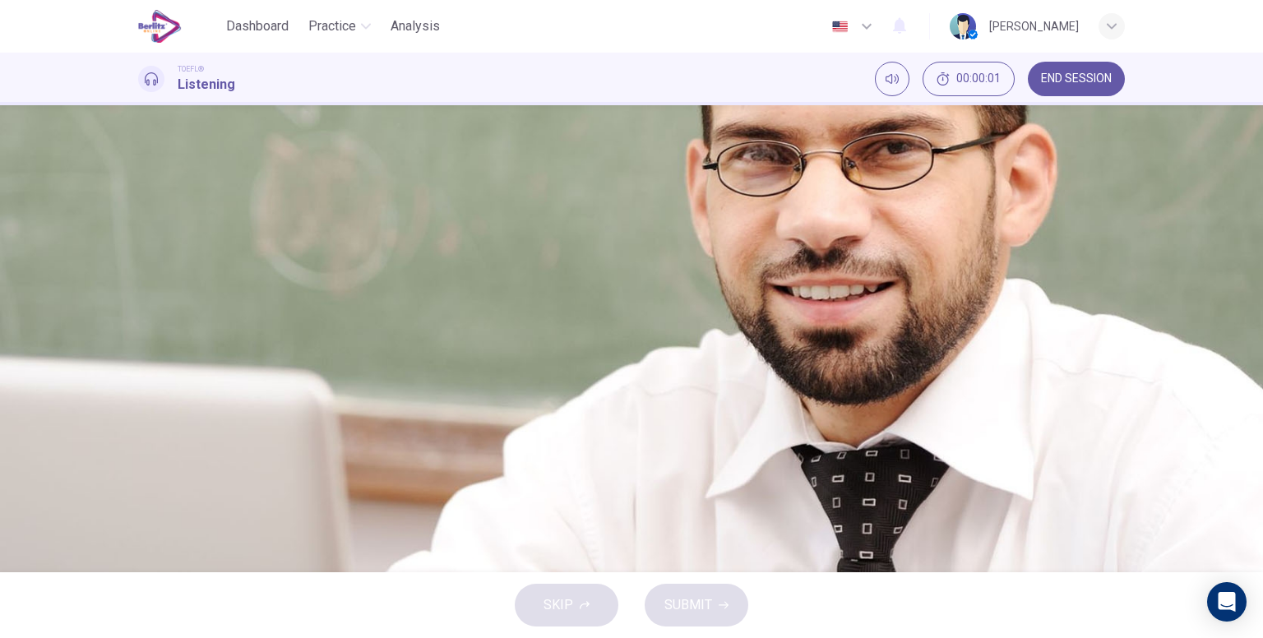
click at [145, 419] on icon "button" at bounding box center [145, 419] width 0 height 0
click at [158, 465] on icon "Click to see the audio transcription" at bounding box center [149, 475] width 18 height 20
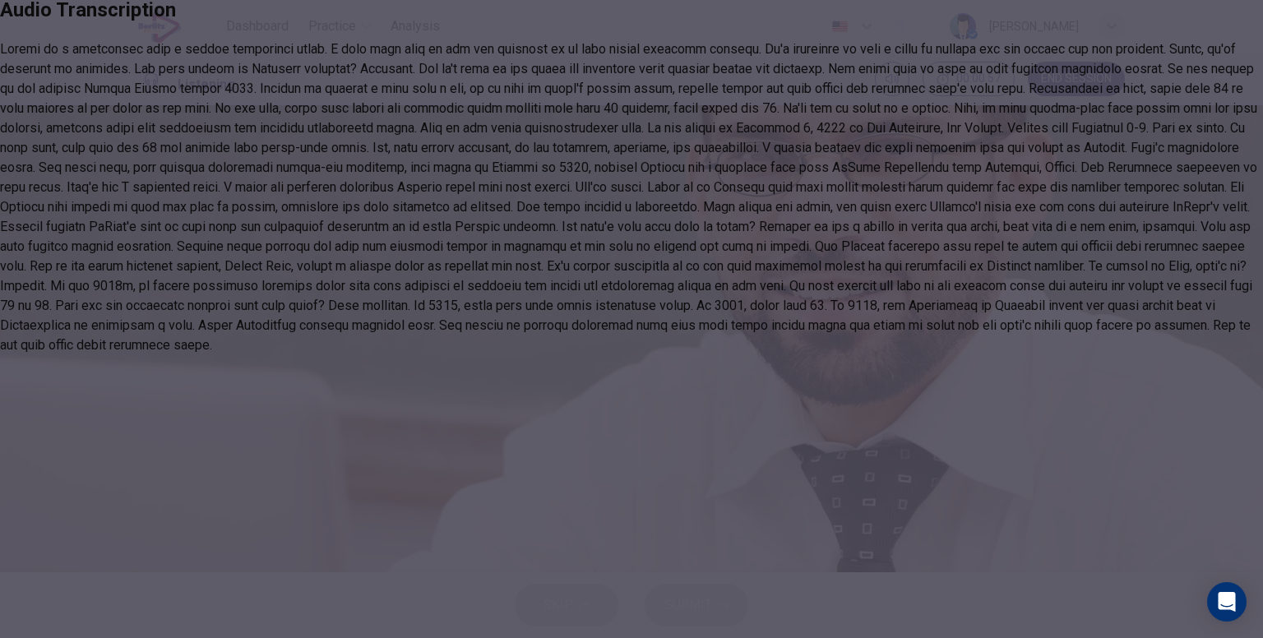
scroll to position [82, 0]
click at [7, 30] on icon "button" at bounding box center [7, 30] width 0 height 0
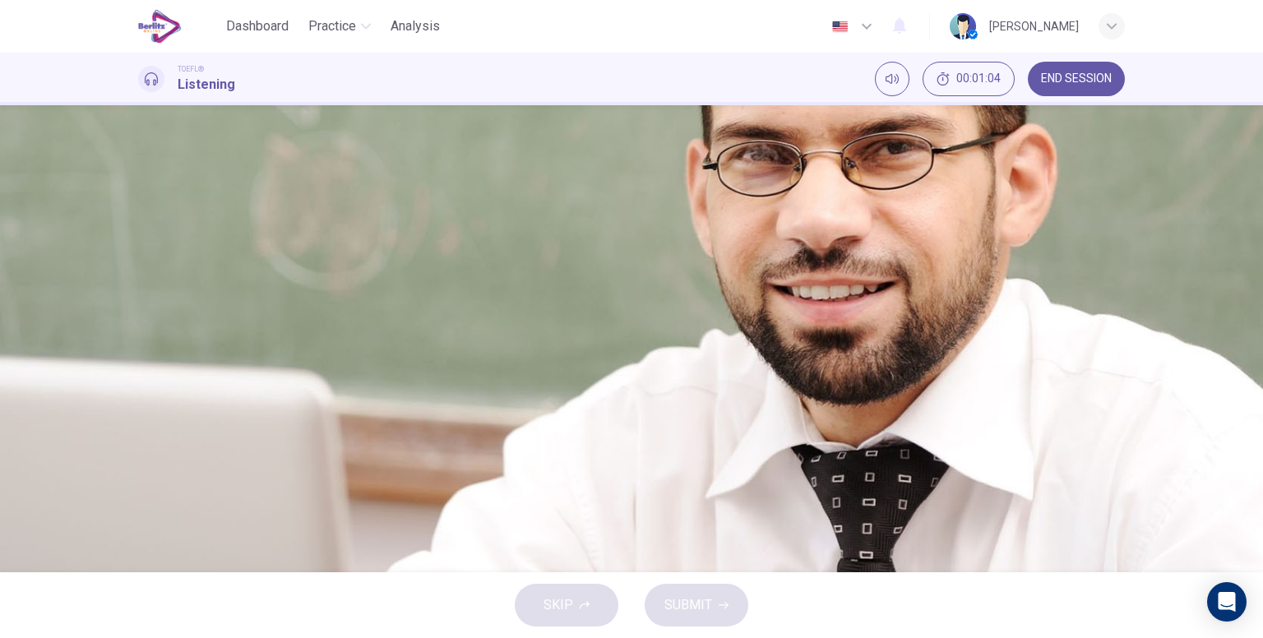
scroll to position [0, 0]
drag, startPoint x: 243, startPoint y: 288, endPoint x: 162, endPoint y: 290, distance: 80.6
click at [162, 408] on div "04m 24s" at bounding box center [631, 450] width 987 height 84
click at [478, 275] on span "The topic is explained through an extended example" at bounding box center [327, 285] width 299 height 20
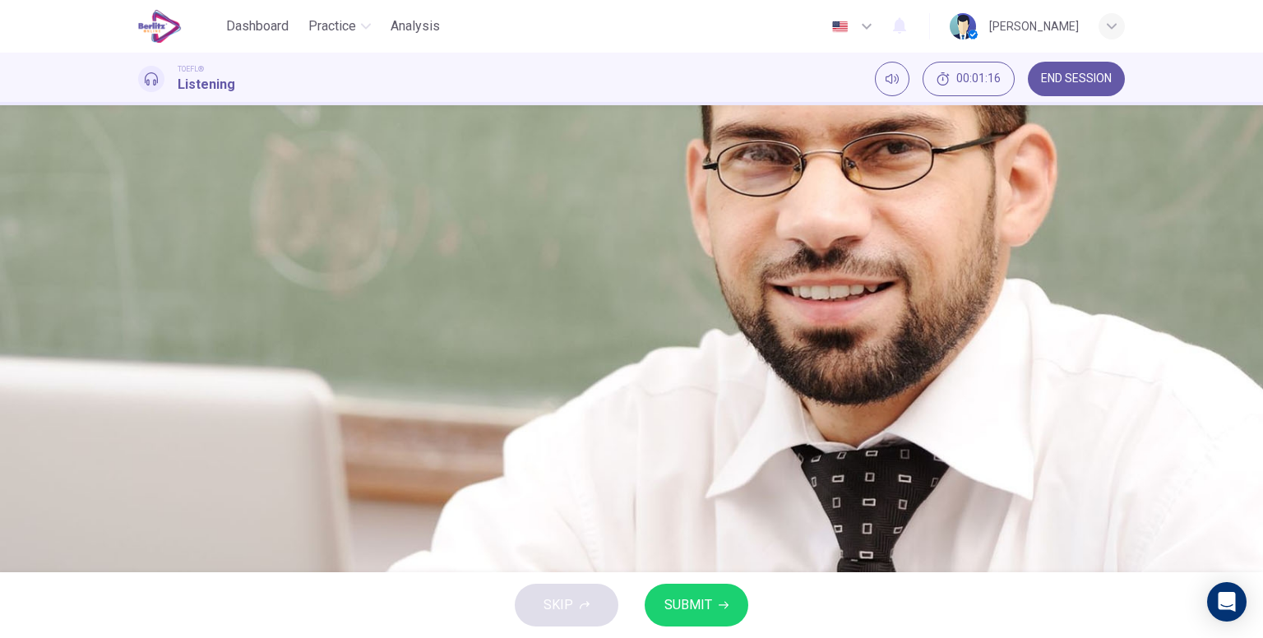
click at [692, 340] on button "C The professor compares and contrasts the topic" at bounding box center [631, 326] width 987 height 41
click at [414, 377] on span "The causes are explained and developed" at bounding box center [296, 368] width 236 height 20
click at [138, 429] on span at bounding box center [138, 429] width 0 height 0
click at [728, 608] on button "SUBMIT" at bounding box center [697, 605] width 104 height 43
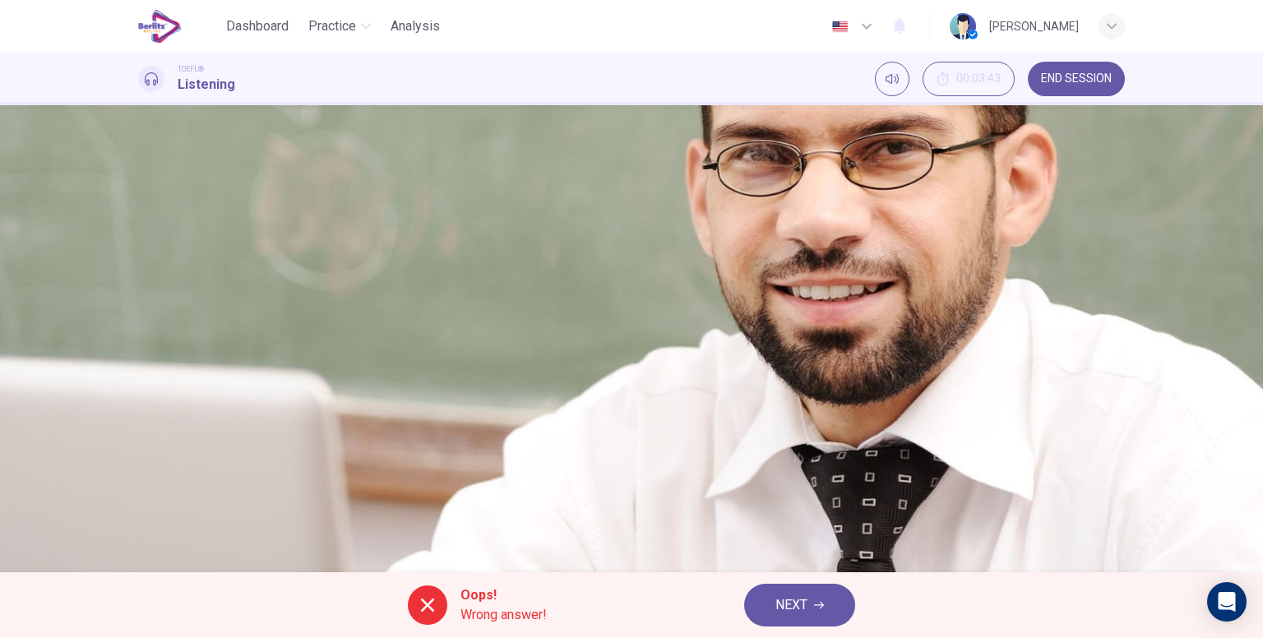
click at [803, 388] on div "A The steps in the process are outlined B The topic is explained through an ext…" at bounding box center [631, 306] width 987 height 164
click at [786, 603] on span "NEXT" at bounding box center [791, 605] width 32 height 23
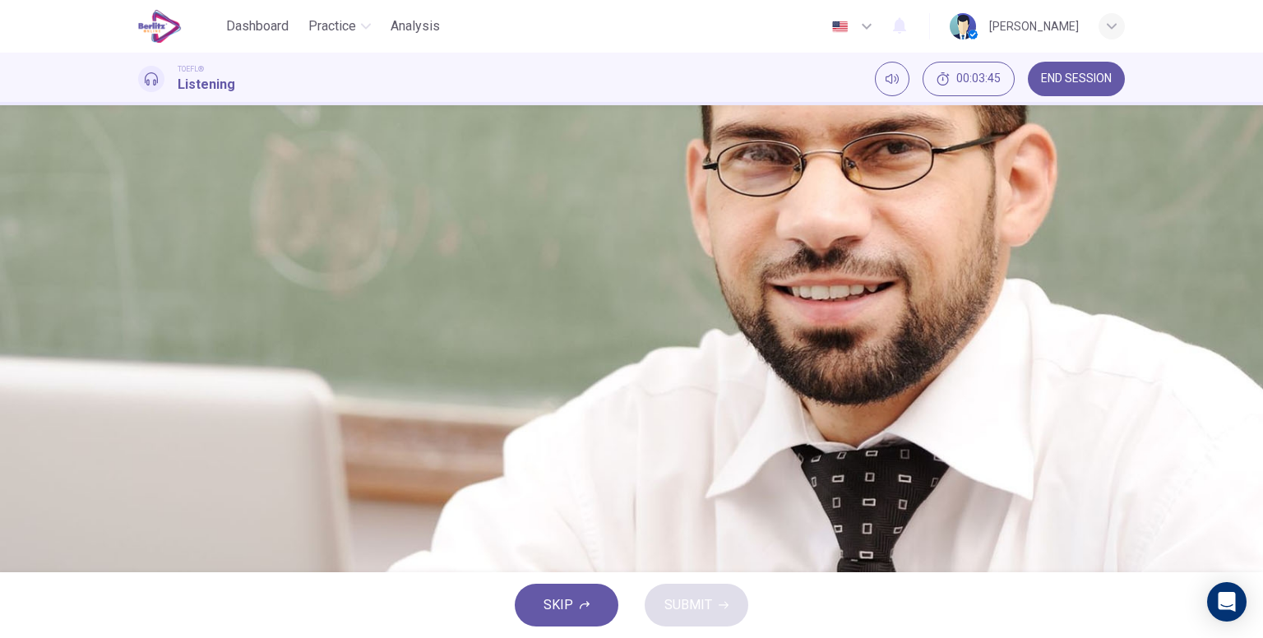
click at [151, 505] on icon "button" at bounding box center [155, 512] width 14 height 15
type input "**"
click at [138, 245] on span at bounding box center [138, 245] width 0 height 0
click at [595, 267] on div "00m 15s" at bounding box center [631, 266] width 987 height 84
click at [145, 234] on icon "button" at bounding box center [145, 234] width 0 height 0
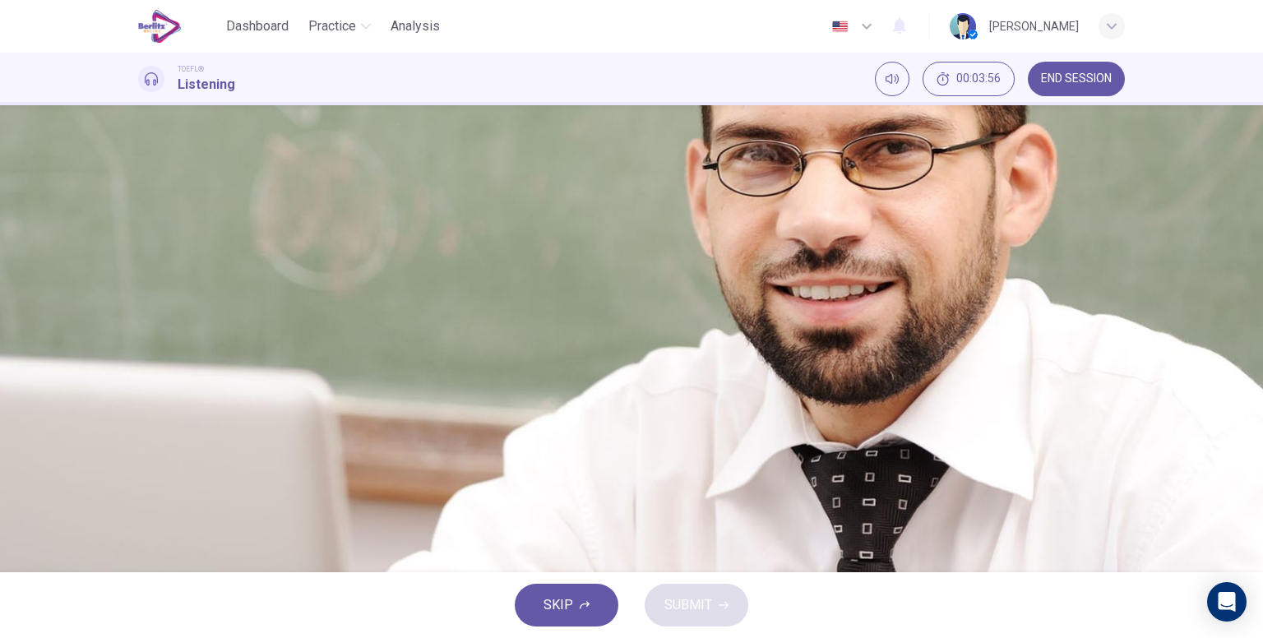
scroll to position [82, 0]
click at [151, 192] on button "button" at bounding box center [144, 198] width 13 height 13
type input "*"
click at [468, 379] on span "He is contrasting the first game with that of today" at bounding box center [322, 369] width 289 height 20
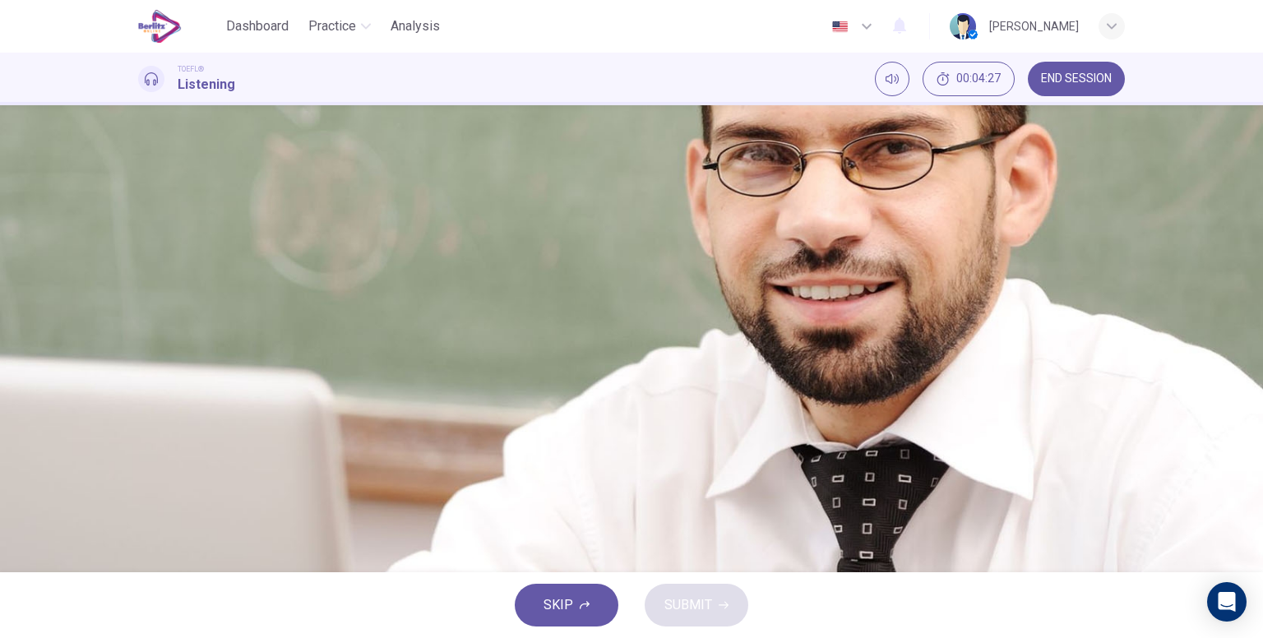
type input "**"
click at [145, 198] on icon "button" at bounding box center [145, 198] width 0 height 0
click at [138, 209] on span at bounding box center [138, 209] width 0 height 0
type input "**"
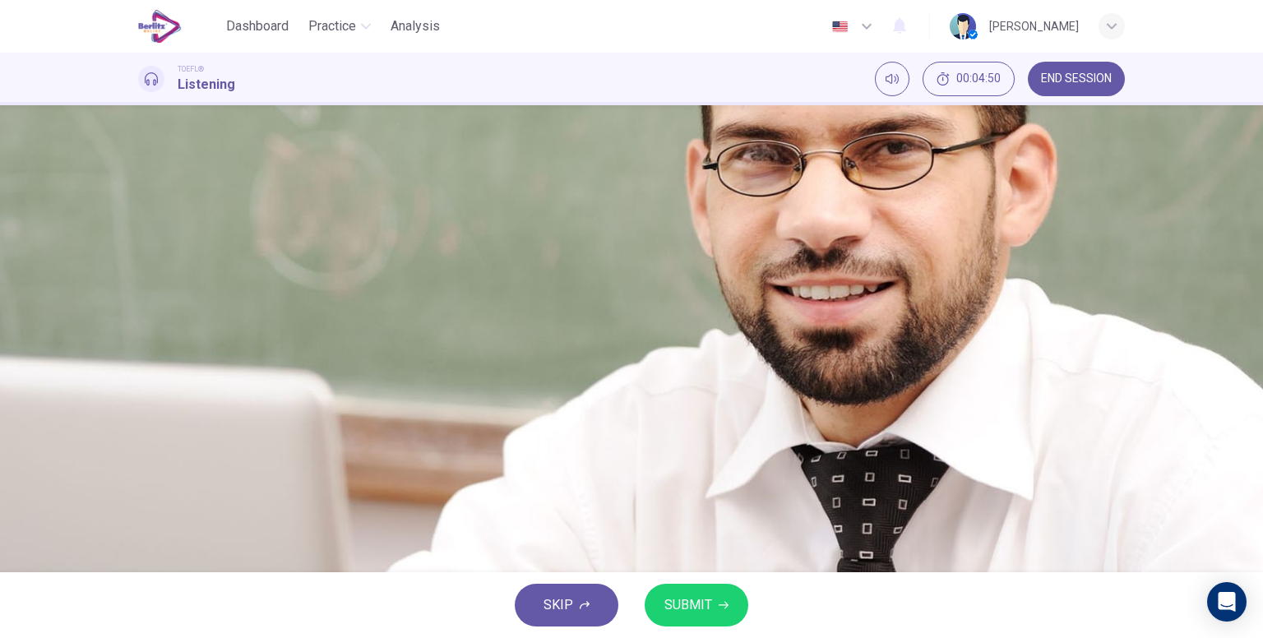
click at [390, 425] on span "He is giving specifics of comparison" at bounding box center [283, 415] width 211 height 20
type input "**"
click at [726, 588] on button "SUBMIT" at bounding box center [697, 605] width 104 height 43
type input "**"
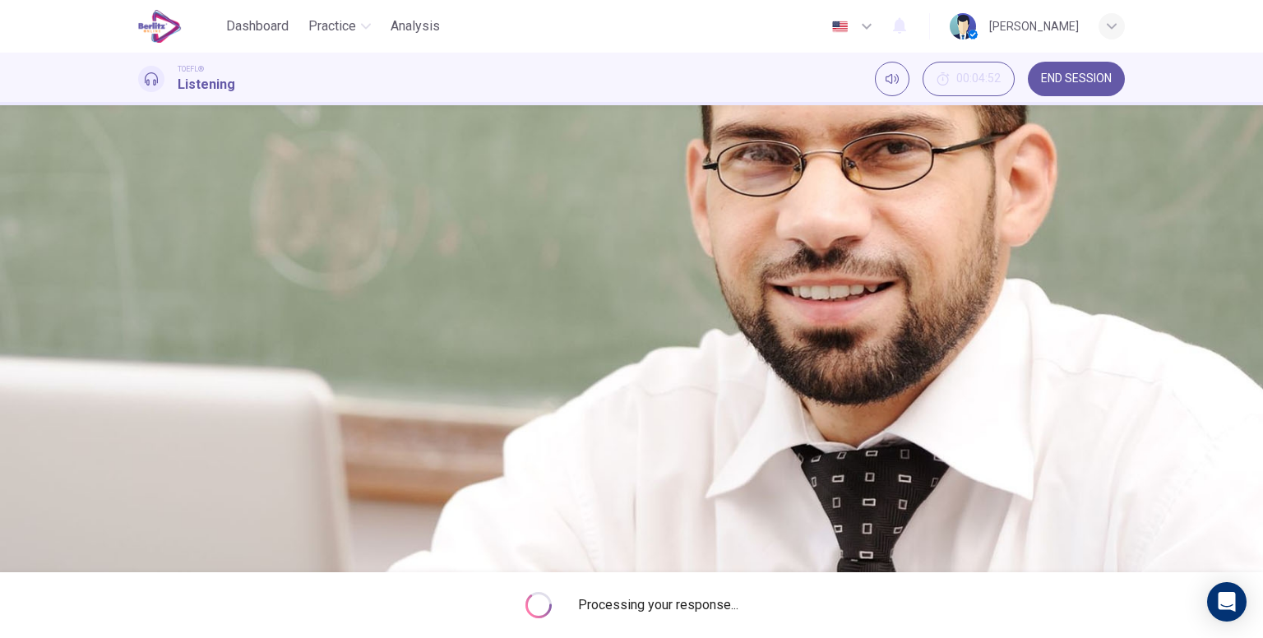
type input "**"
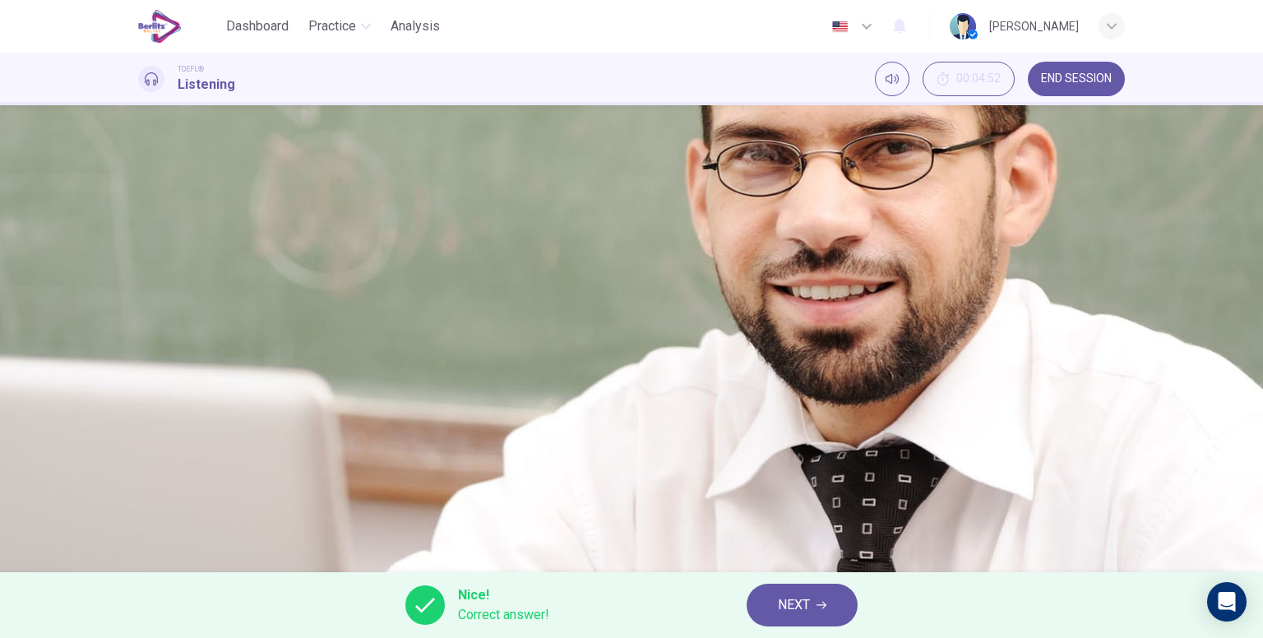
type input "**"
click at [804, 597] on span "NEXT" at bounding box center [794, 605] width 32 height 23
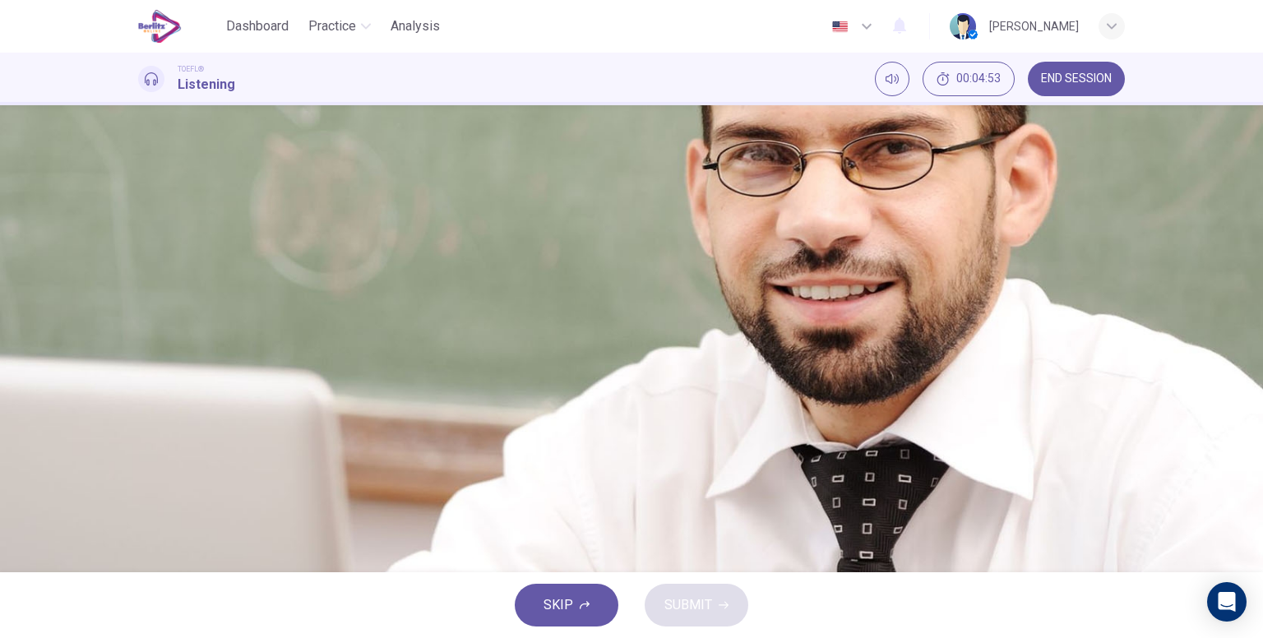
scroll to position [0, 0]
click at [629, 306] on button "B McGill's game more closely resembled rugby" at bounding box center [631, 285] width 987 height 41
click at [148, 419] on icon "button" at bounding box center [154, 429] width 17 height 20
click at [138, 429] on span at bounding box center [138, 429] width 0 height 0
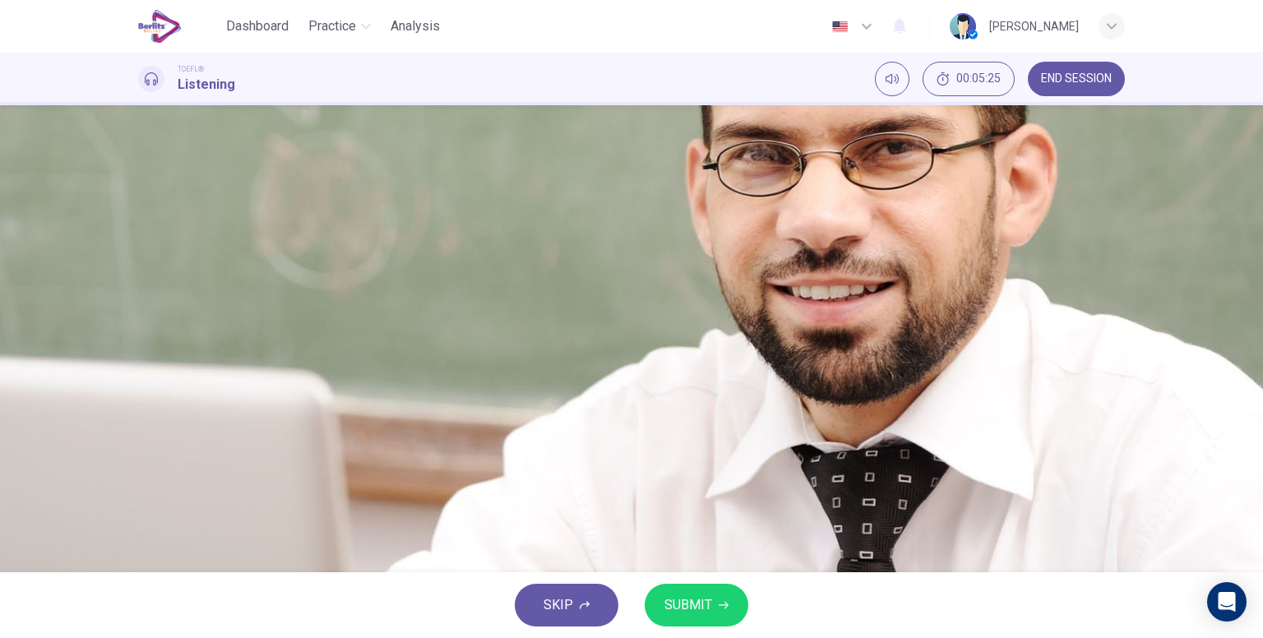
click at [138, 429] on span at bounding box center [138, 429] width 0 height 0
click at [719, 603] on icon "button" at bounding box center [724, 605] width 10 height 10
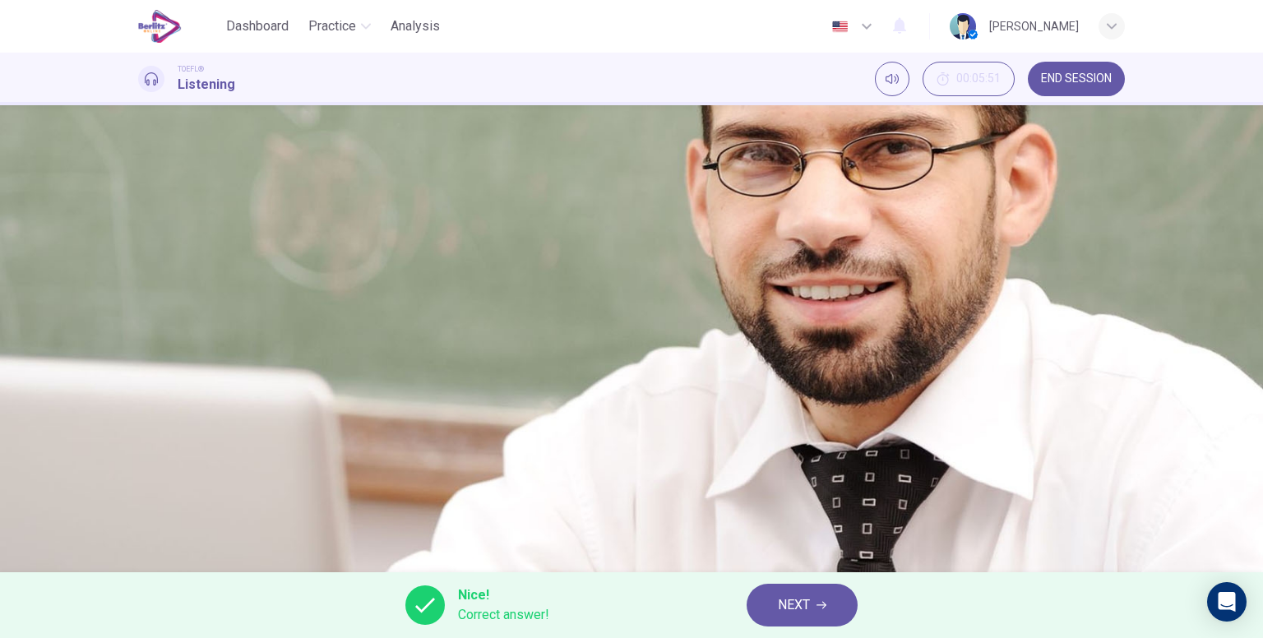
click at [814, 610] on button "NEXT" at bounding box center [802, 605] width 111 height 43
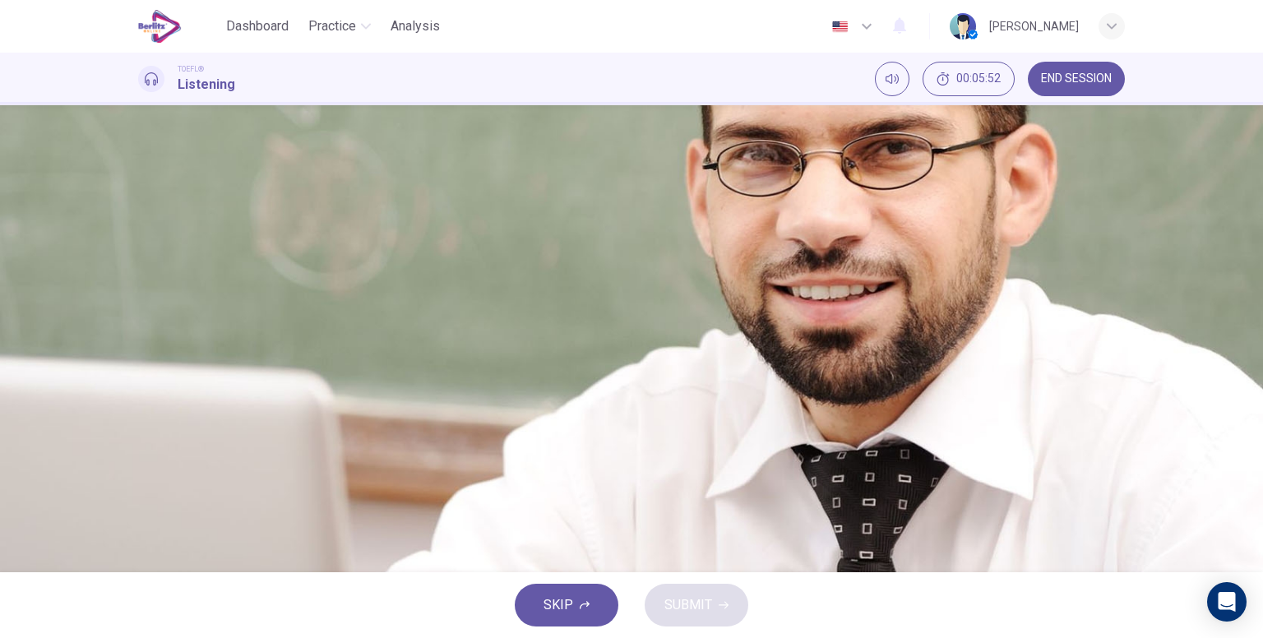
click at [157, 421] on icon "button" at bounding box center [155, 428] width 14 height 15
click at [506, 377] on span "Football resembles rugby more than it resembles soccer" at bounding box center [341, 368] width 327 height 20
click at [776, 368] on button "D Football resembles rugby more than it resembles soccer" at bounding box center [631, 367] width 987 height 41
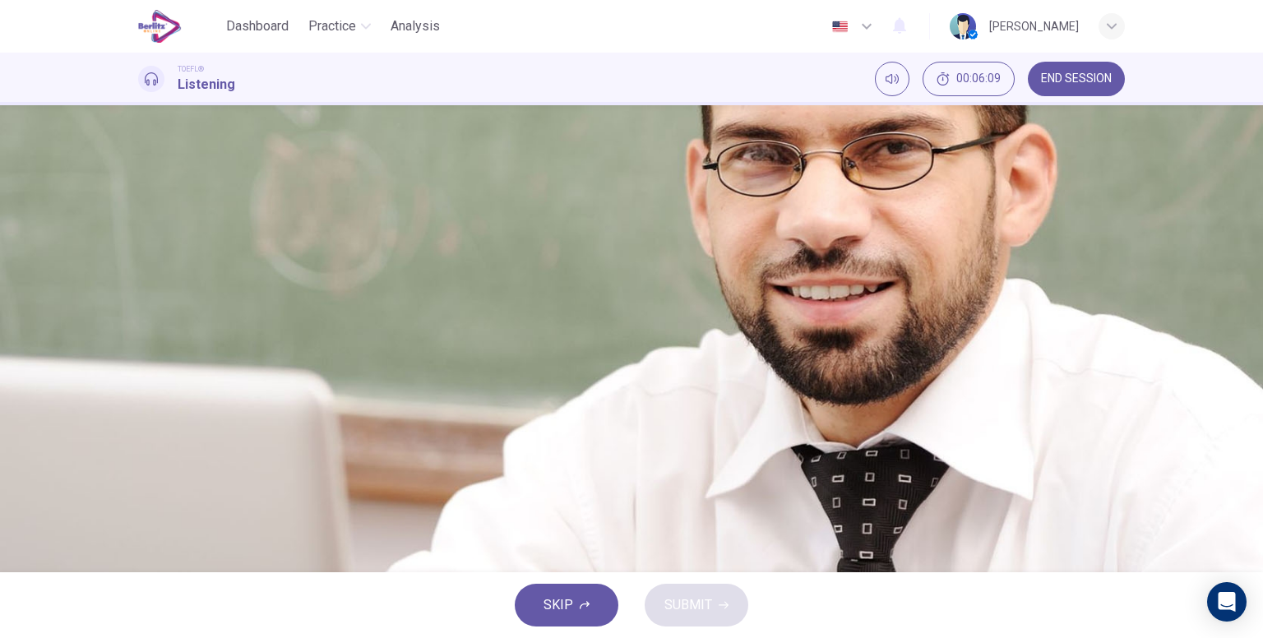
click at [151, 412] on button "button" at bounding box center [144, 418] width 13 height 13
click at [506, 377] on span "Football resembles rugby more than it resembles soccer" at bounding box center [341, 368] width 327 height 20
click at [664, 281] on button "B They both consider tackling to be integral to the game" at bounding box center [631, 285] width 987 height 41
click at [487, 275] on span "They both consider tackling to be integral to the game" at bounding box center [332, 285] width 308 height 20
click at [424, 322] on span "Both soccer and football derive from rugby" at bounding box center [301, 327] width 246 height 20
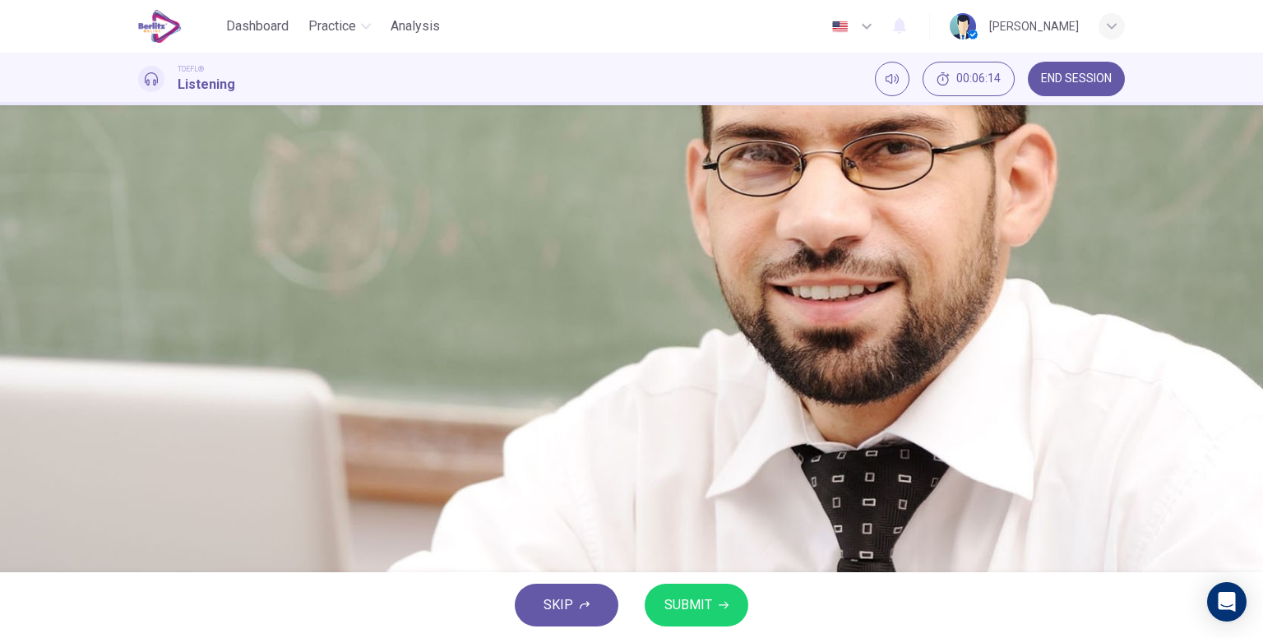
click at [487, 275] on span "They both consider tackling to be integral to the game" at bounding box center [332, 285] width 308 height 20
click at [390, 234] on span "They are both played with 11 players" at bounding box center [283, 244] width 211 height 20
click at [652, 245] on div "A They are both played with 11 players B They both consider tackling to be inte…" at bounding box center [631, 306] width 987 height 164
click at [487, 275] on span "They both consider tackling to be integral to the game" at bounding box center [332, 285] width 308 height 20
click at [390, 234] on span "They are both played with 11 players" at bounding box center [283, 244] width 211 height 20
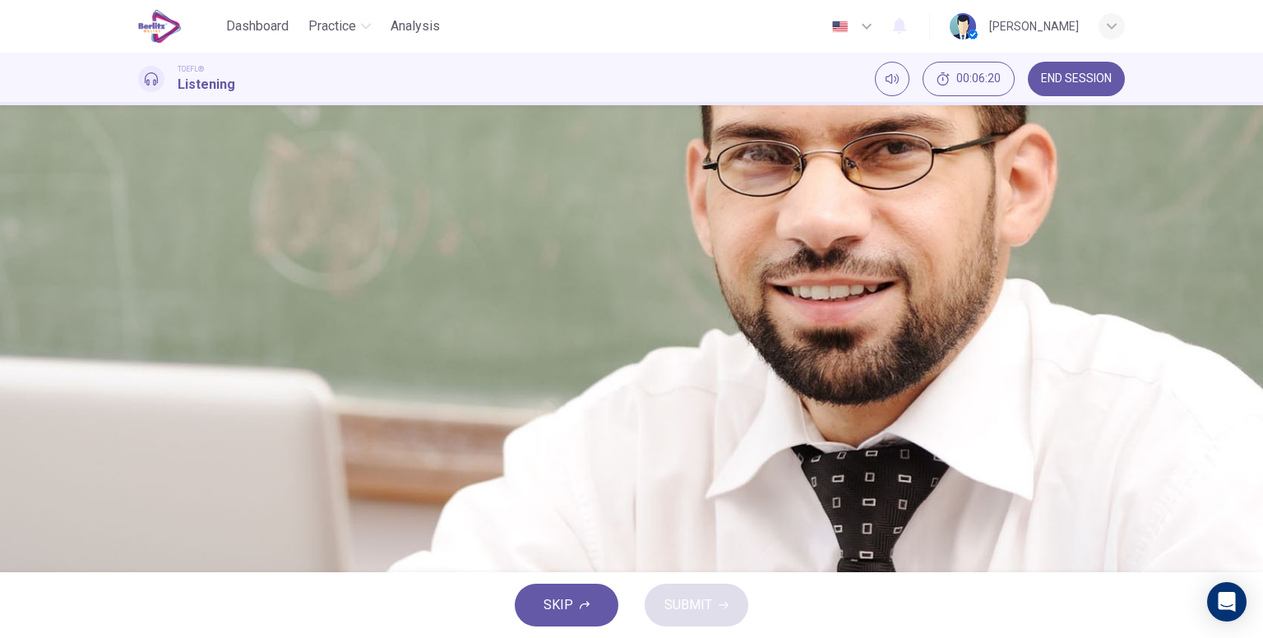
click at [155, 421] on icon "button" at bounding box center [155, 428] width 14 height 15
click at [424, 336] on span "Both soccer and football derive from rugby" at bounding box center [301, 327] width 246 height 20
click at [506, 377] on span "Football resembles rugby more than it resembles soccer" at bounding box center [341, 368] width 327 height 20
click at [138, 429] on span at bounding box center [138, 429] width 0 height 0
click at [145, 419] on icon "button" at bounding box center [145, 419] width 0 height 0
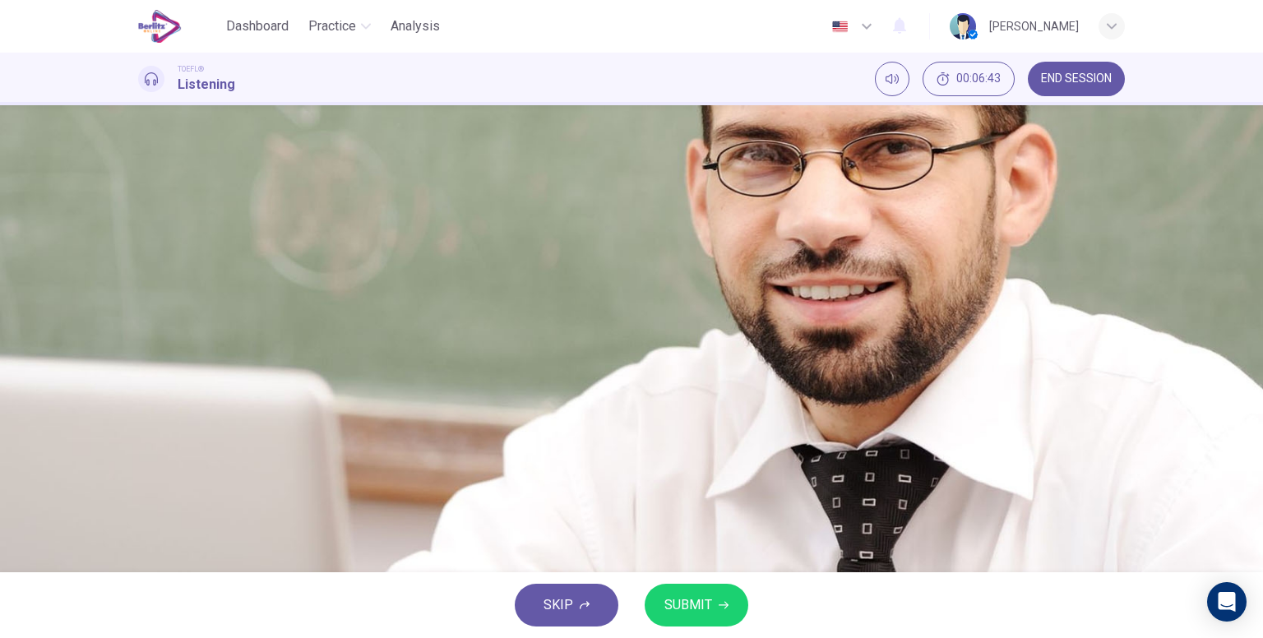
click at [138, 429] on span at bounding box center [138, 429] width 0 height 0
click at [710, 588] on button "SUBMIT" at bounding box center [697, 605] width 104 height 43
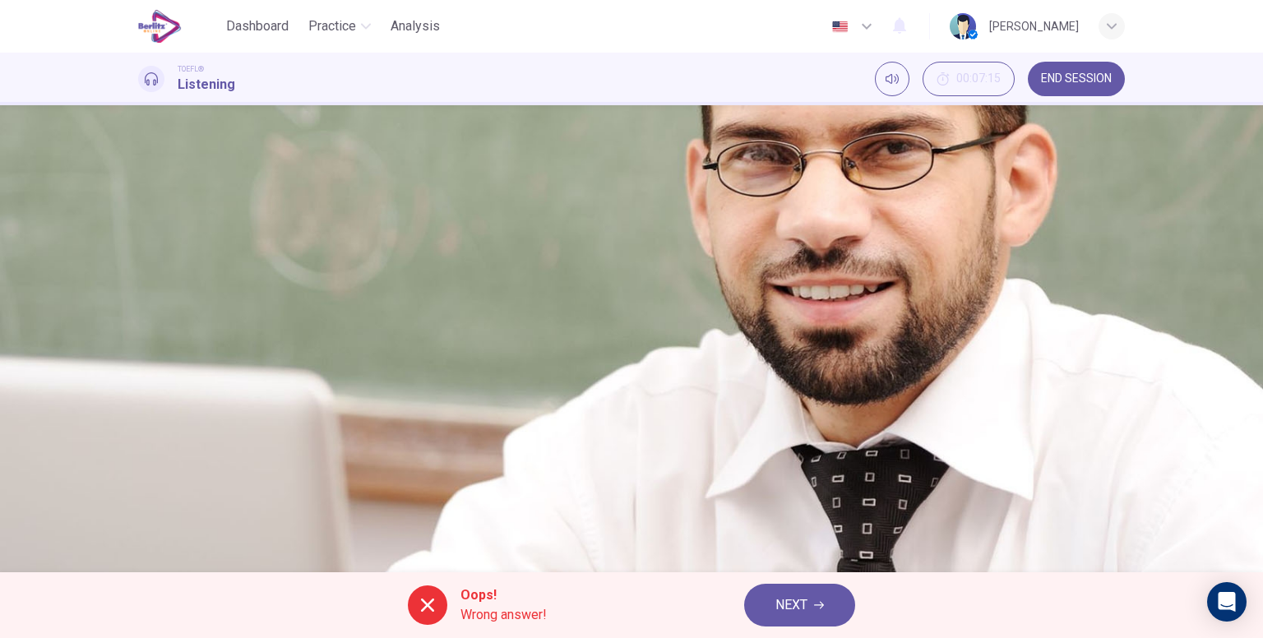
click at [816, 572] on div "Oops! Wrong answer! NEXT" at bounding box center [631, 605] width 1263 height 66
click at [828, 608] on button "NEXT" at bounding box center [799, 605] width 111 height 43
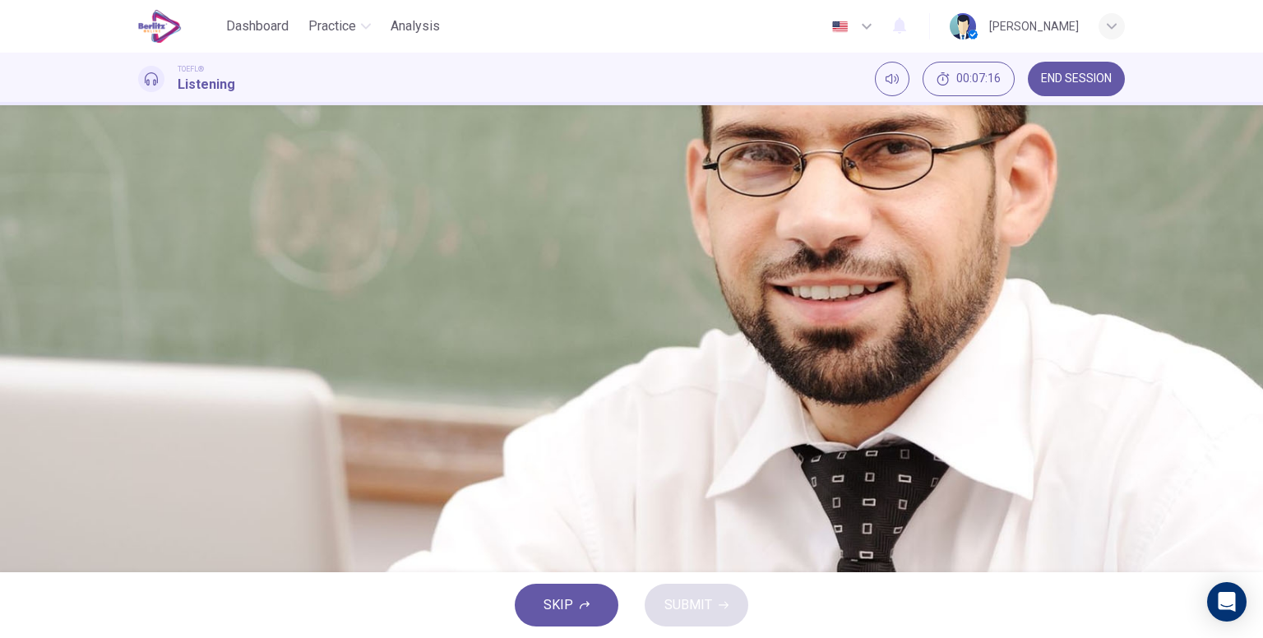
scroll to position [0, 0]
click at [382, 375] on img at bounding box center [631, 319] width 1263 height 638
click at [151, 421] on icon "button" at bounding box center [155, 428] width 14 height 15
click at [456, 336] on span "He lowered the number of players from 15 to 11" at bounding box center [316, 327] width 277 height 20
click at [405, 295] on span "He reduced the size of the playing field" at bounding box center [291, 285] width 227 height 20
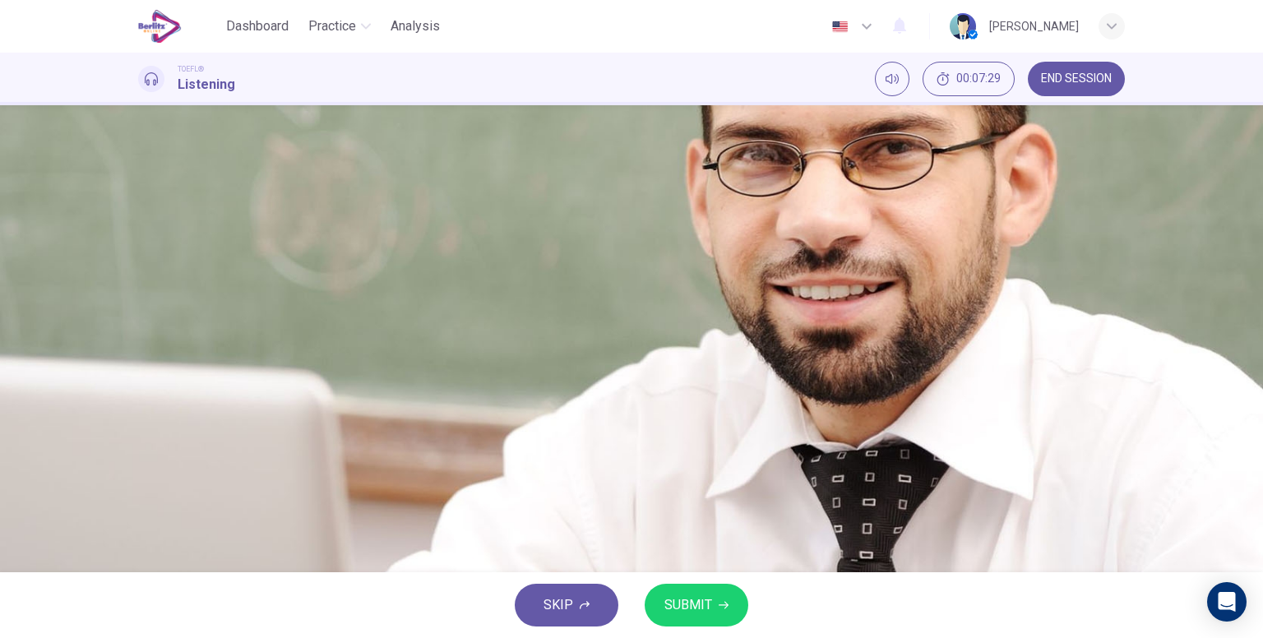
click at [405, 295] on span "He reduced the size of the playing field" at bounding box center [291, 285] width 227 height 20
click at [145, 419] on icon "button" at bounding box center [145, 419] width 0 height 0
click at [138, 429] on span at bounding box center [138, 429] width 0 height 0
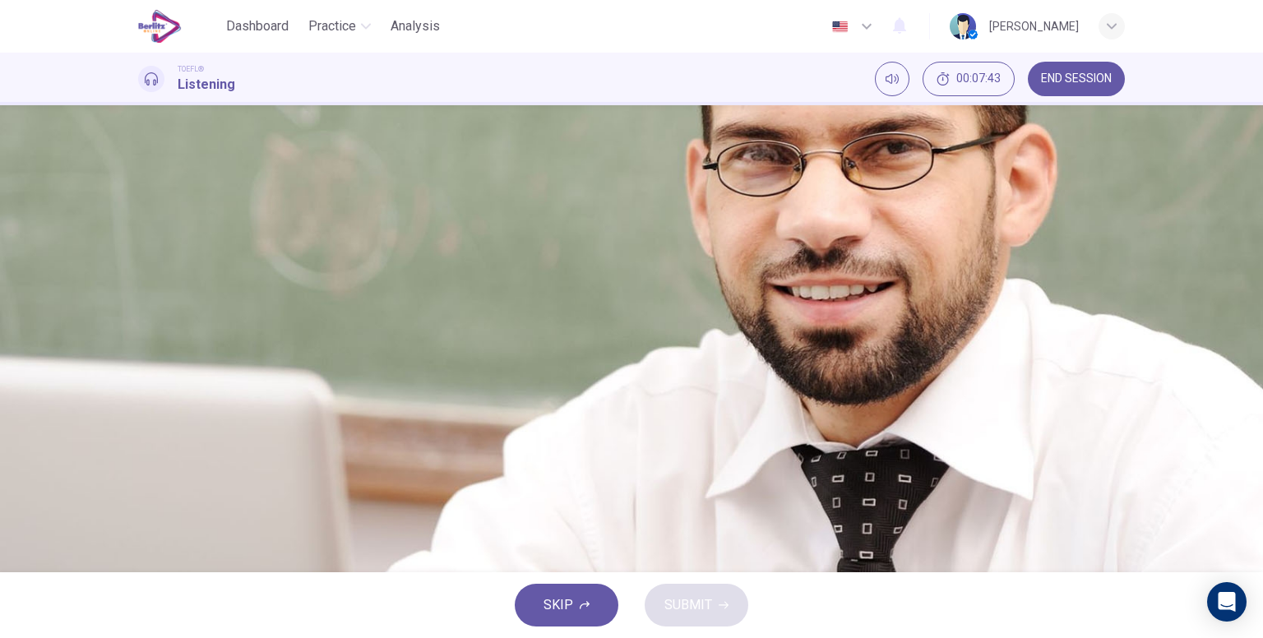
click at [138, 429] on span at bounding box center [138, 429] width 0 height 0
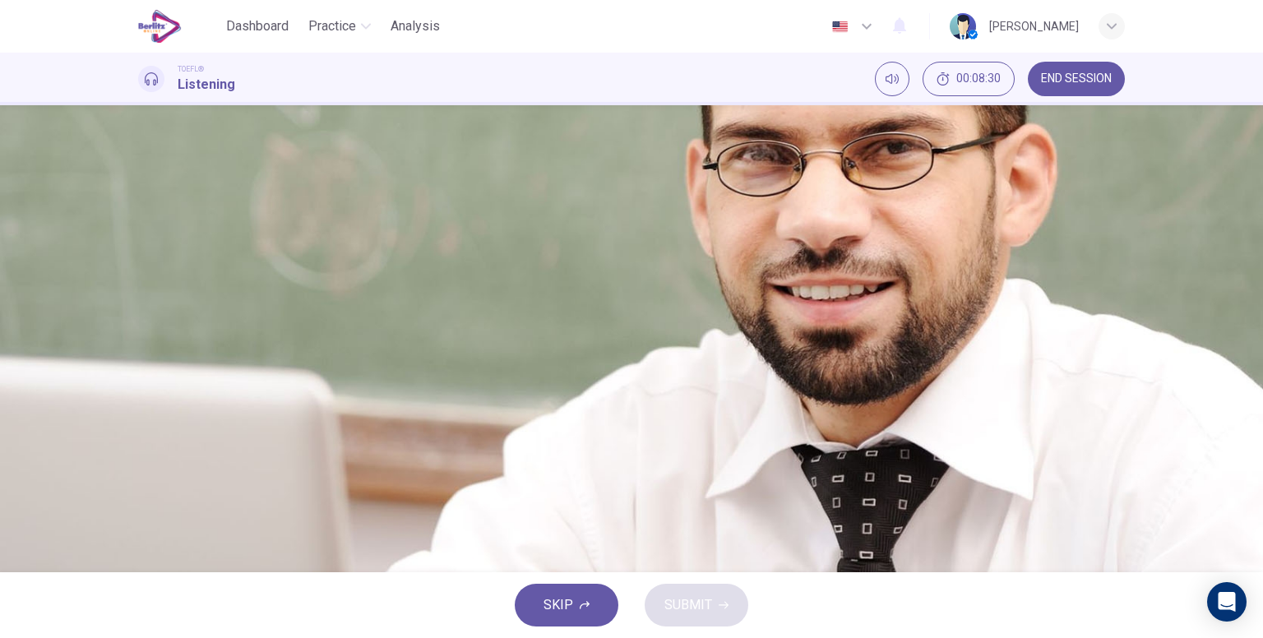
click at [839, 306] on button "B He reduced the size of the playing field" at bounding box center [631, 285] width 987 height 41
click at [733, 599] on button "SUBMIT" at bounding box center [697, 605] width 104 height 43
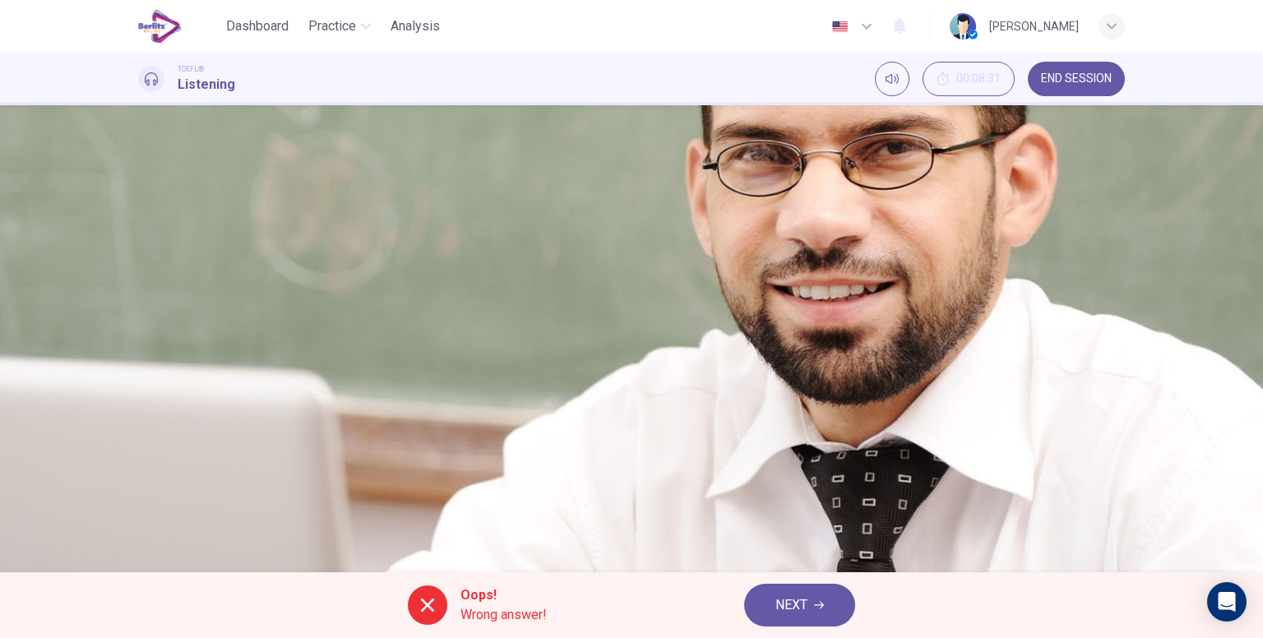
click at [858, 388] on div "A He established the first university team west of Pennsylvania B He reduced th…" at bounding box center [631, 306] width 987 height 164
click at [815, 617] on button "NEXT" at bounding box center [799, 605] width 111 height 43
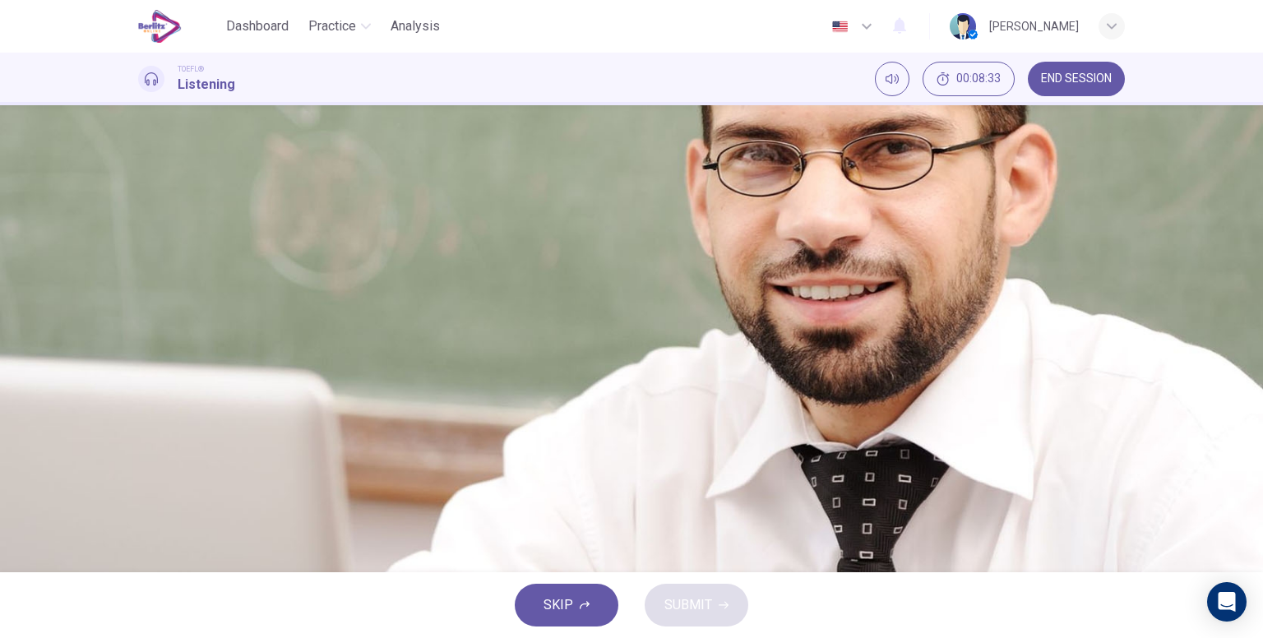
click at [151, 412] on button "button" at bounding box center [144, 418] width 13 height 13
type input "**"
click at [1085, 80] on span "END SESSION" at bounding box center [1076, 78] width 71 height 13
